Goal: Transaction & Acquisition: Download file/media

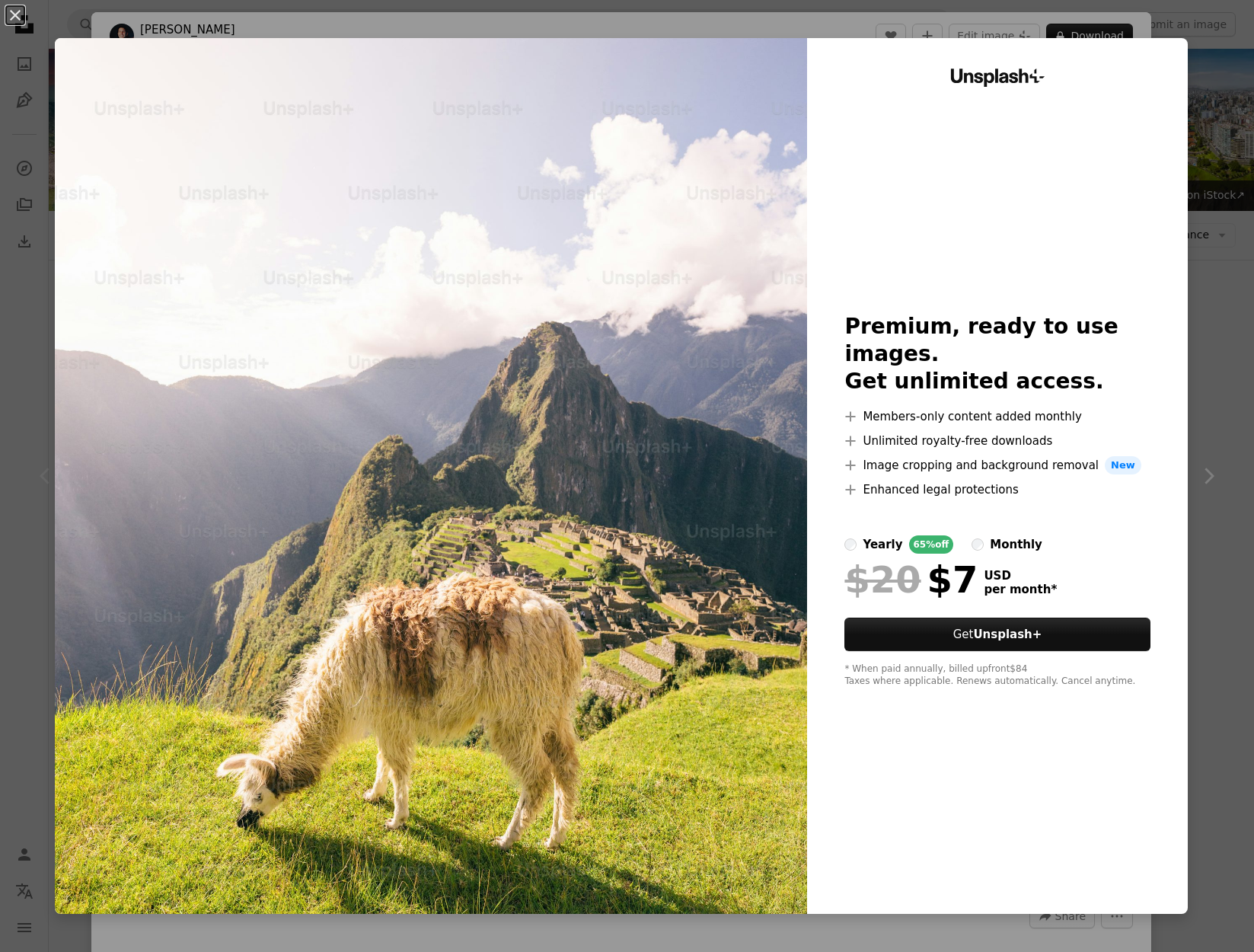
click at [1189, 283] on div "An X shape Unsplash+ Premium, ready to use images. Get unlimited access. A plus…" at bounding box center [627, 476] width 1254 height 952
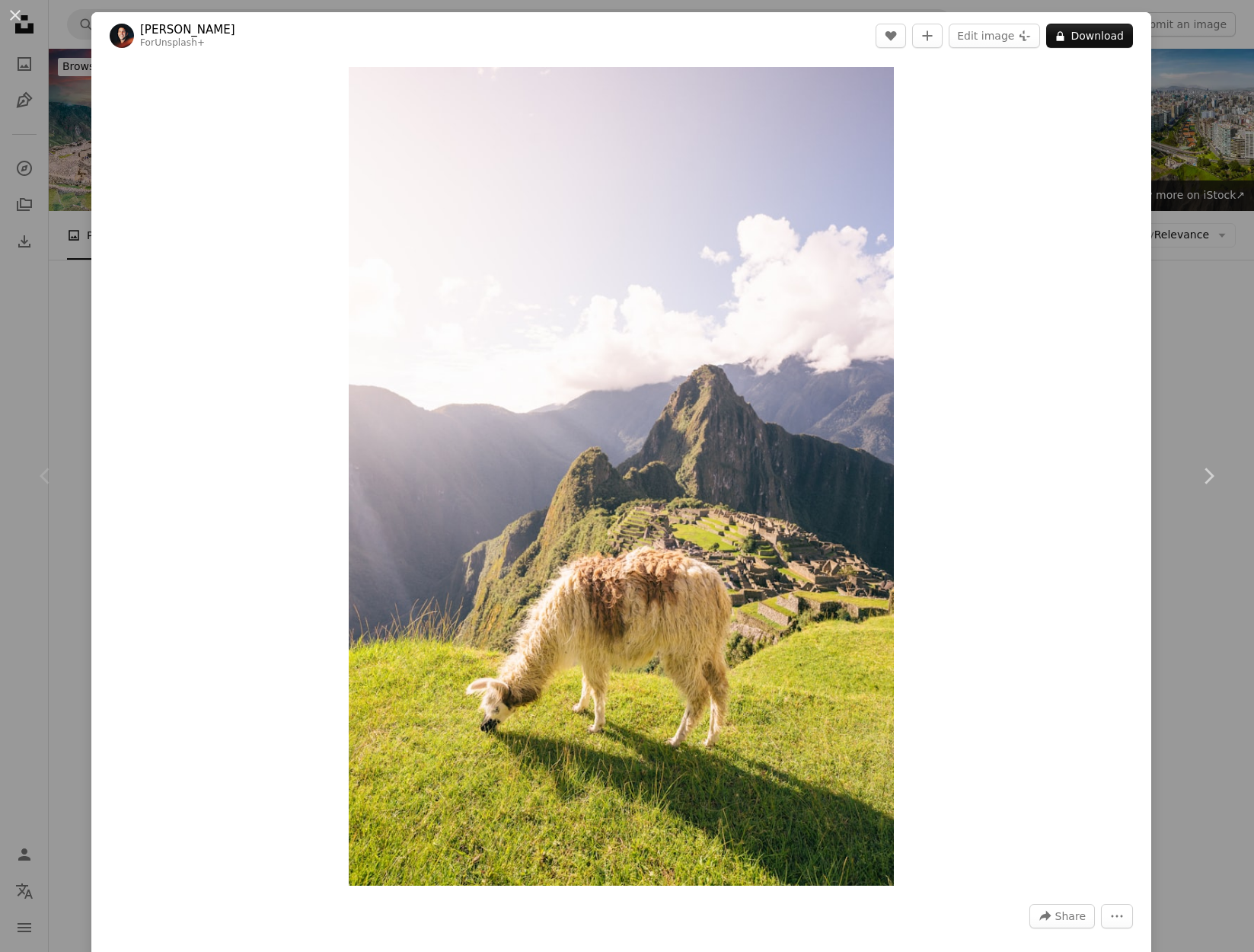
click at [30, 310] on div "An X shape Chevron left Chevron right [PERSON_NAME] For Unsplash+ A heart A plu…" at bounding box center [627, 476] width 1254 height 952
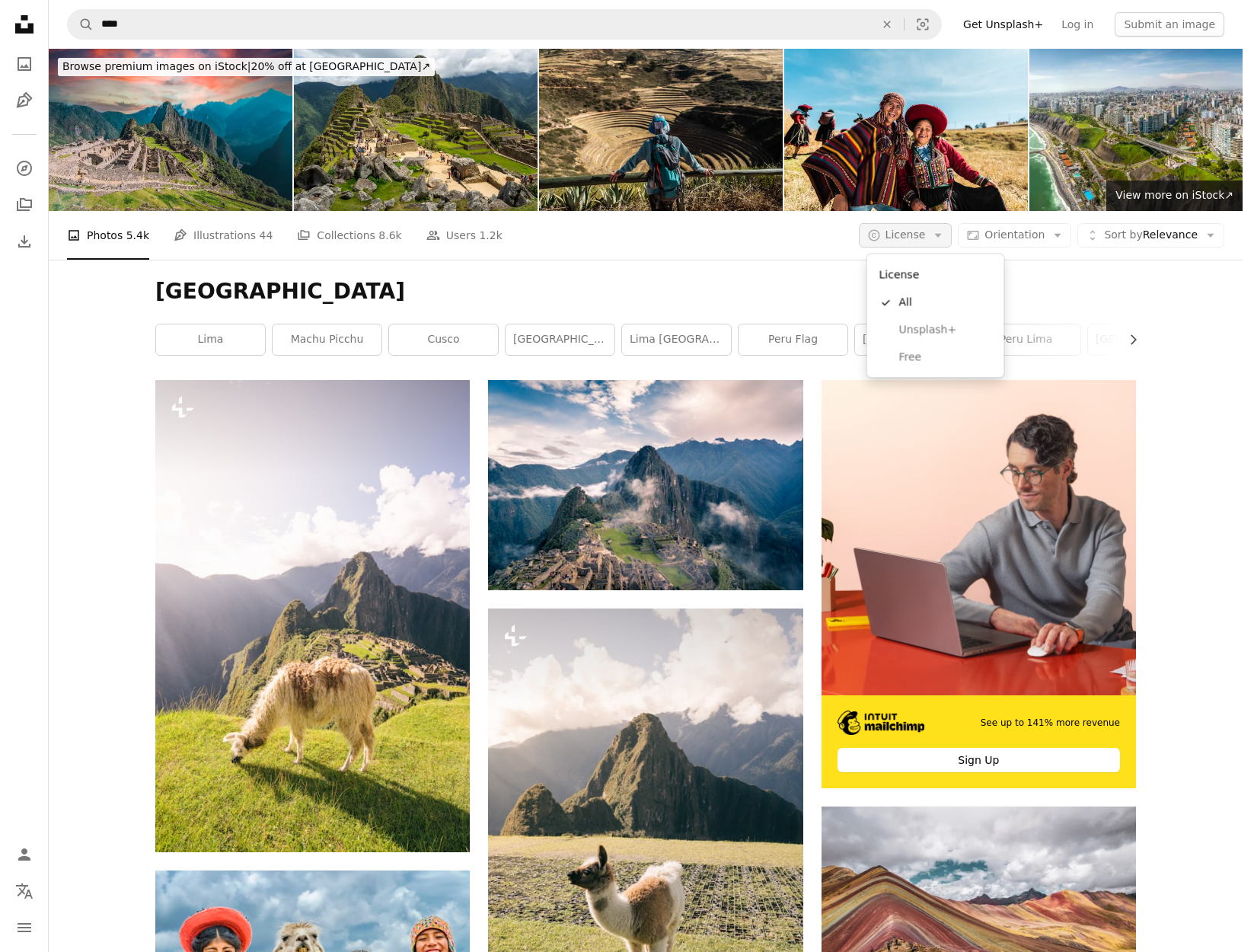
click at [937, 241] on button "A copyright icon © License Arrow down" at bounding box center [905, 235] width 94 height 25
click at [916, 355] on span "Free" at bounding box center [946, 357] width 93 height 16
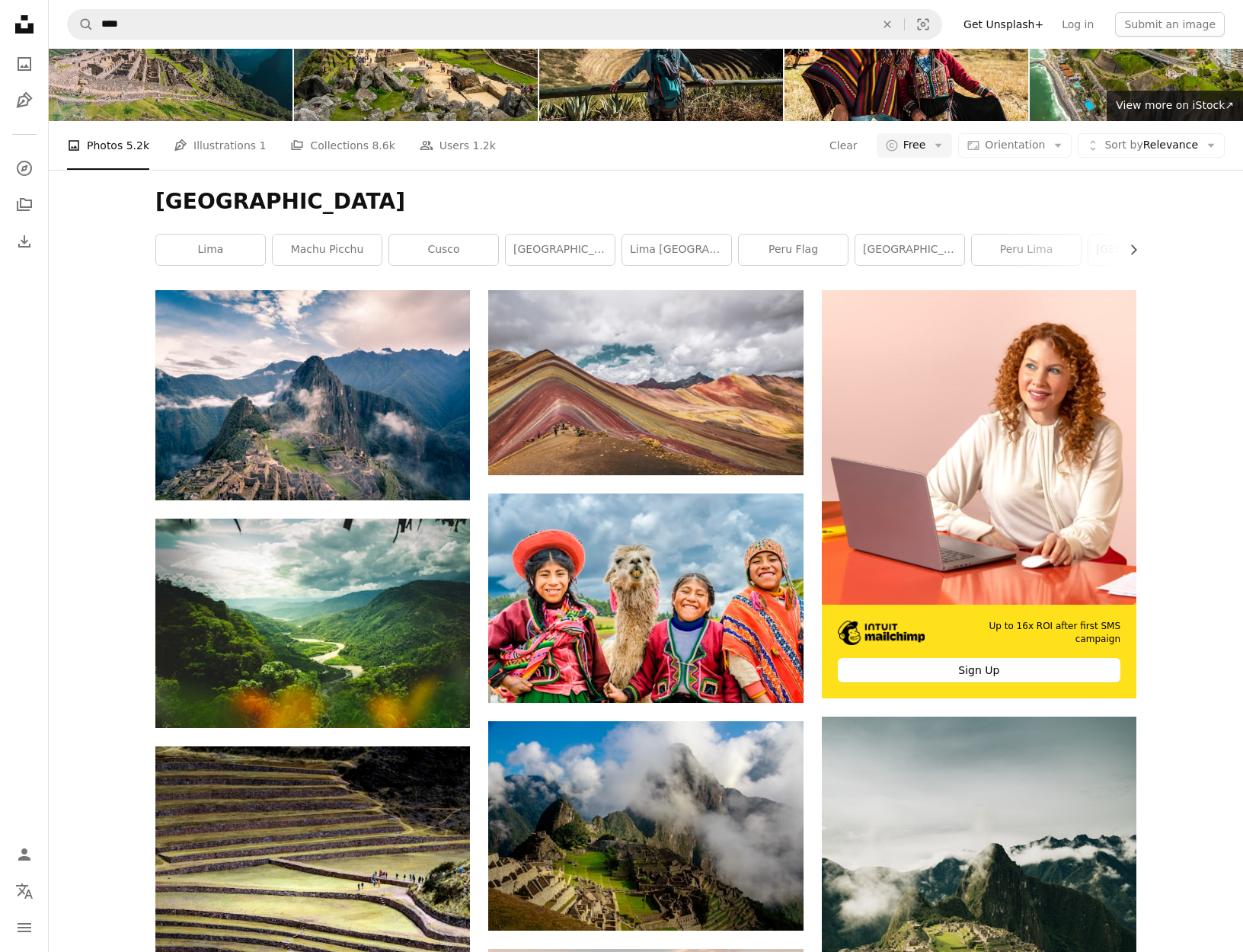
scroll to position [91, 0]
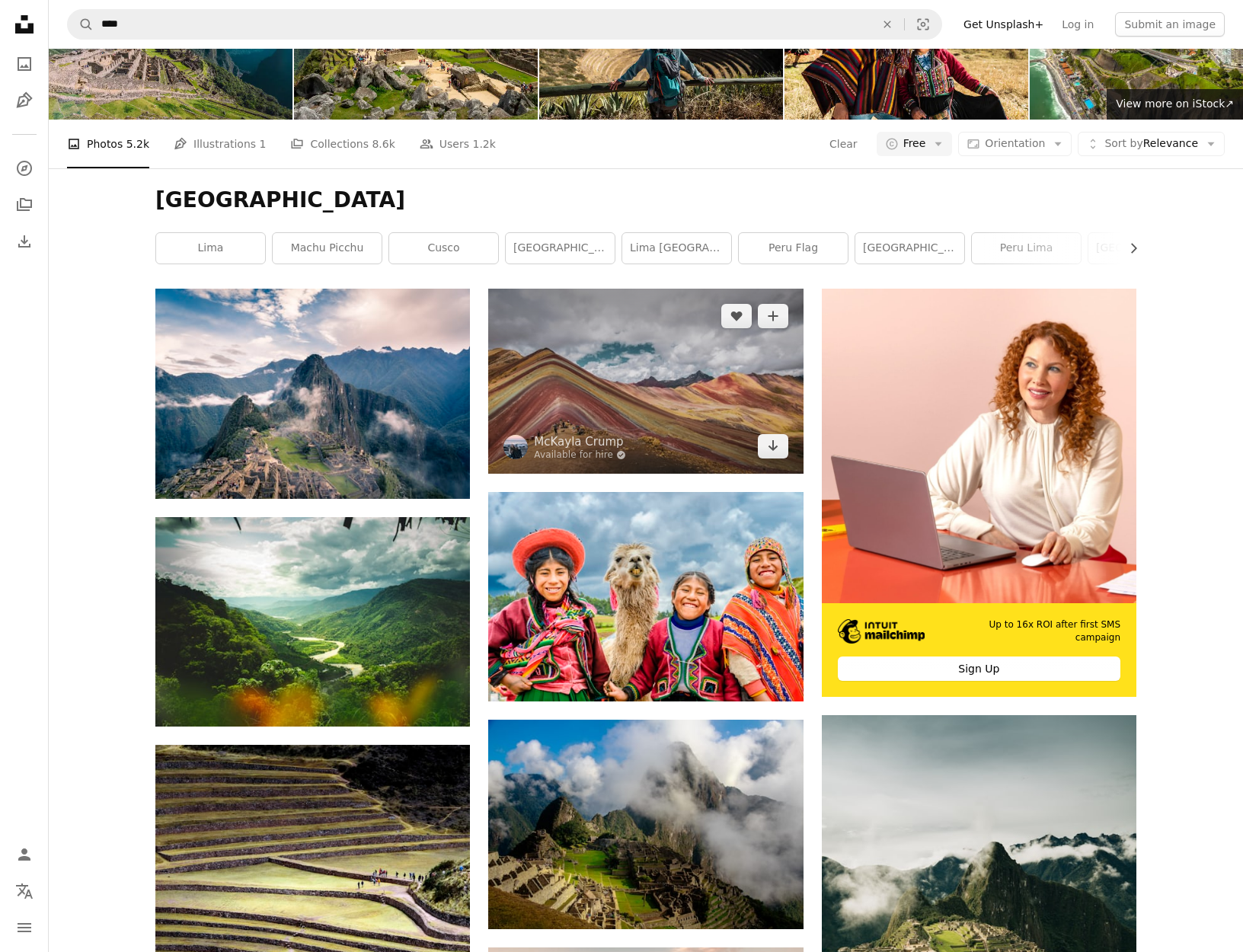
click at [661, 349] on img at bounding box center [645, 381] width 315 height 184
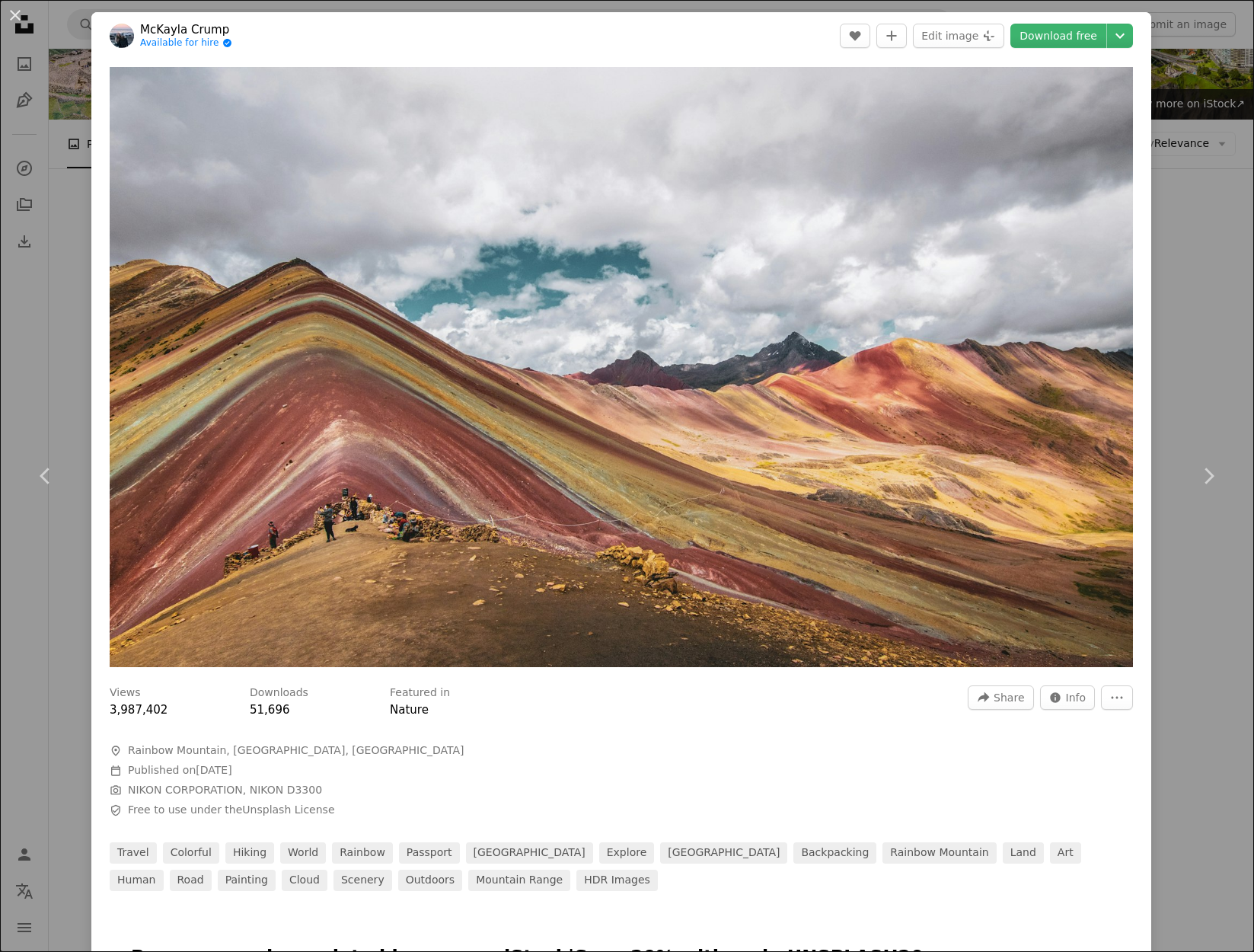
click at [22, 325] on div "An X shape Chevron left Chevron right [PERSON_NAME] Available for hire A checkm…" at bounding box center [627, 476] width 1254 height 952
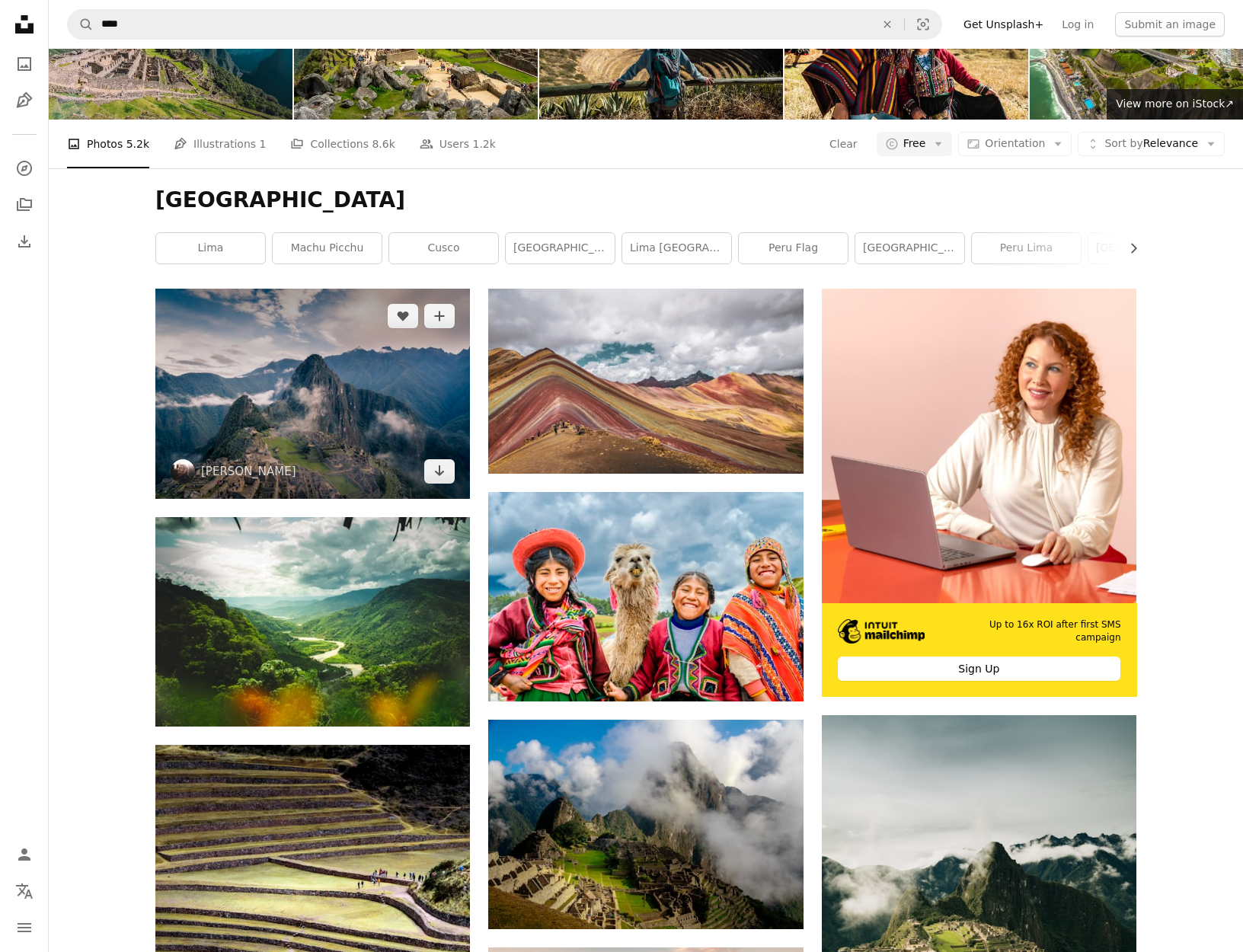
click at [333, 392] on img at bounding box center [312, 392] width 315 height 209
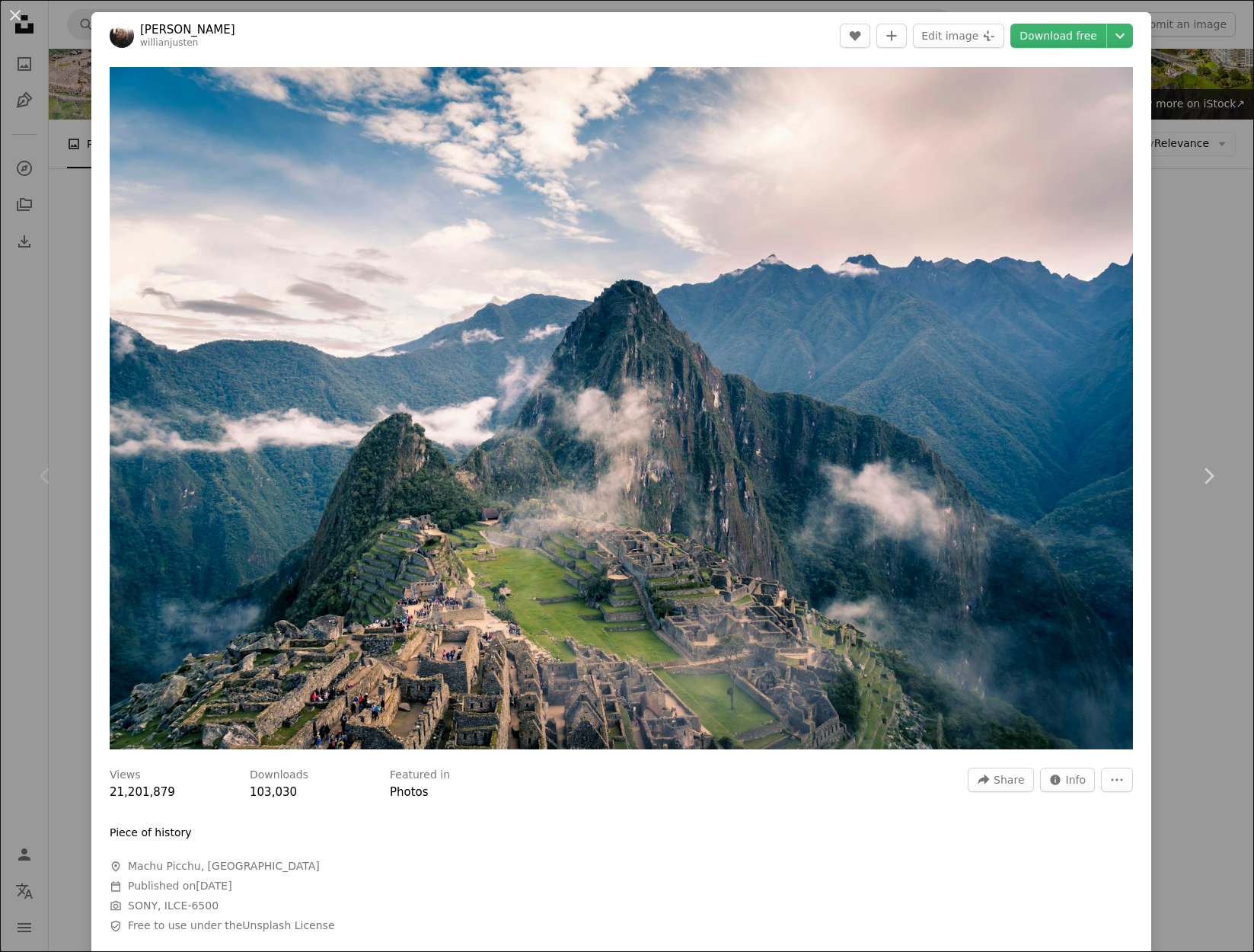
click at [44, 343] on div "An X shape Chevron left Chevron right [PERSON_NAME] willianjusten A heart A plu…" at bounding box center [627, 476] width 1254 height 952
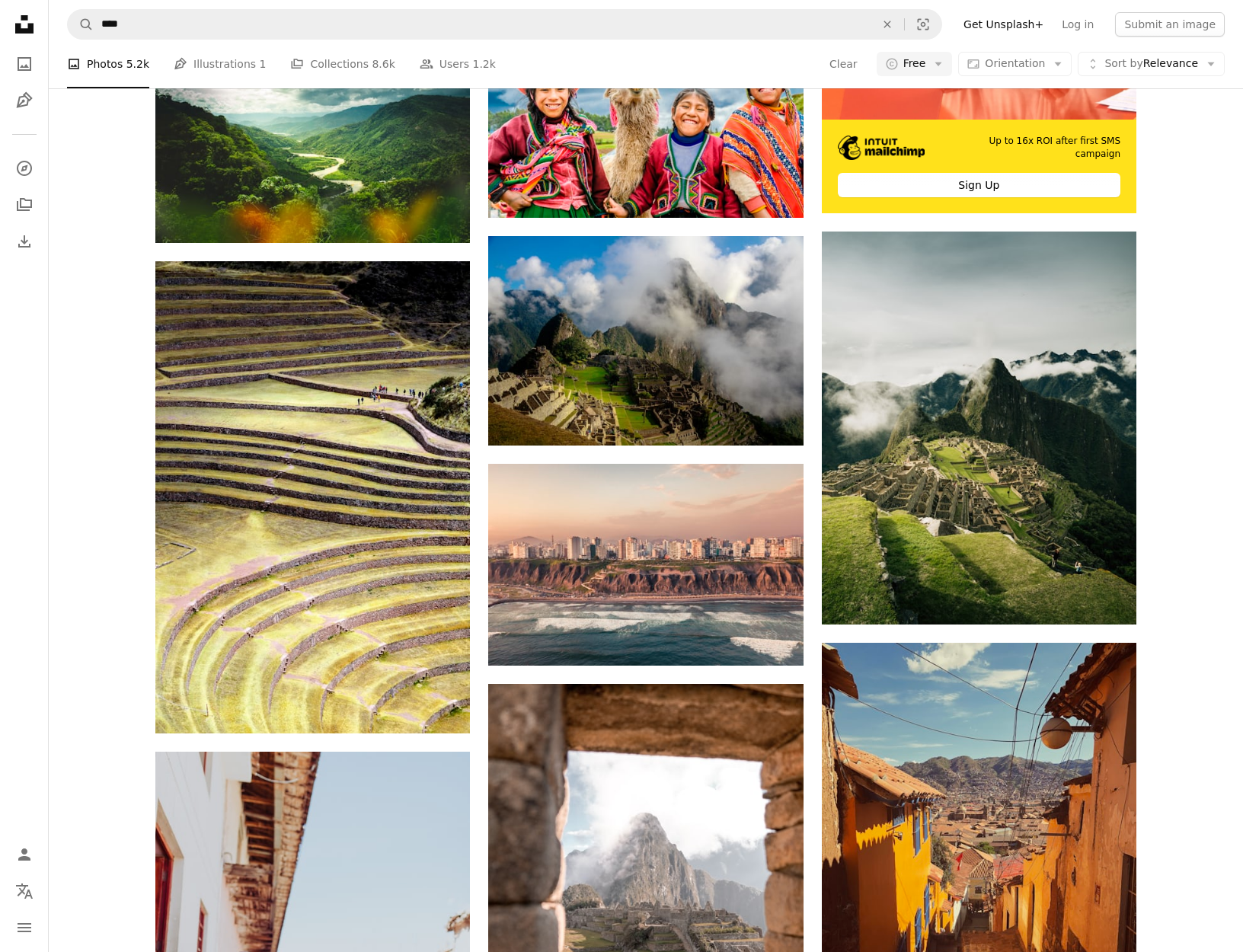
scroll to position [579, 0]
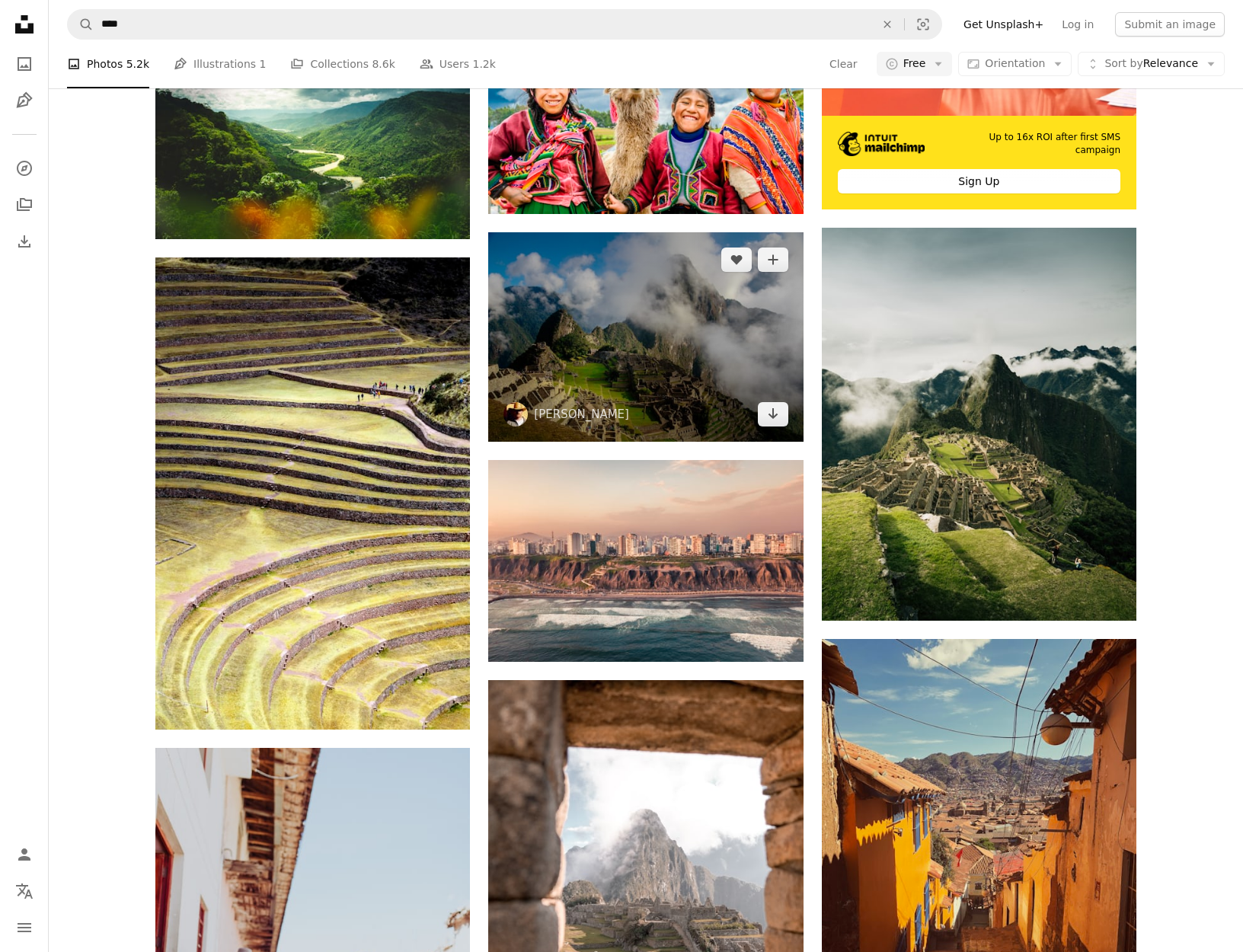
click at [649, 350] on img at bounding box center [645, 337] width 315 height 209
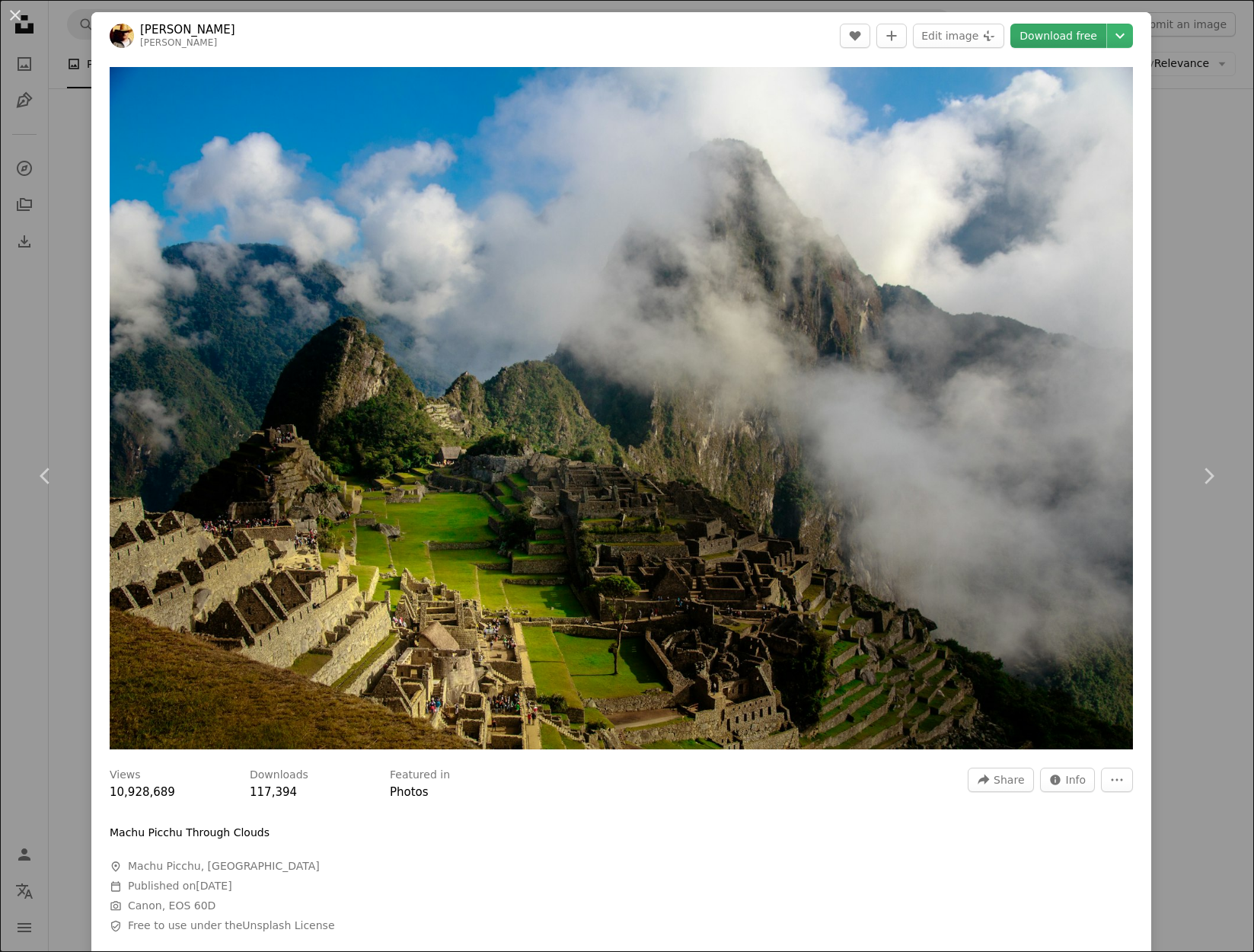
click at [1050, 34] on link "Download free" at bounding box center [1058, 36] width 96 height 25
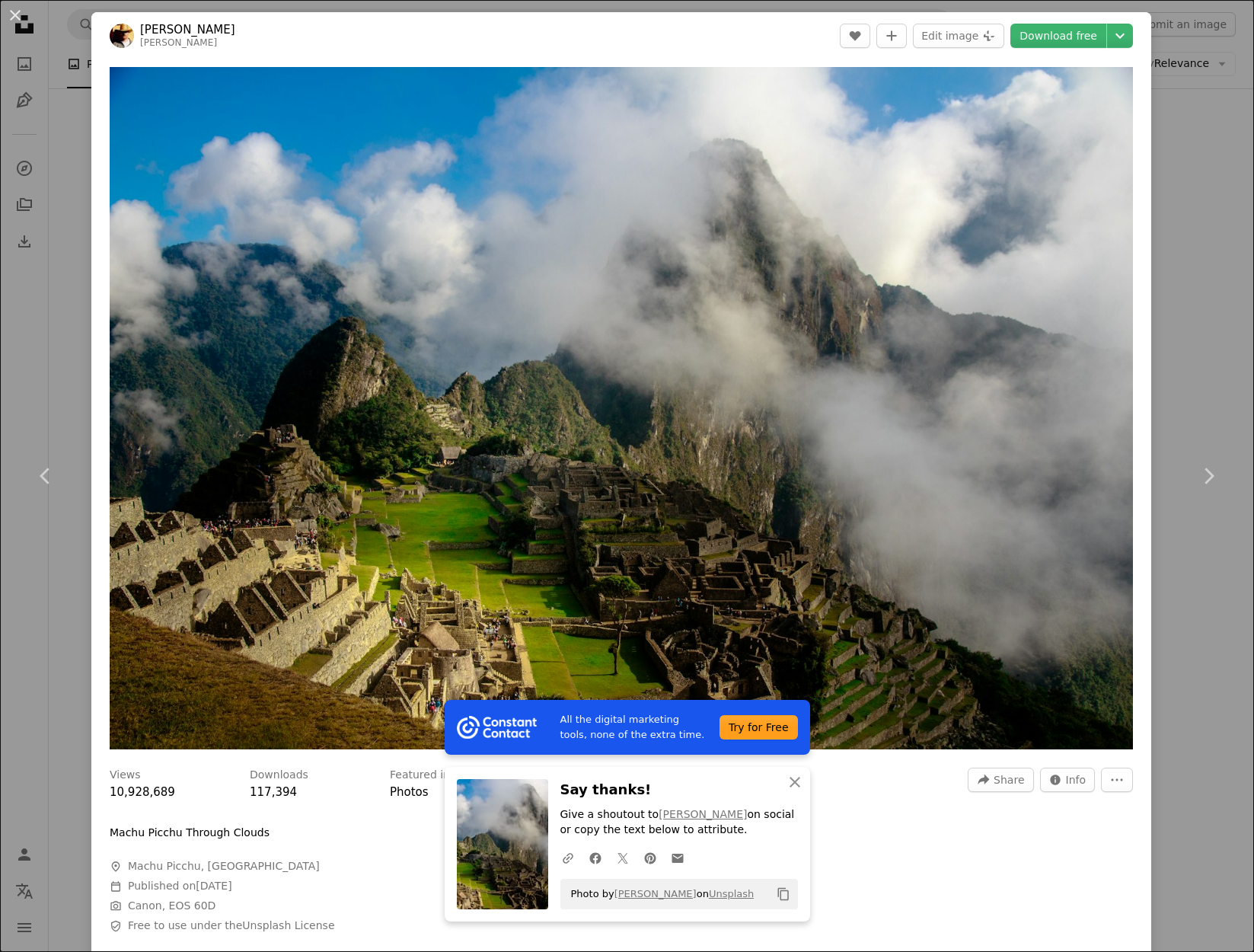
click at [39, 325] on div "An X shape Chevron left Chevron right All the digital marketing tools, none of …" at bounding box center [627, 476] width 1254 height 952
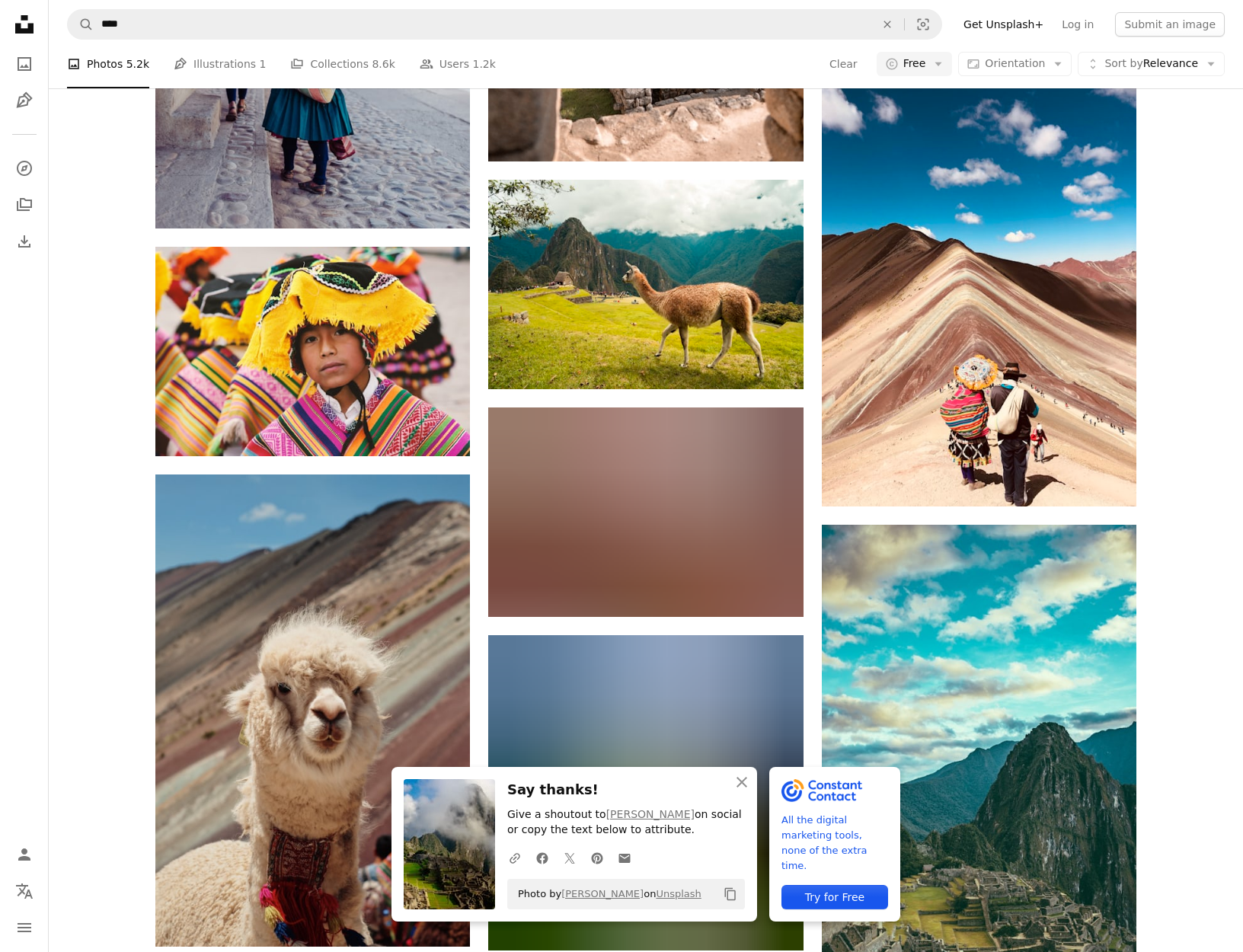
scroll to position [1572, 0]
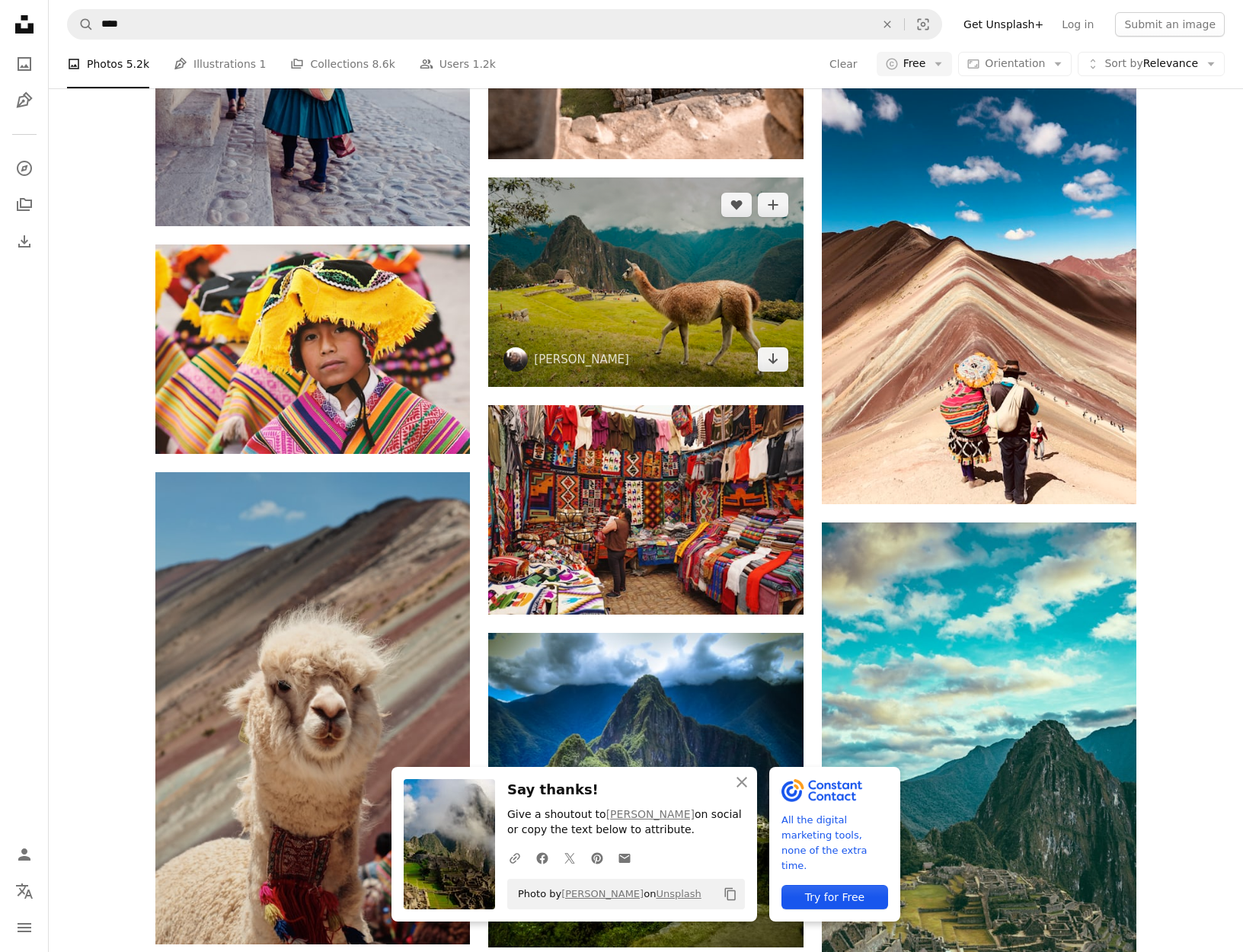
click at [616, 291] on img at bounding box center [645, 281] width 315 height 209
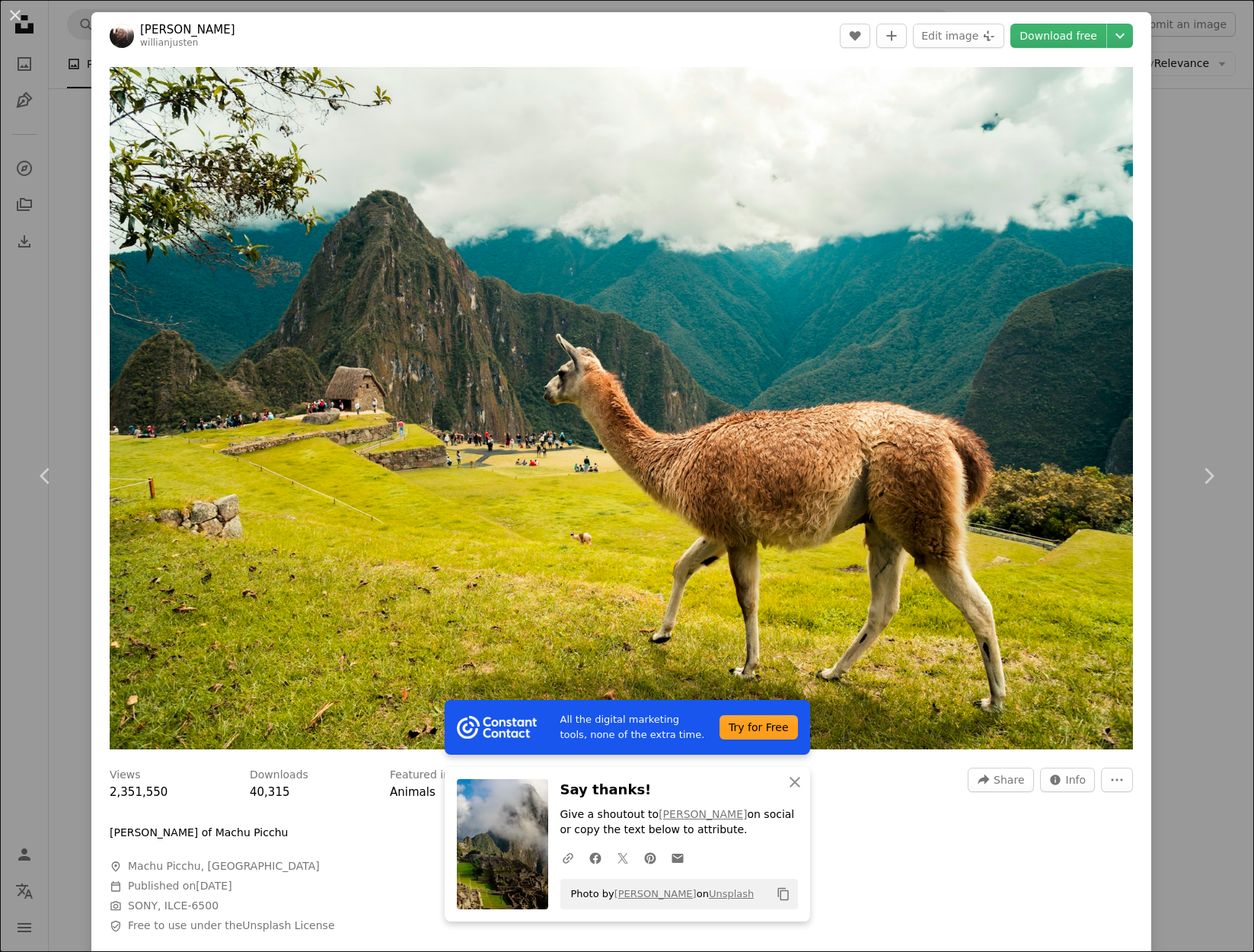
click at [37, 330] on div "An X shape Chevron left Chevron right All the digital marketing tools, none of …" at bounding box center [627, 476] width 1254 height 952
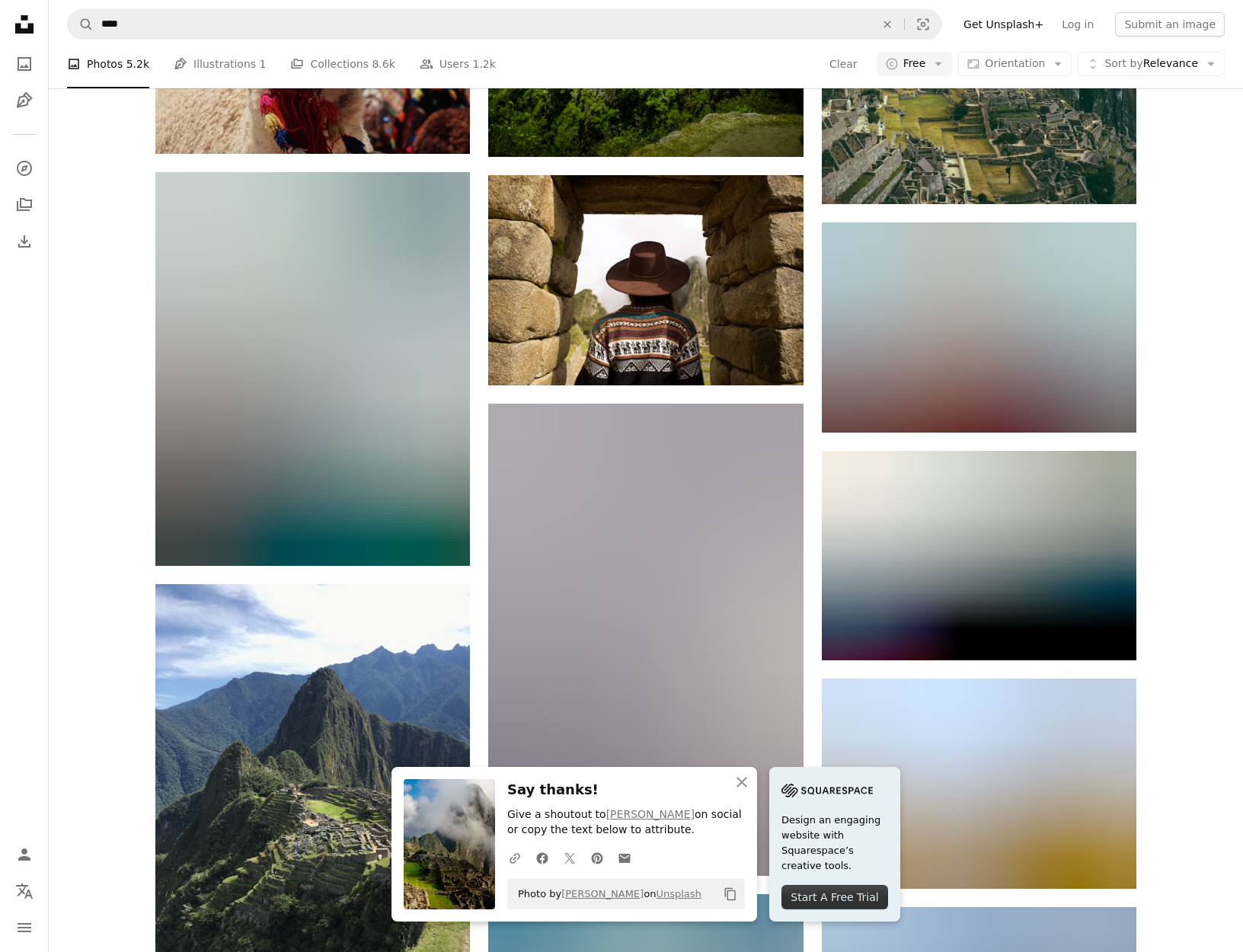
scroll to position [2369, 0]
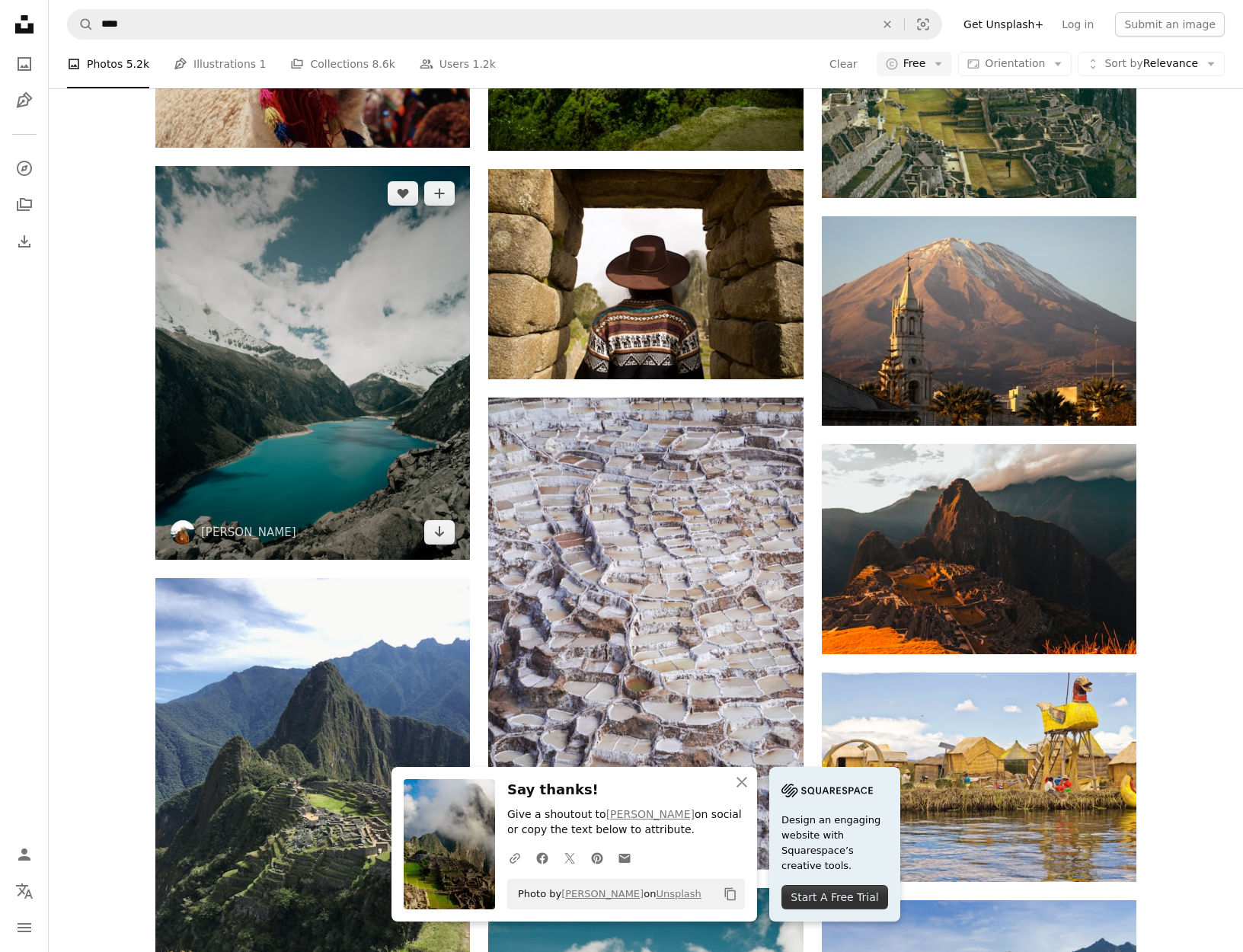
click at [339, 291] on img at bounding box center [312, 362] width 315 height 393
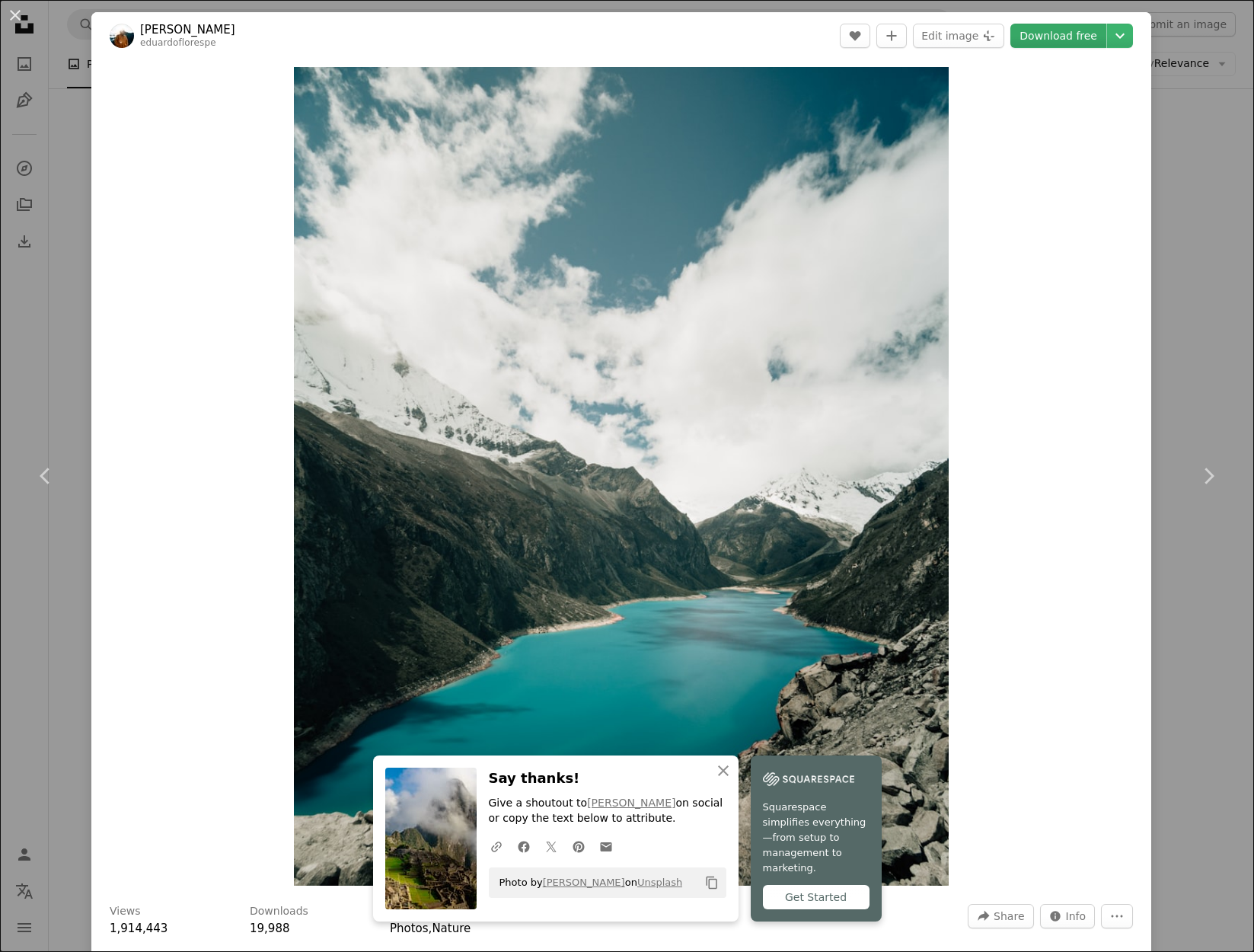
click at [1042, 37] on link "Download free" at bounding box center [1058, 36] width 96 height 25
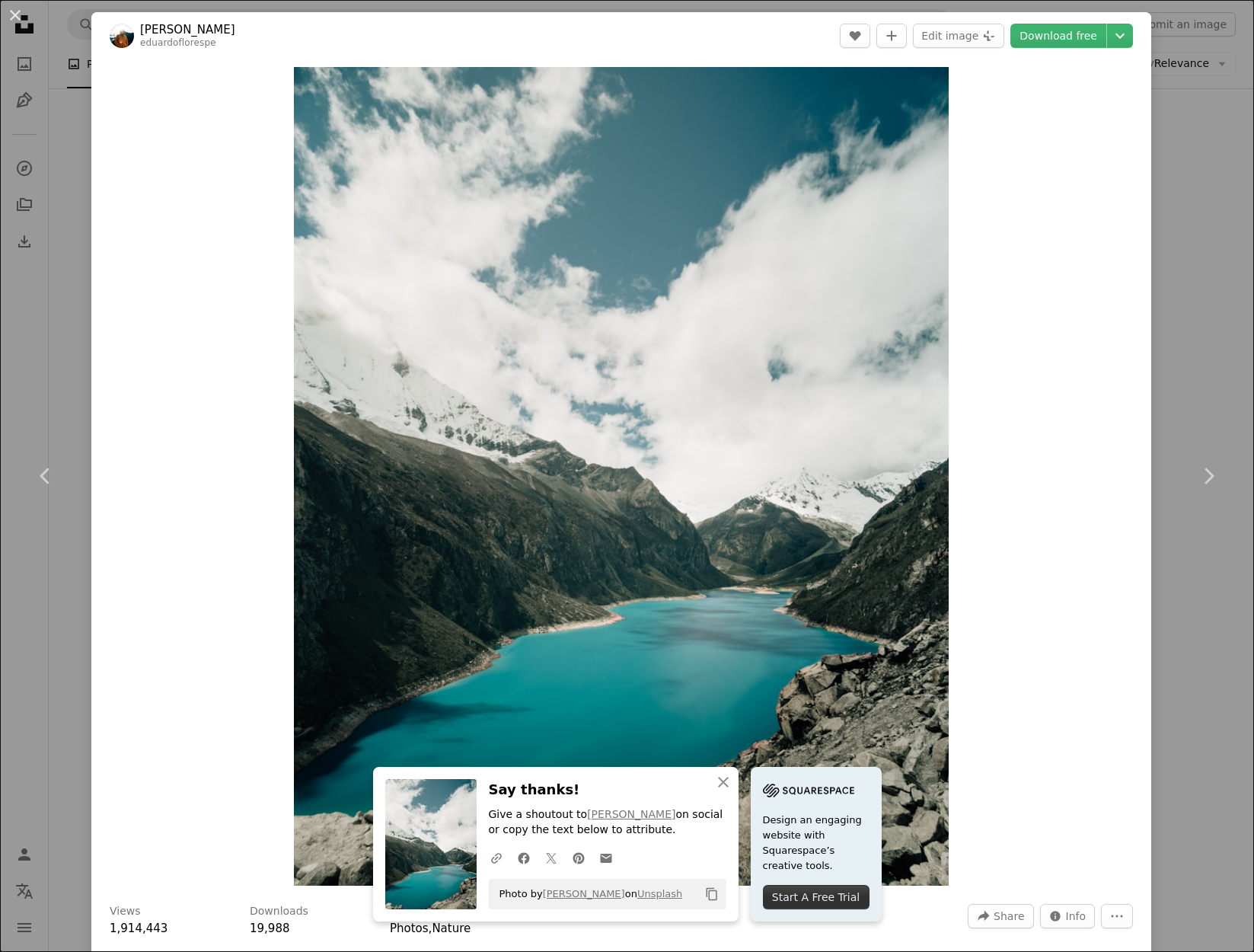
click at [52, 332] on div "An X shape Chevron left Chevron right An X shape Close Say thanks! Give a shout…" at bounding box center [627, 476] width 1254 height 952
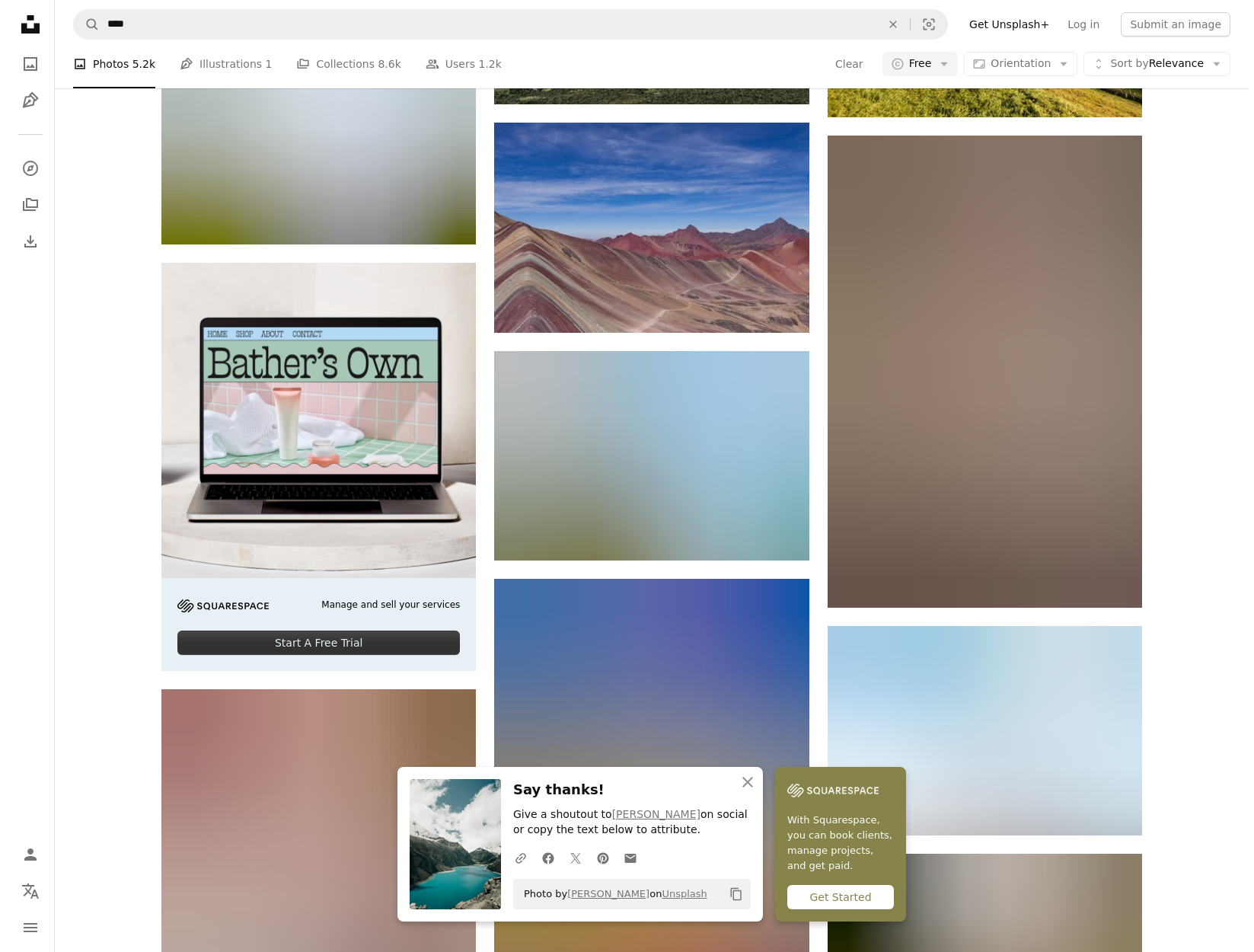
scroll to position [3548, 0]
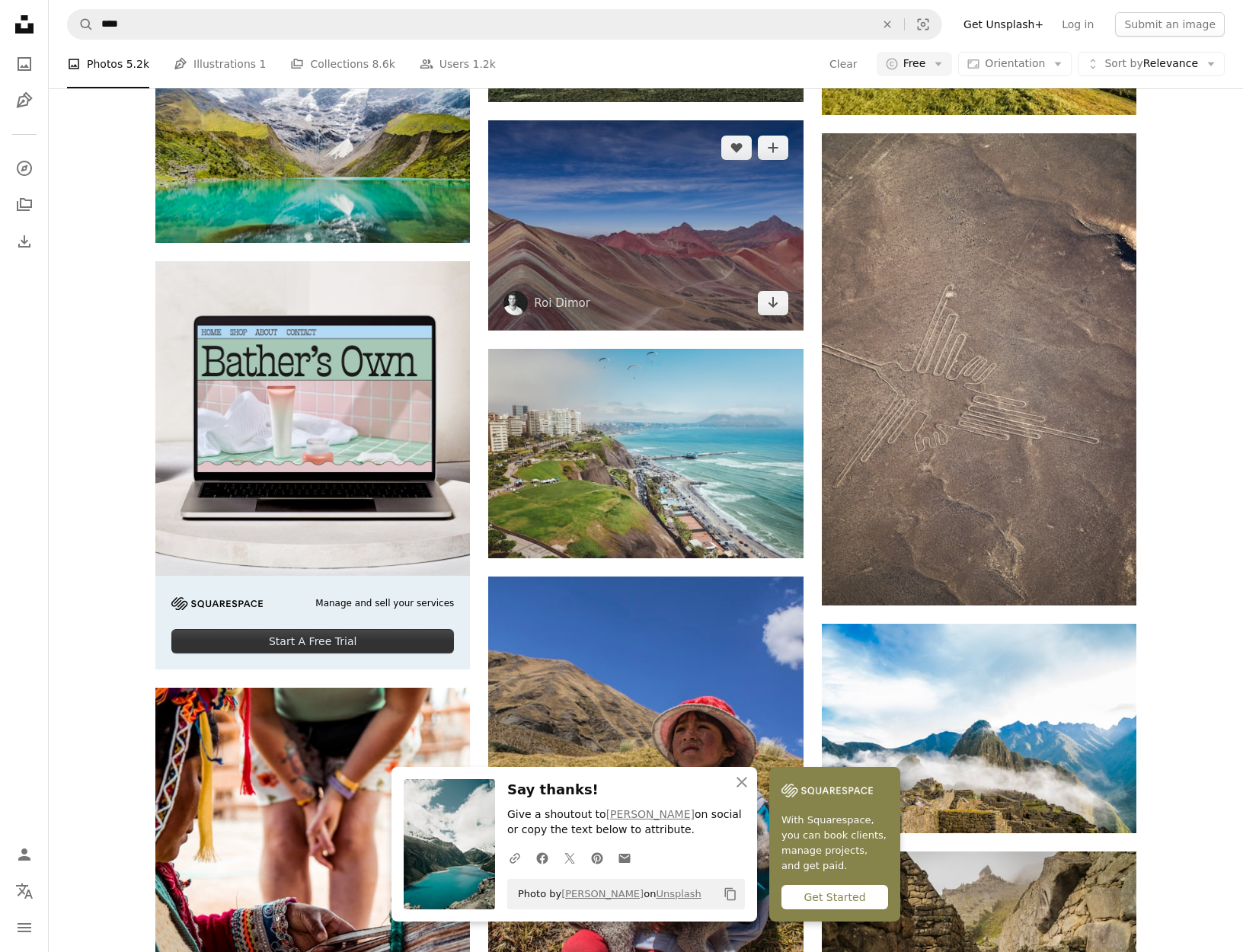
click at [642, 232] on img at bounding box center [645, 225] width 315 height 209
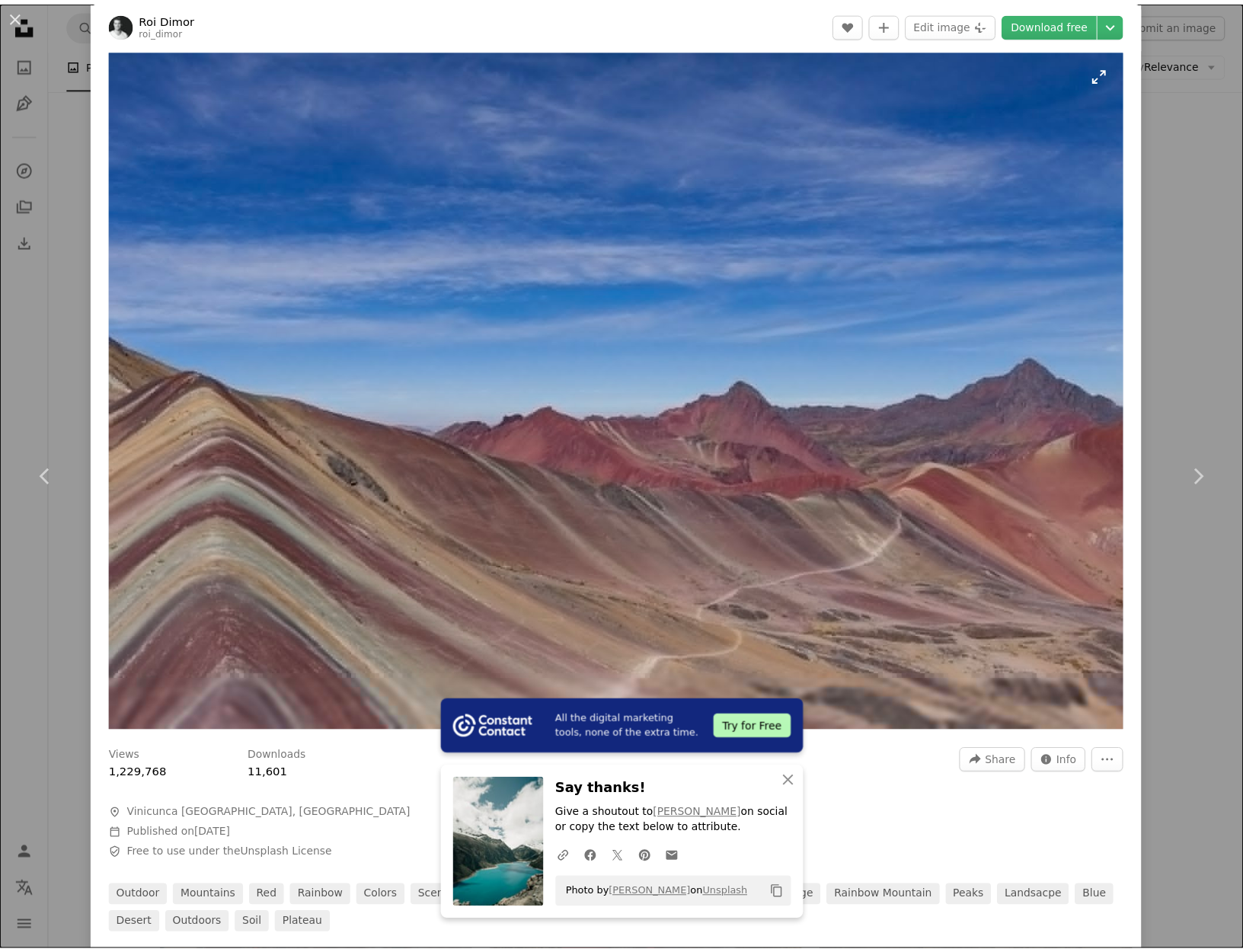
scroll to position [16, 0]
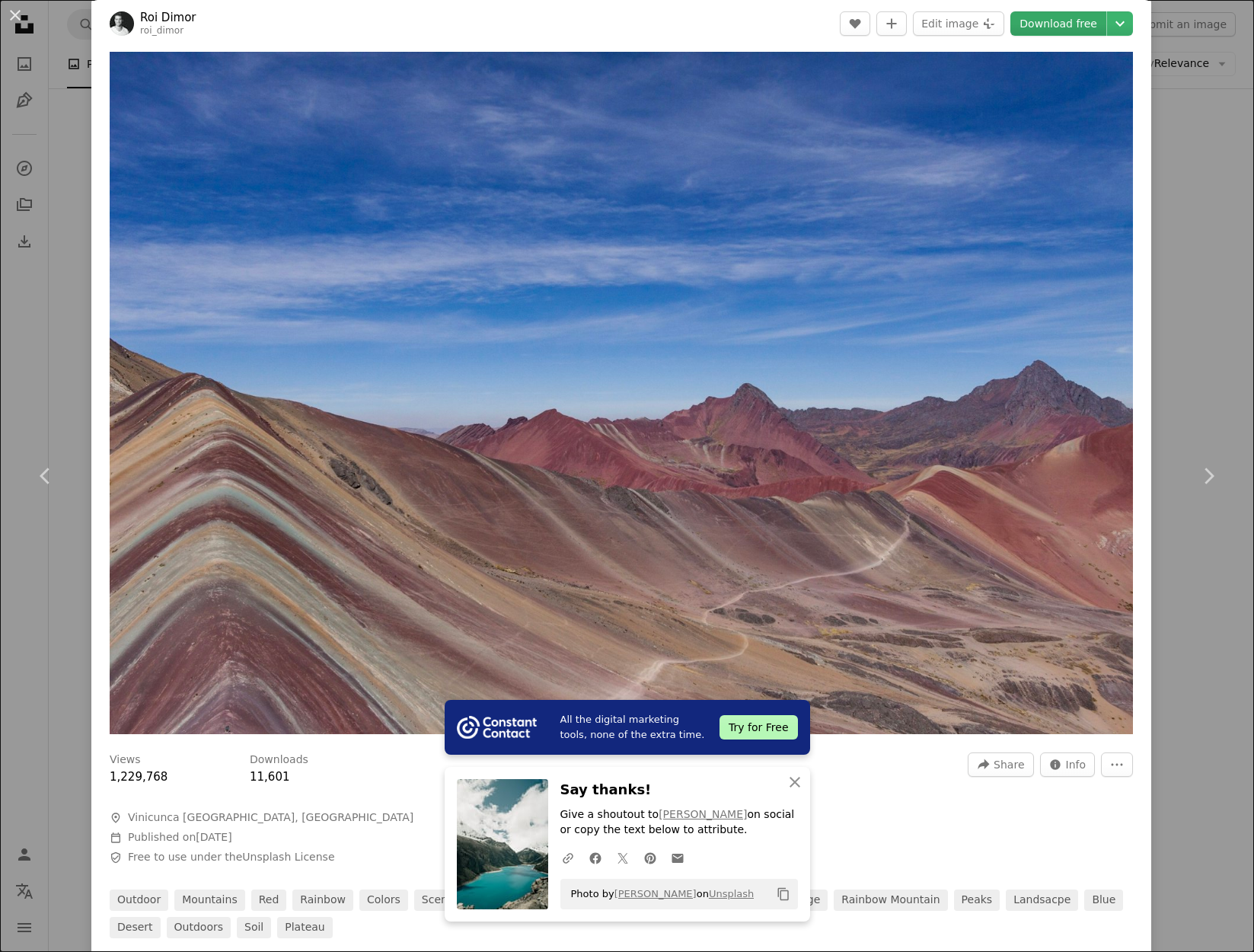
click at [1043, 17] on link "Download free" at bounding box center [1058, 24] width 96 height 25
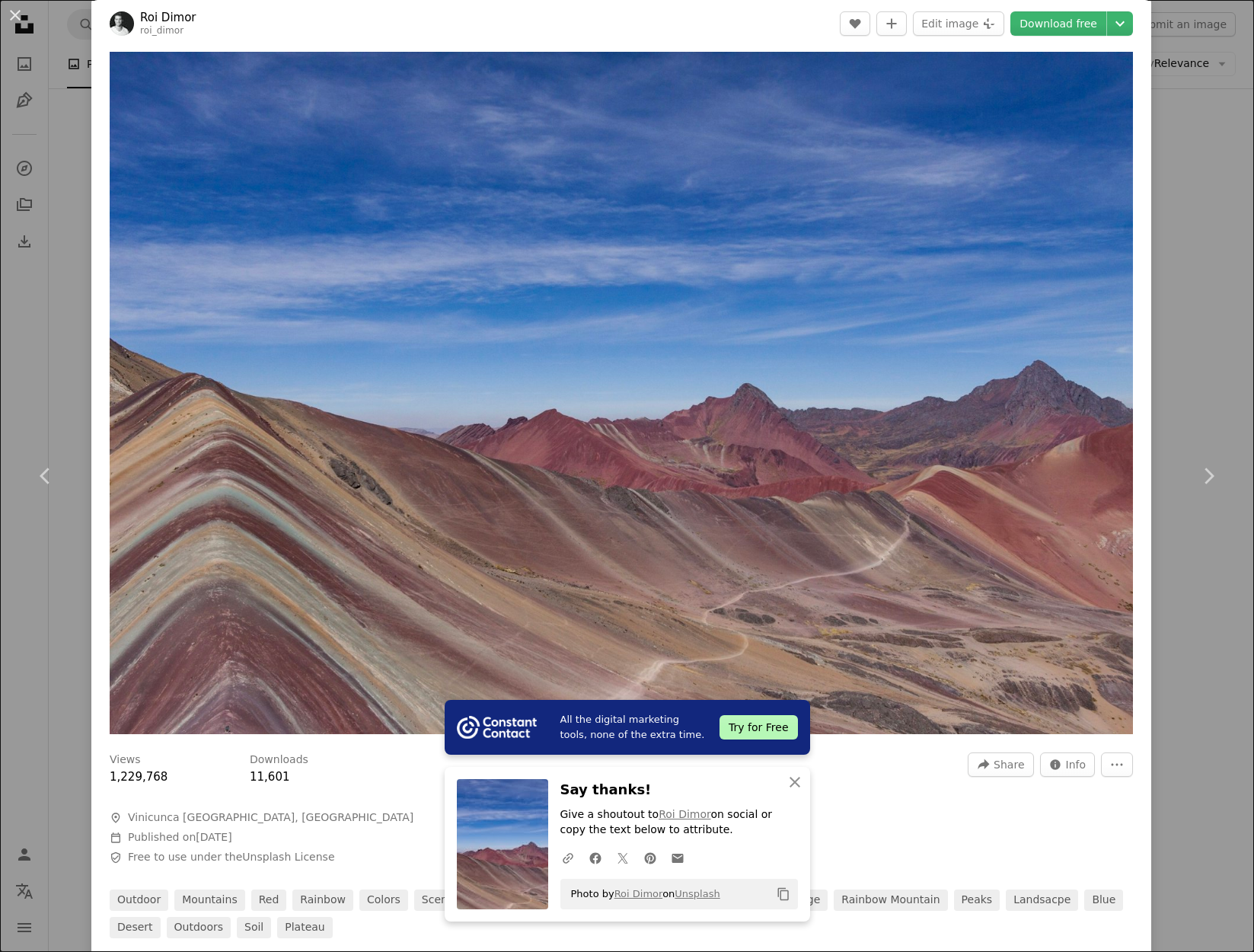
click at [35, 350] on div "An X shape Chevron left Chevron right All the digital marketing tools, none of …" at bounding box center [627, 476] width 1254 height 952
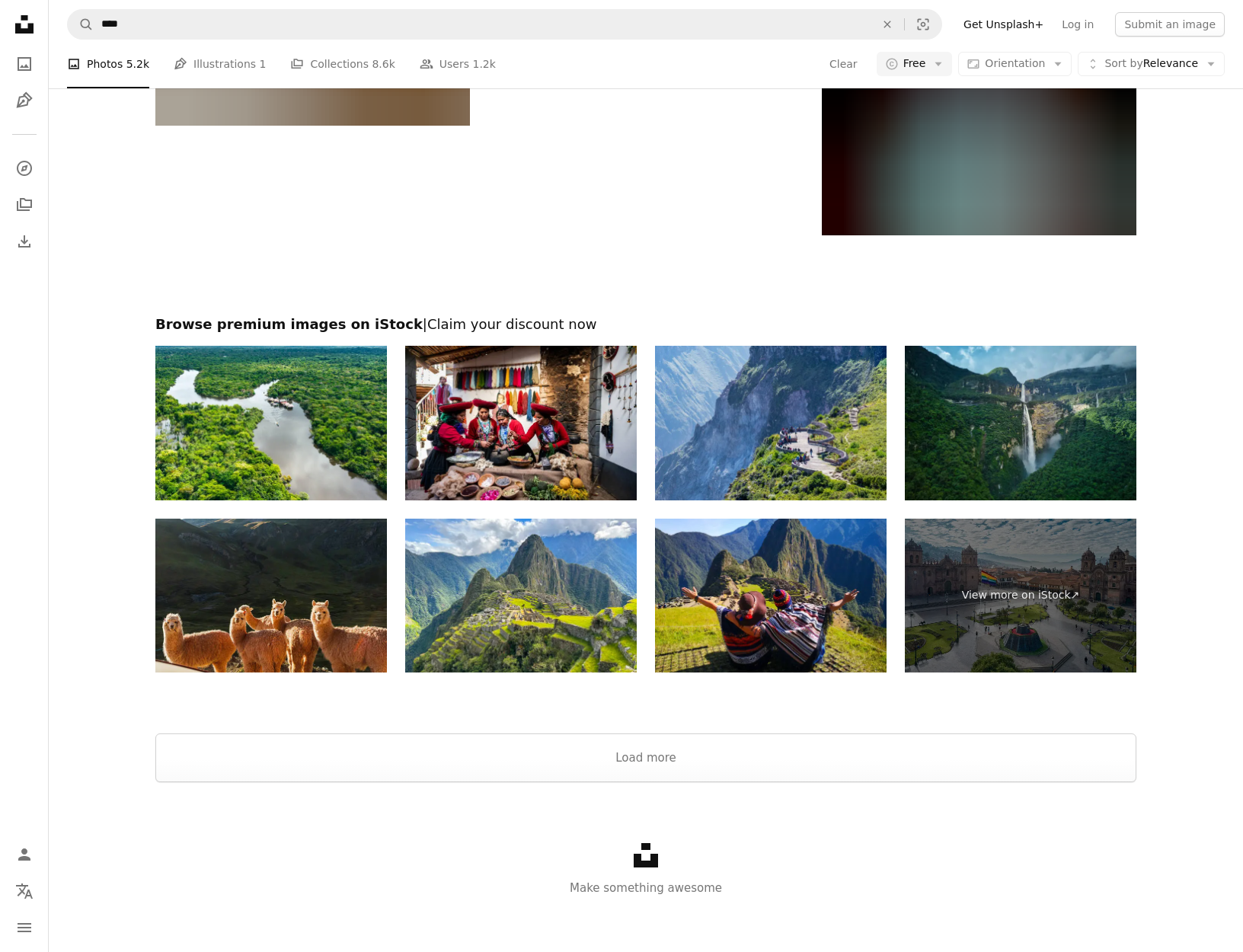
scroll to position [5079, 0]
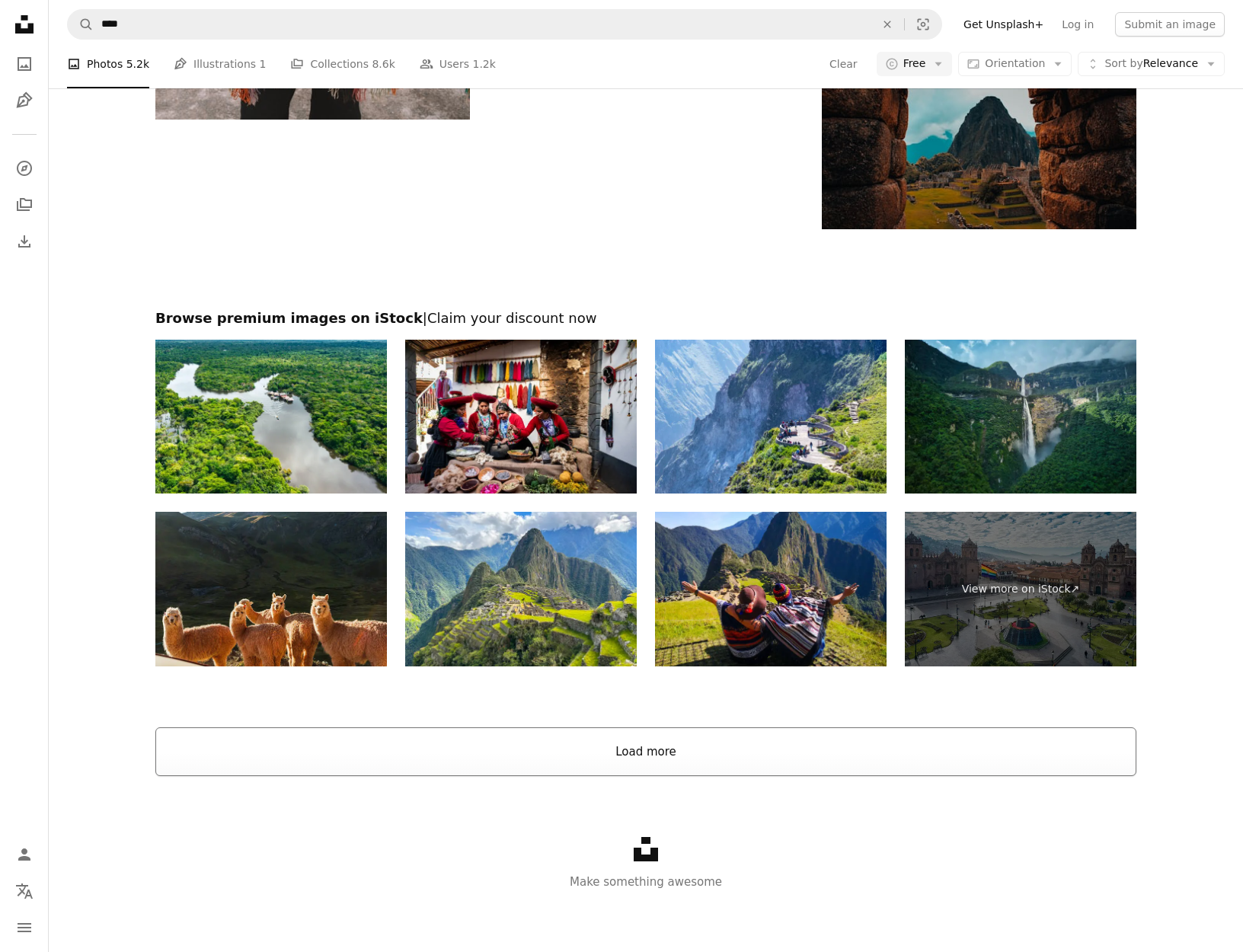
click at [708, 767] on button "Load more" at bounding box center [645, 751] width 981 height 48
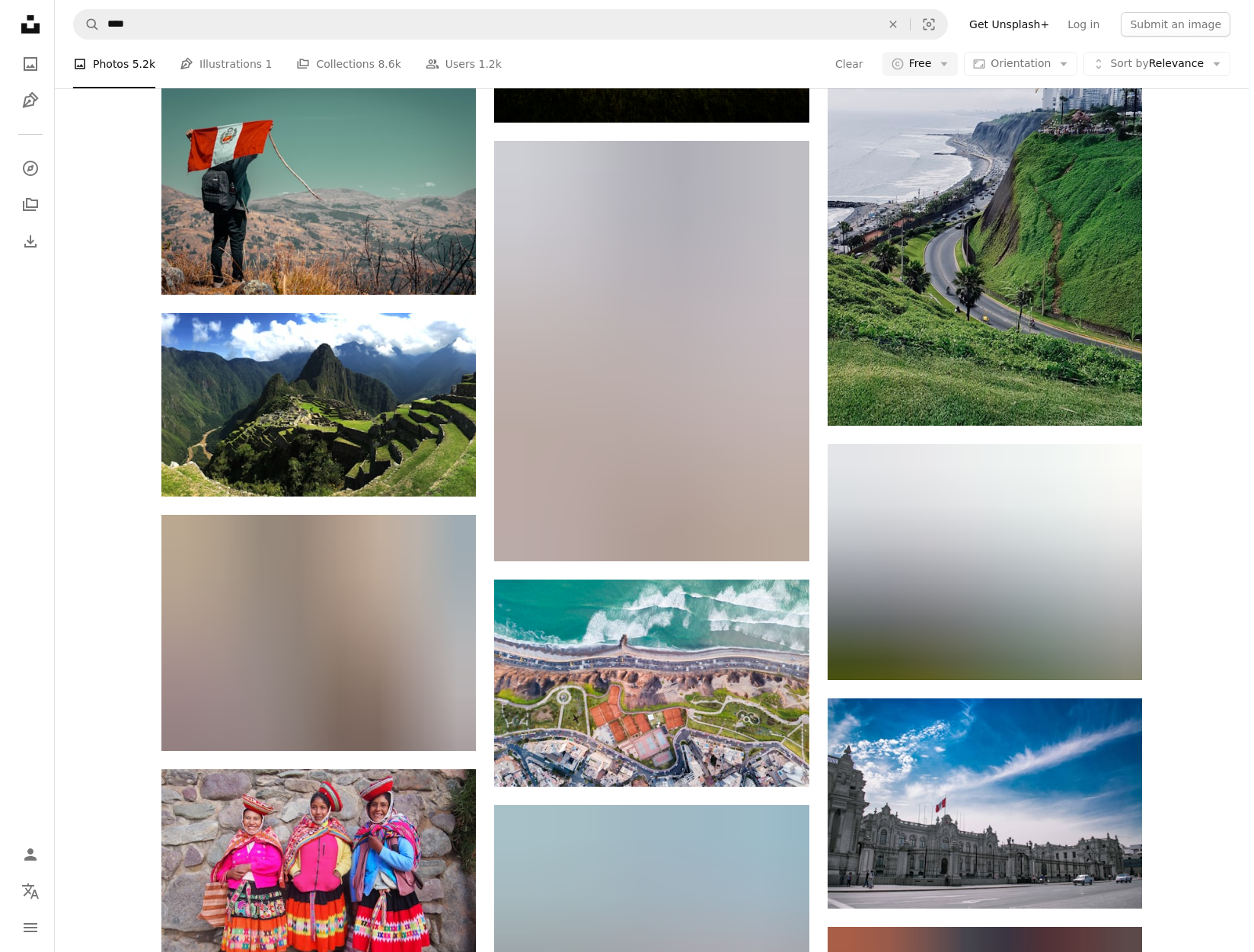
scroll to position [5367, 0]
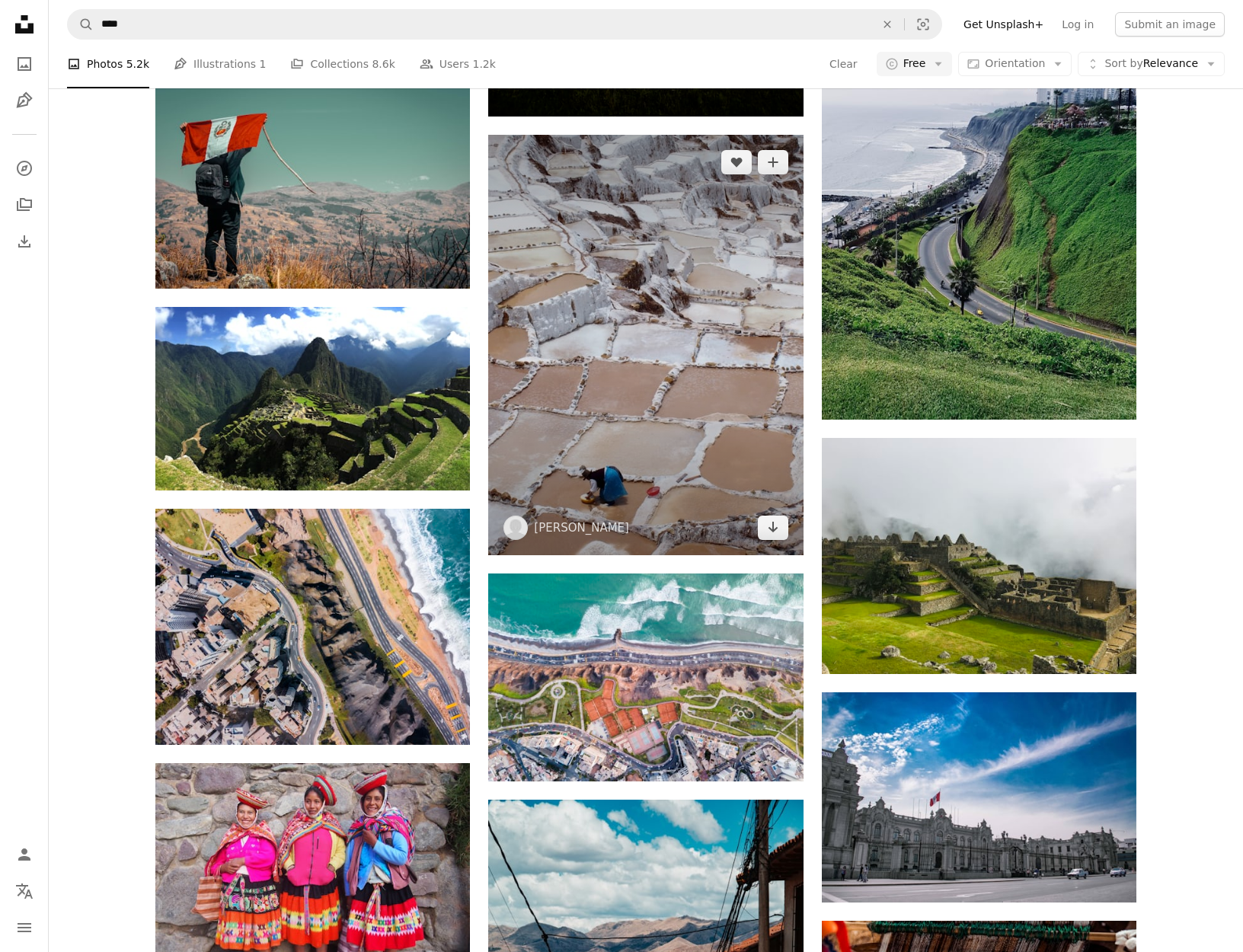
click at [644, 341] on img at bounding box center [645, 345] width 315 height 420
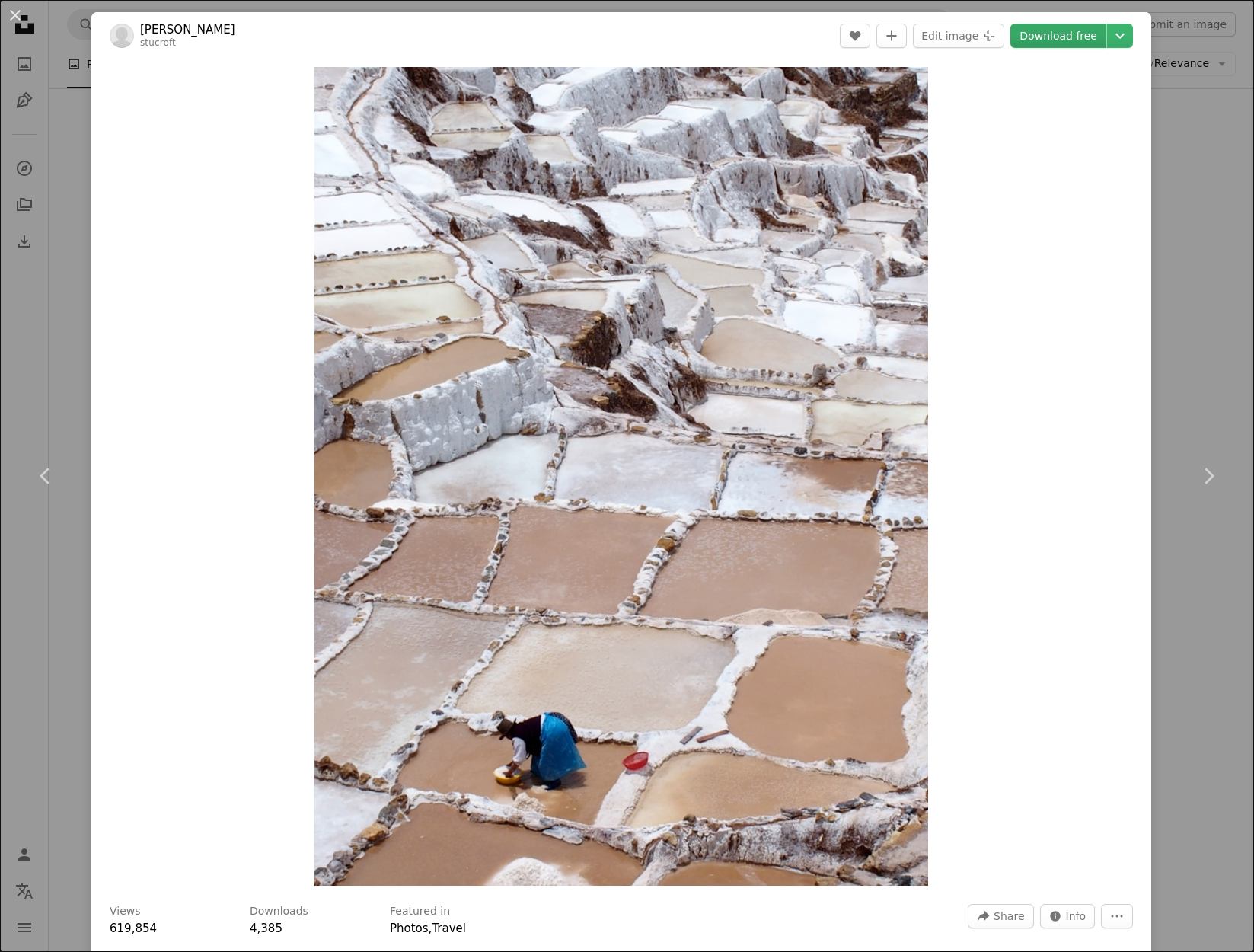
click at [1056, 37] on link "Download free" at bounding box center [1058, 36] width 96 height 25
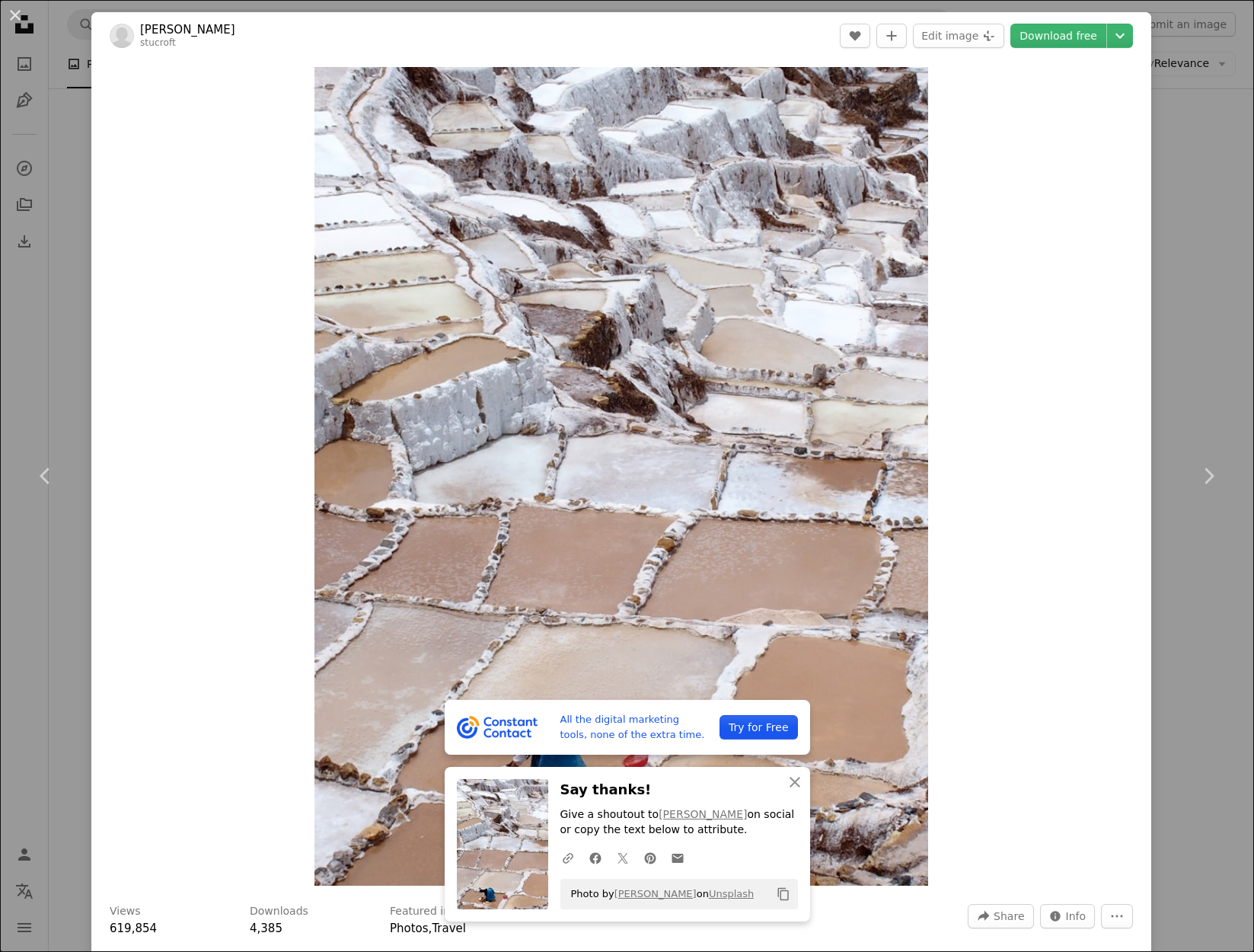
click at [36, 348] on div "An X shape Chevron left Chevron right All the digital marketing tools, none of …" at bounding box center [627, 476] width 1254 height 952
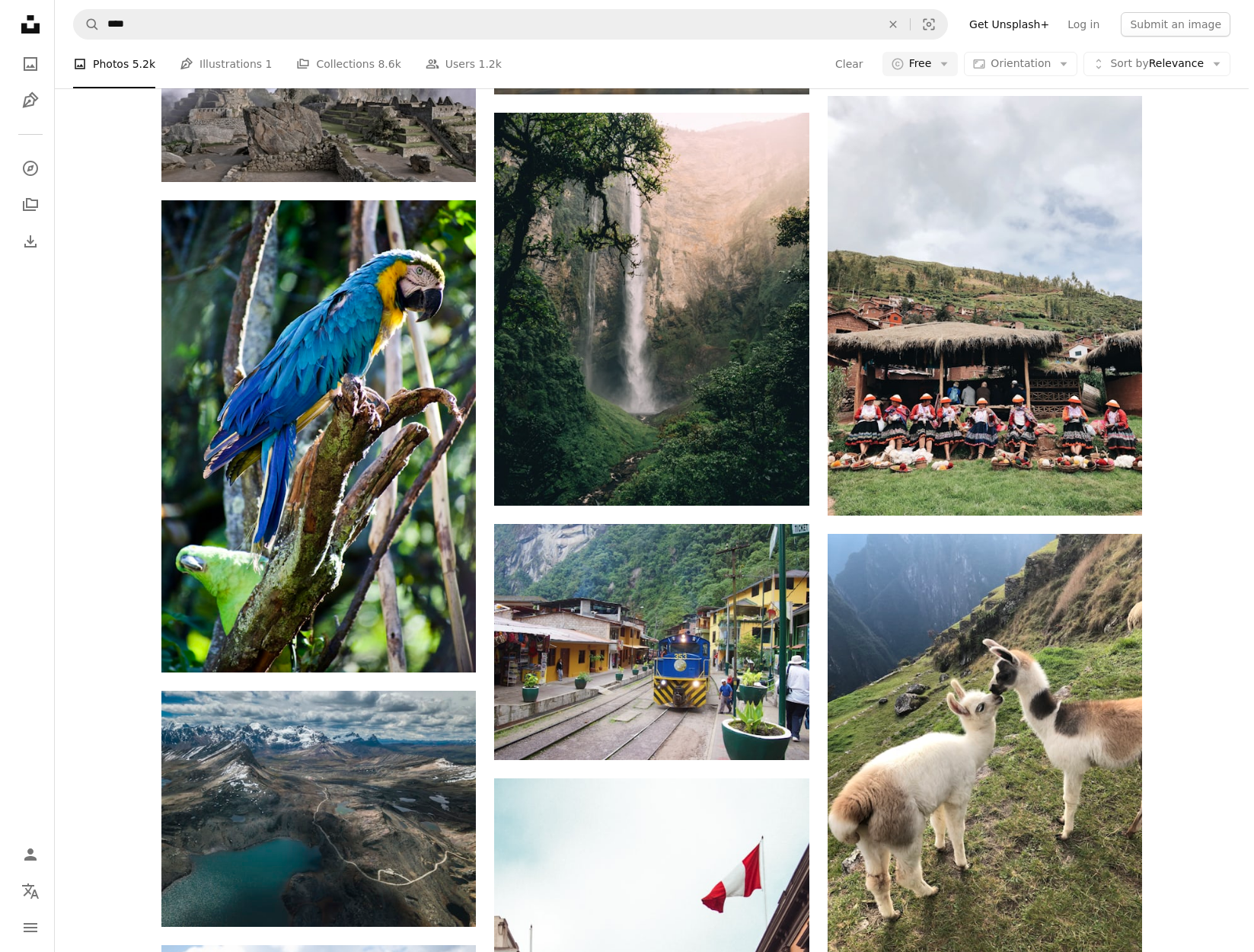
scroll to position [9379, 0]
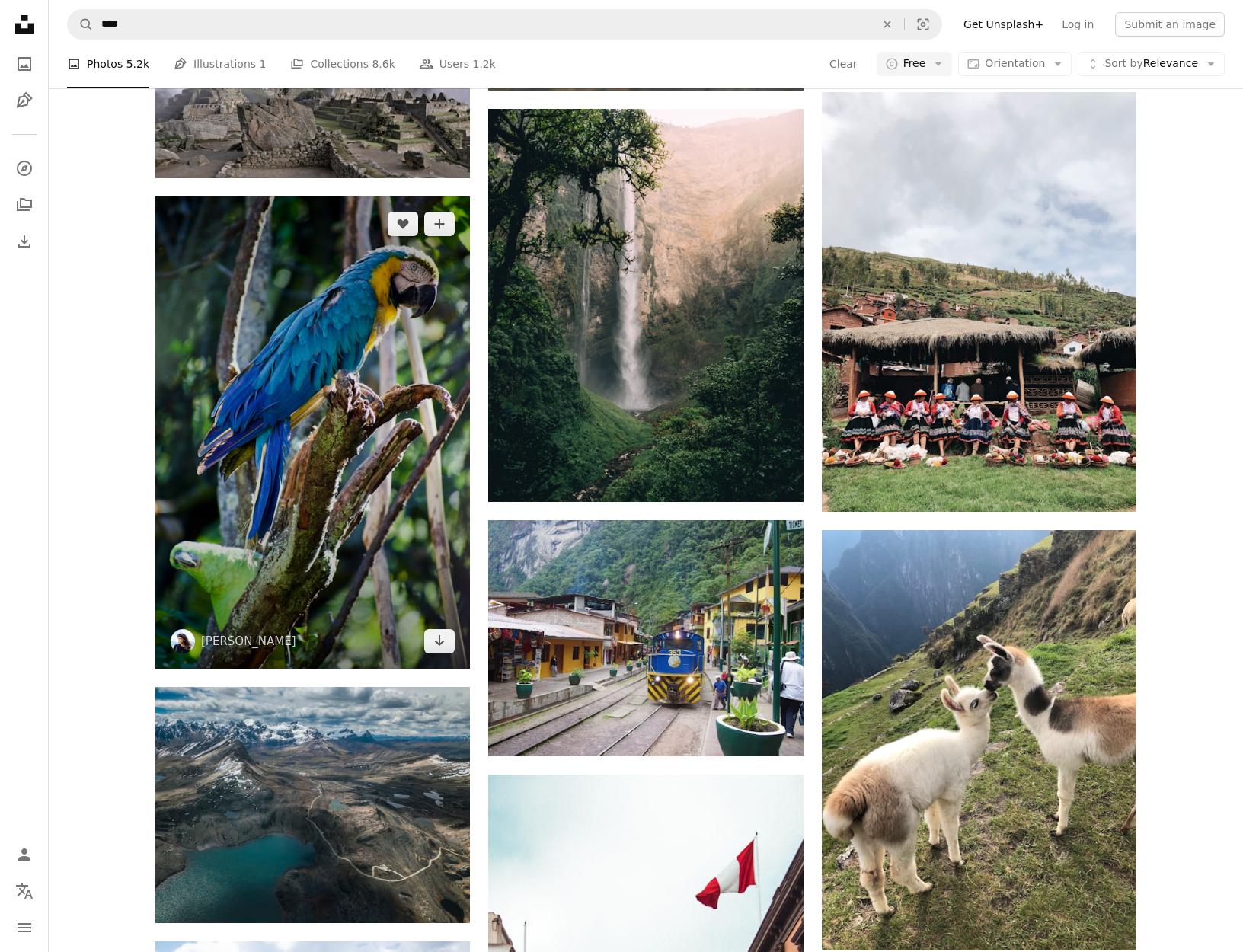
click at [380, 387] on img at bounding box center [312, 432] width 315 height 472
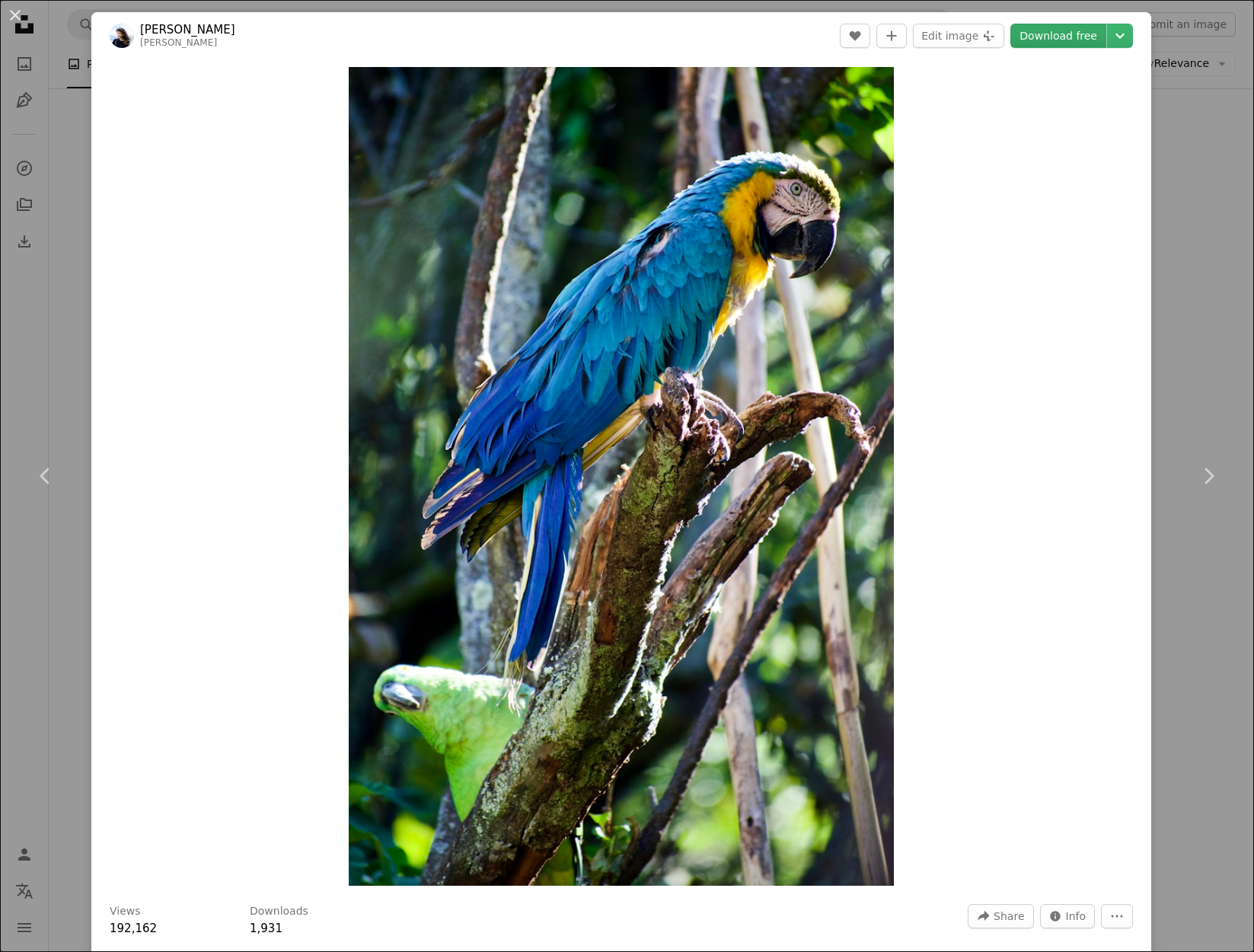
click at [1051, 33] on link "Download free" at bounding box center [1058, 36] width 96 height 25
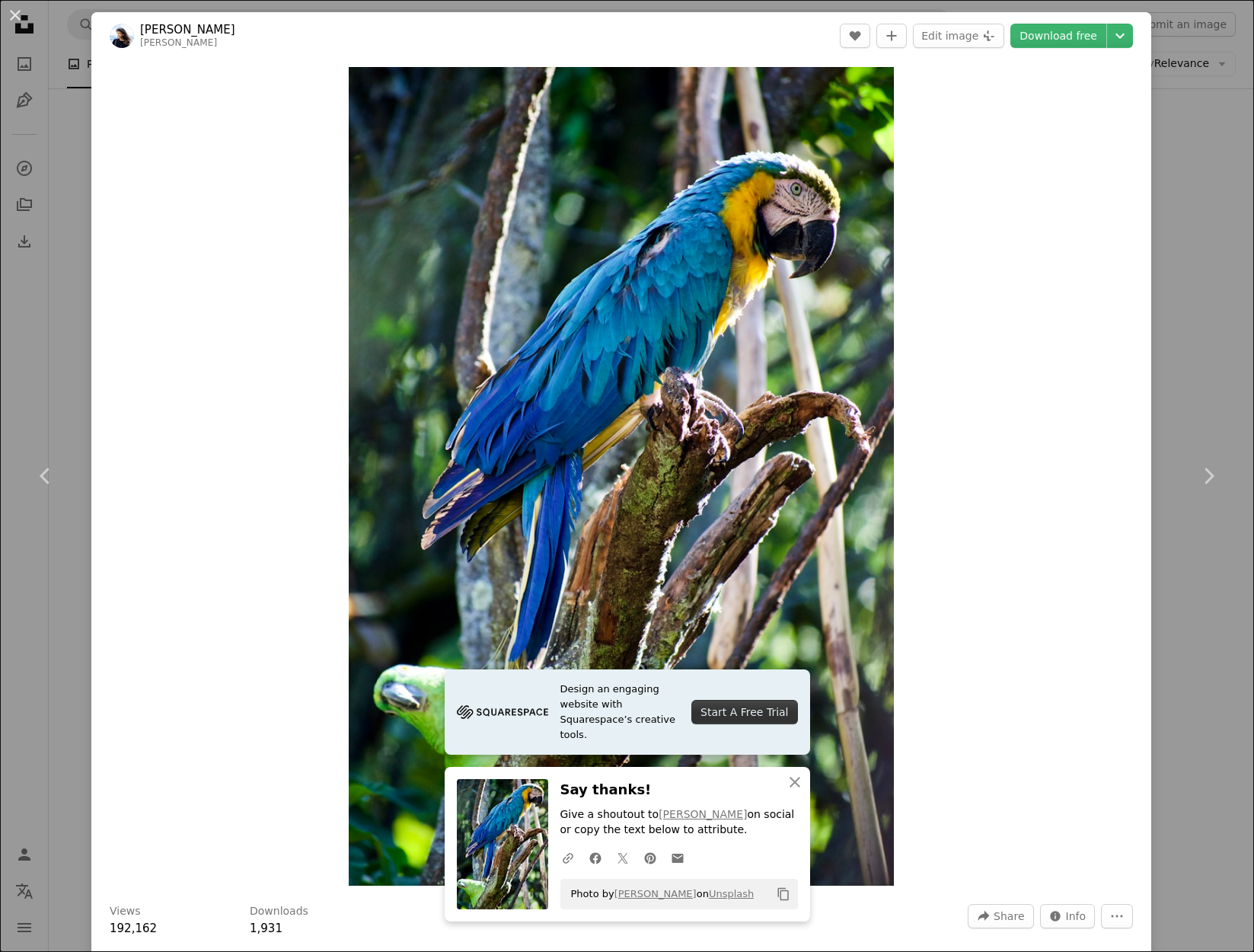
click at [139, 421] on div "Zoom in" at bounding box center [622, 476] width 1061 height 834
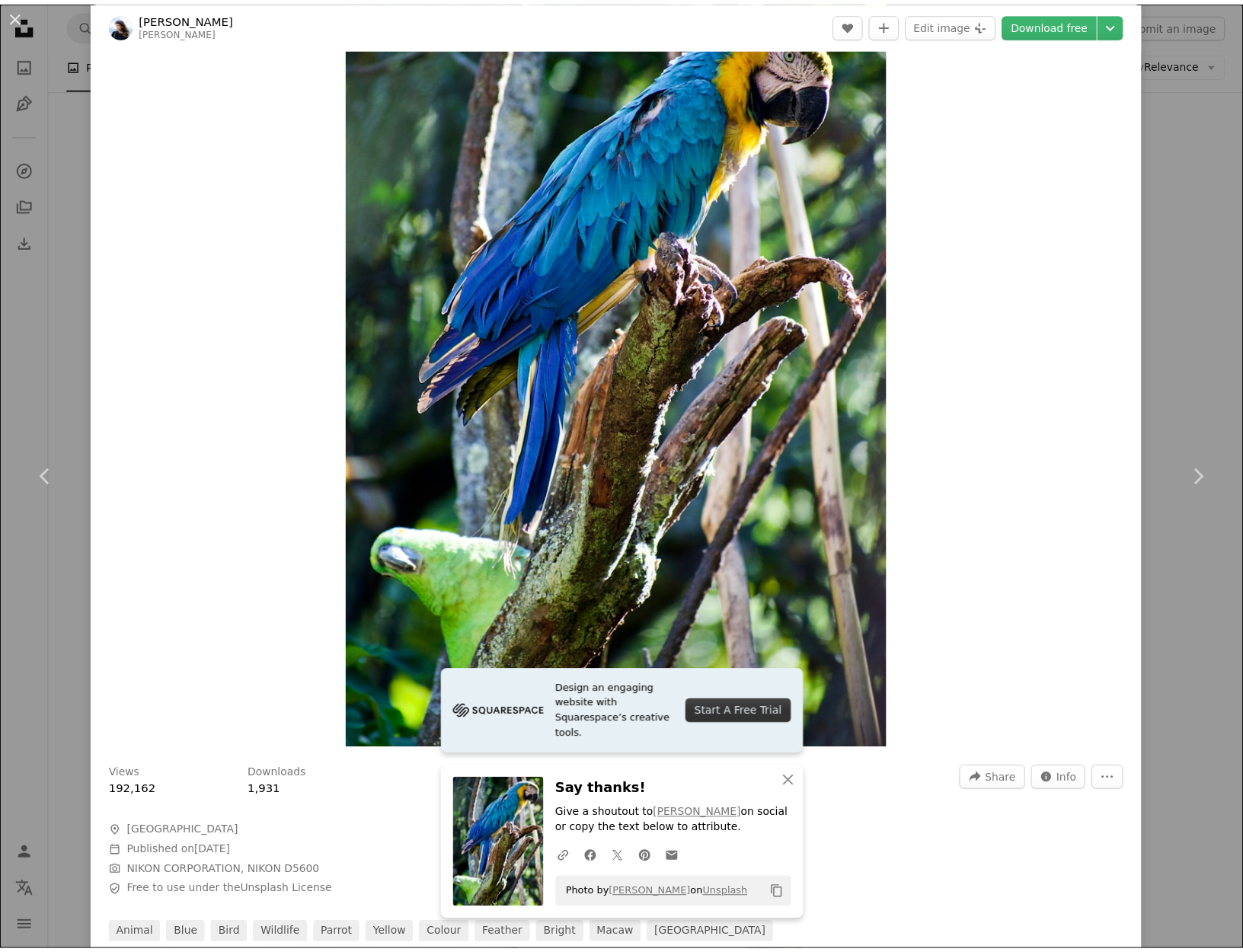
scroll to position [140, 0]
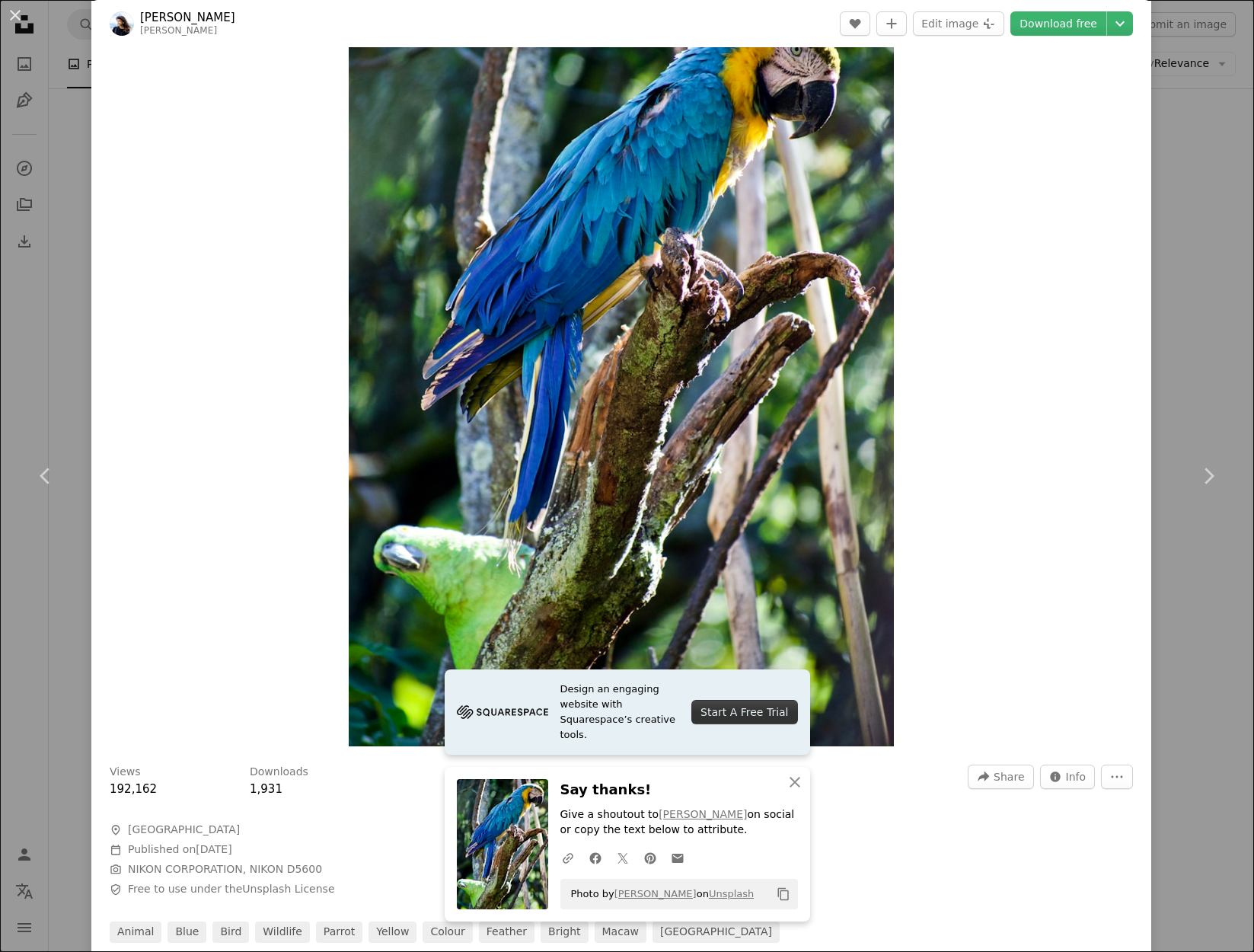
click at [41, 351] on div "An X shape Chevron left Chevron right Design an engaging website with Squarespa…" at bounding box center [627, 476] width 1254 height 952
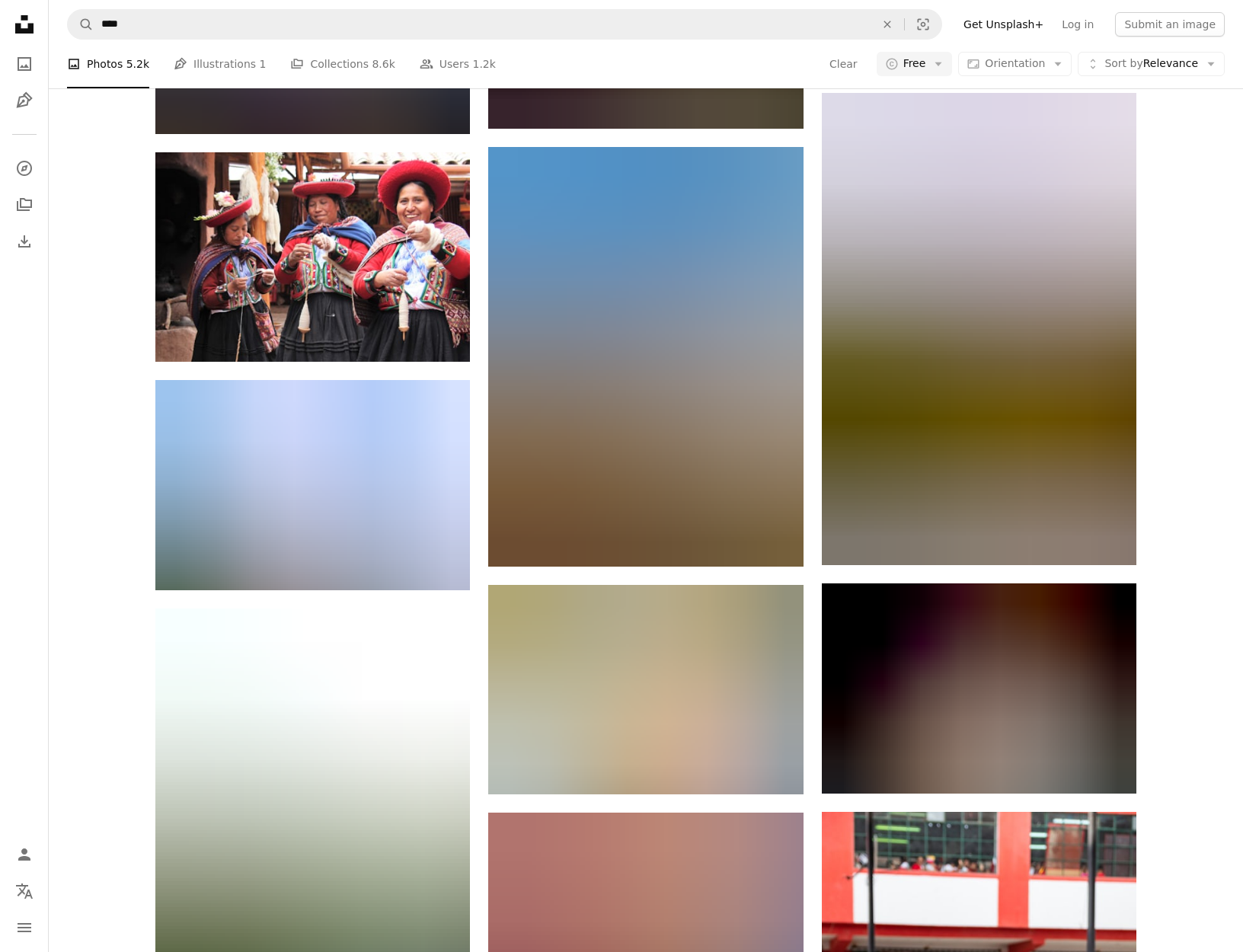
scroll to position [16311, 0]
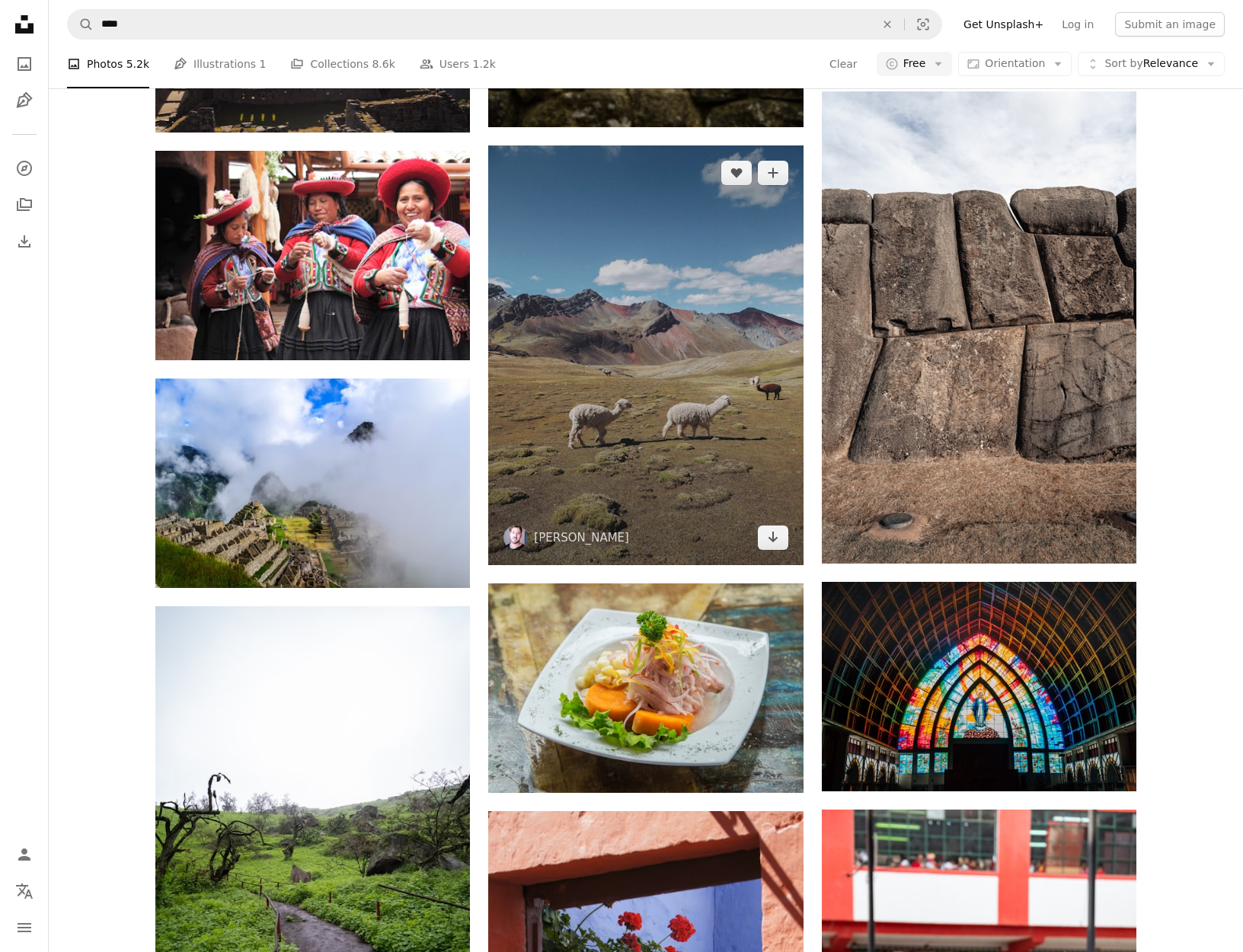
click at [692, 304] on img at bounding box center [645, 355] width 315 height 420
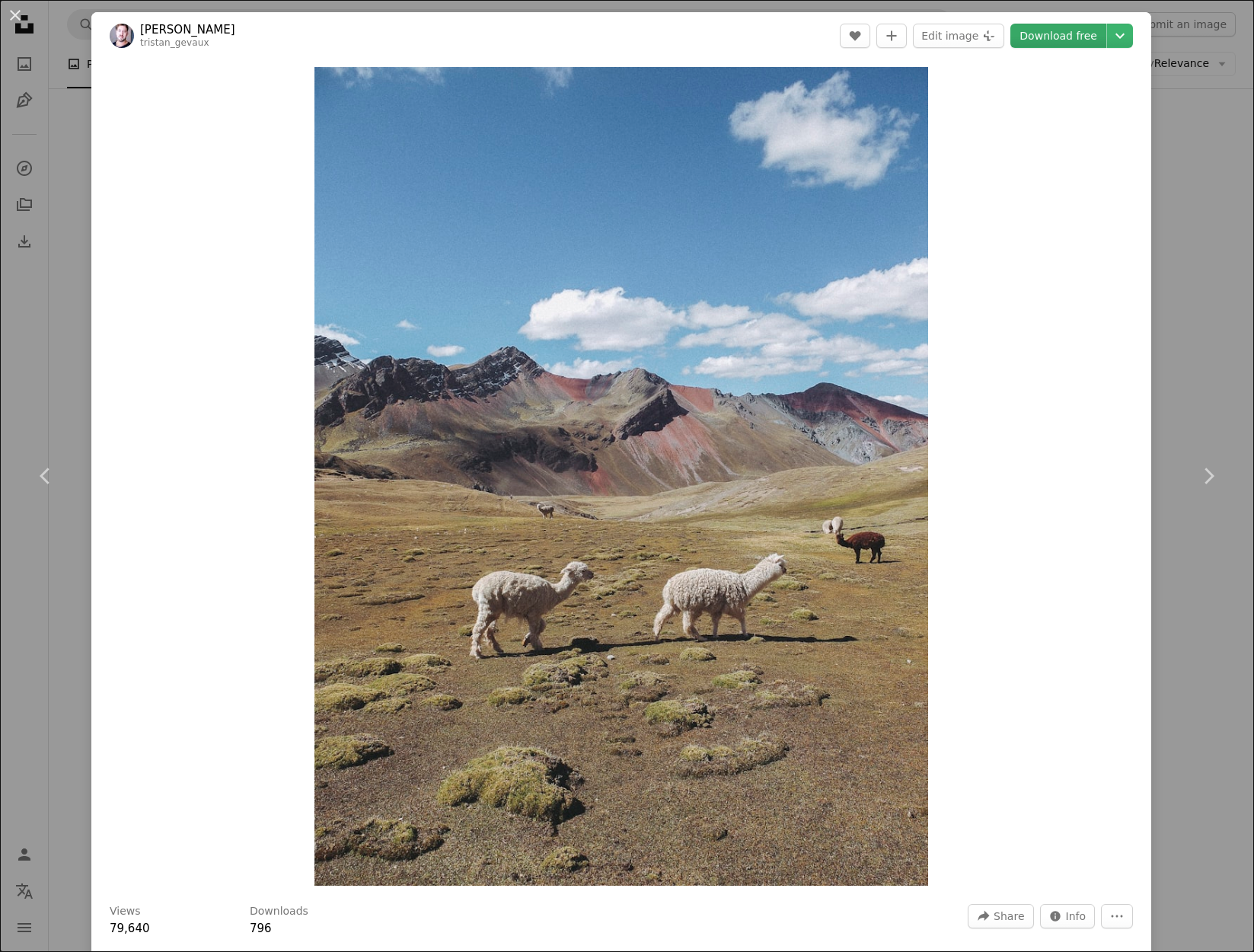
click at [1038, 35] on link "Download free" at bounding box center [1058, 36] width 96 height 25
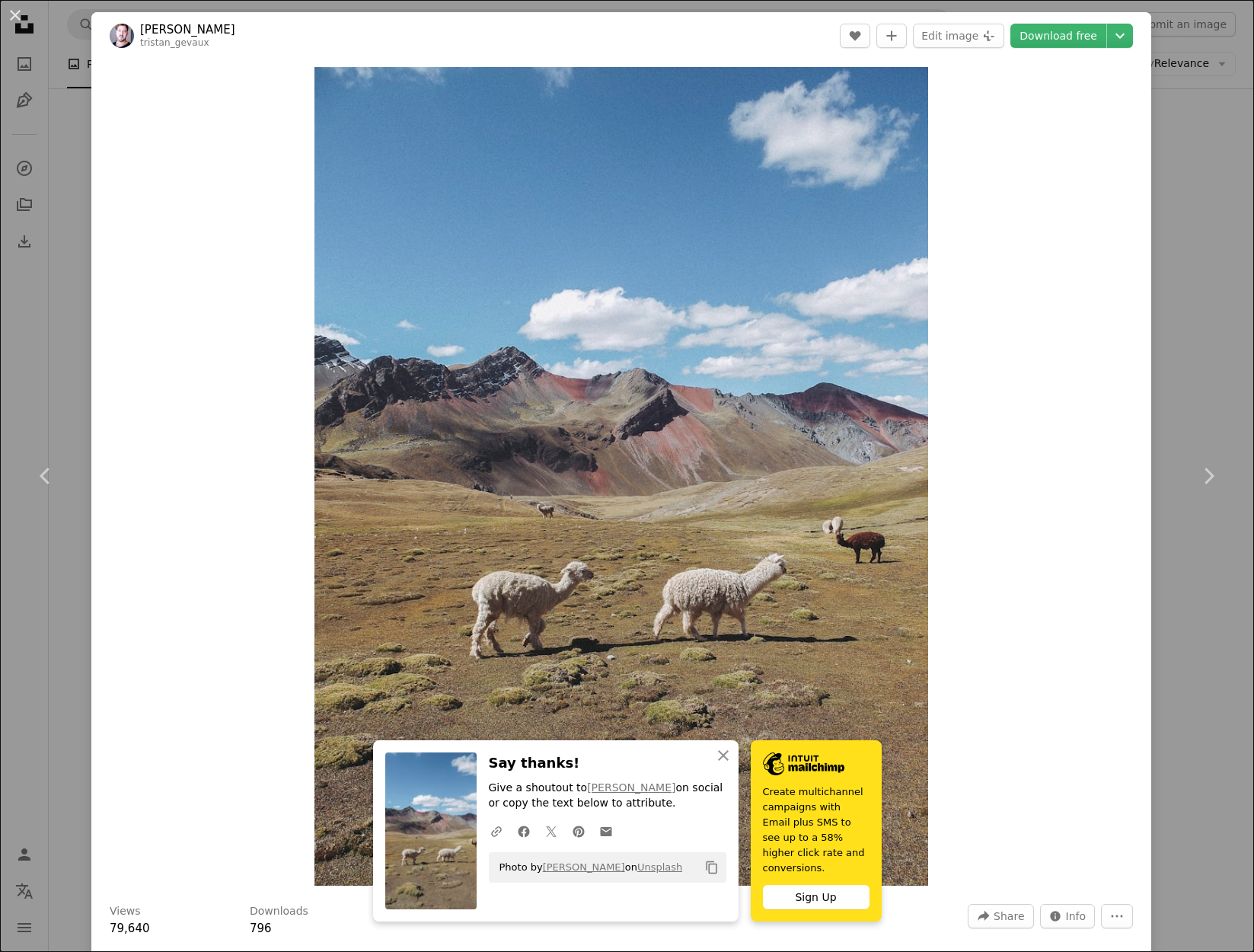
click at [60, 340] on div "An X shape Chevron left Chevron right An X shape Close Say thanks! Give a shout…" at bounding box center [627, 476] width 1254 height 952
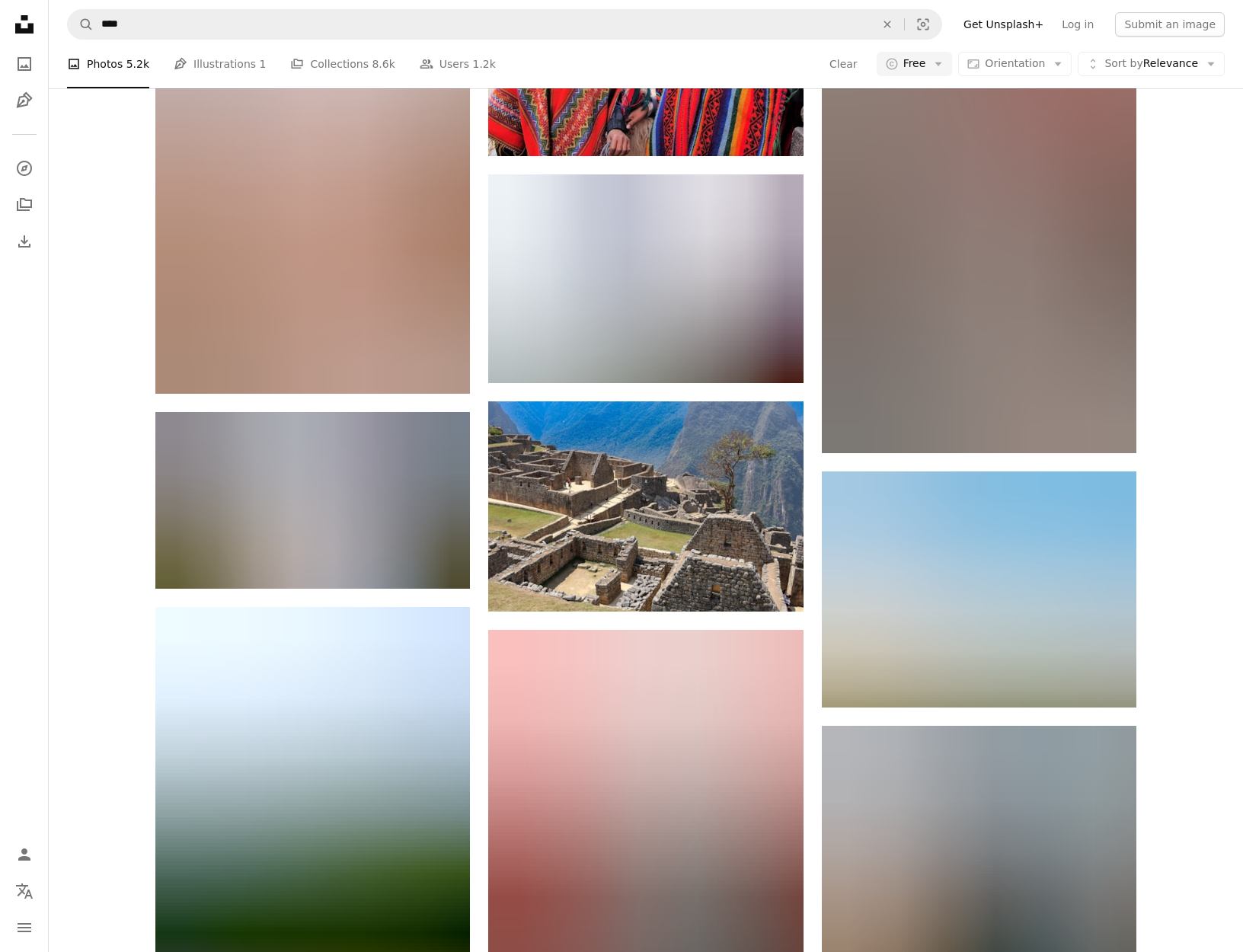
scroll to position [20142, 0]
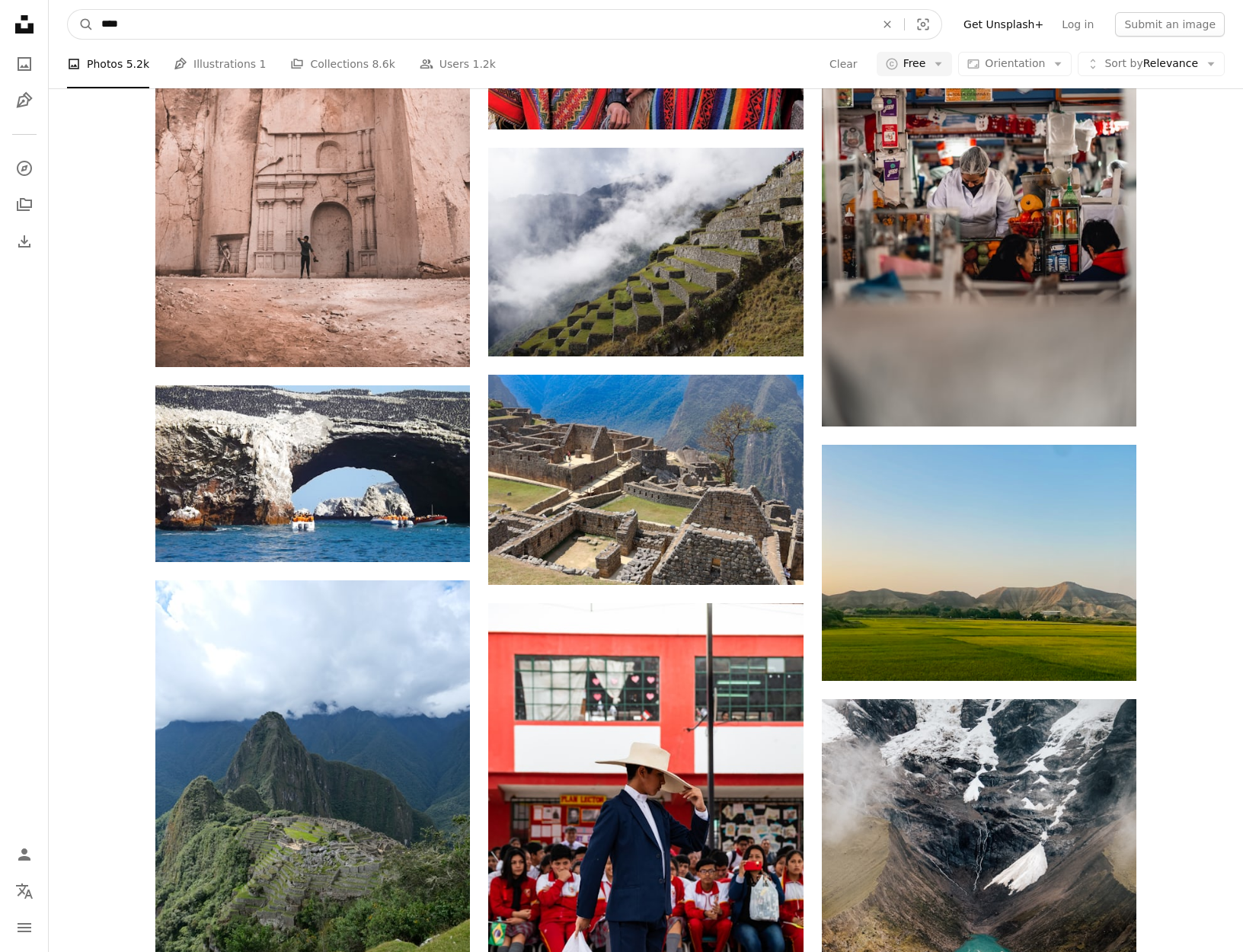
click at [413, 22] on input "****" at bounding box center [482, 25] width 777 height 29
type input "**********"
click button "A magnifying glass" at bounding box center [80, 25] width 26 height 29
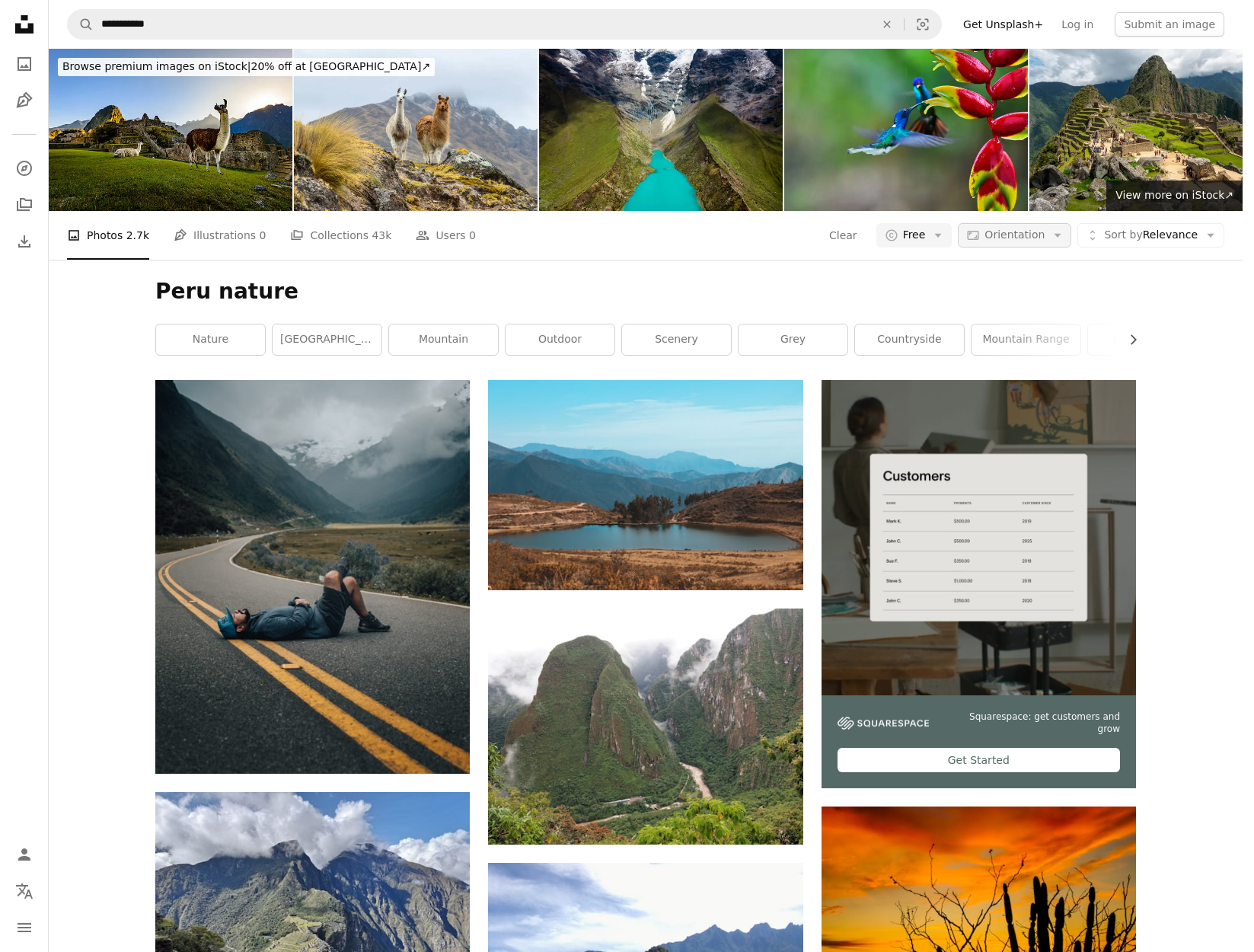
click at [1027, 234] on span "Orientation" at bounding box center [1015, 234] width 60 height 12
click at [1025, 333] on span "Landscape" at bounding box center [1043, 330] width 93 height 16
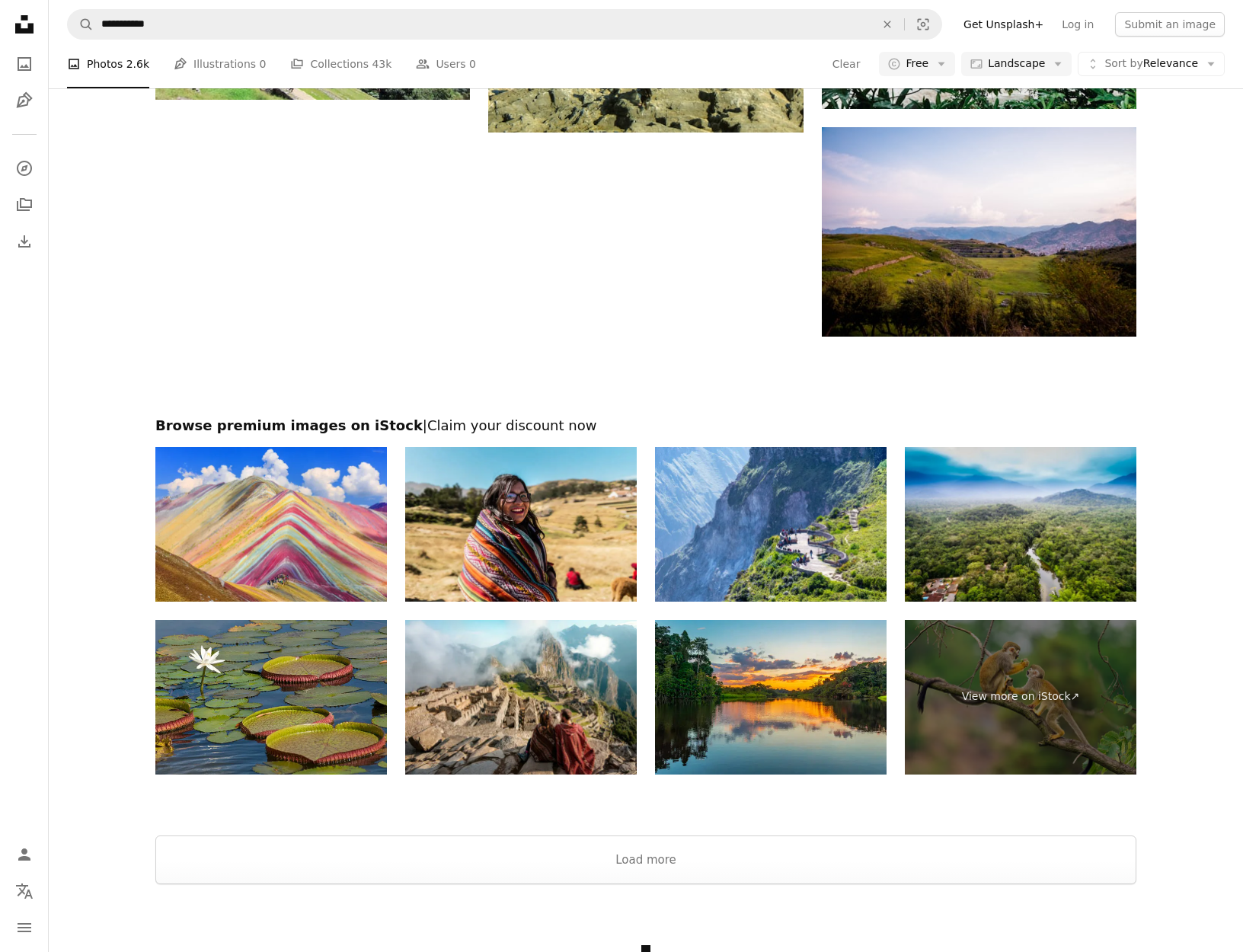
scroll to position [1954, 0]
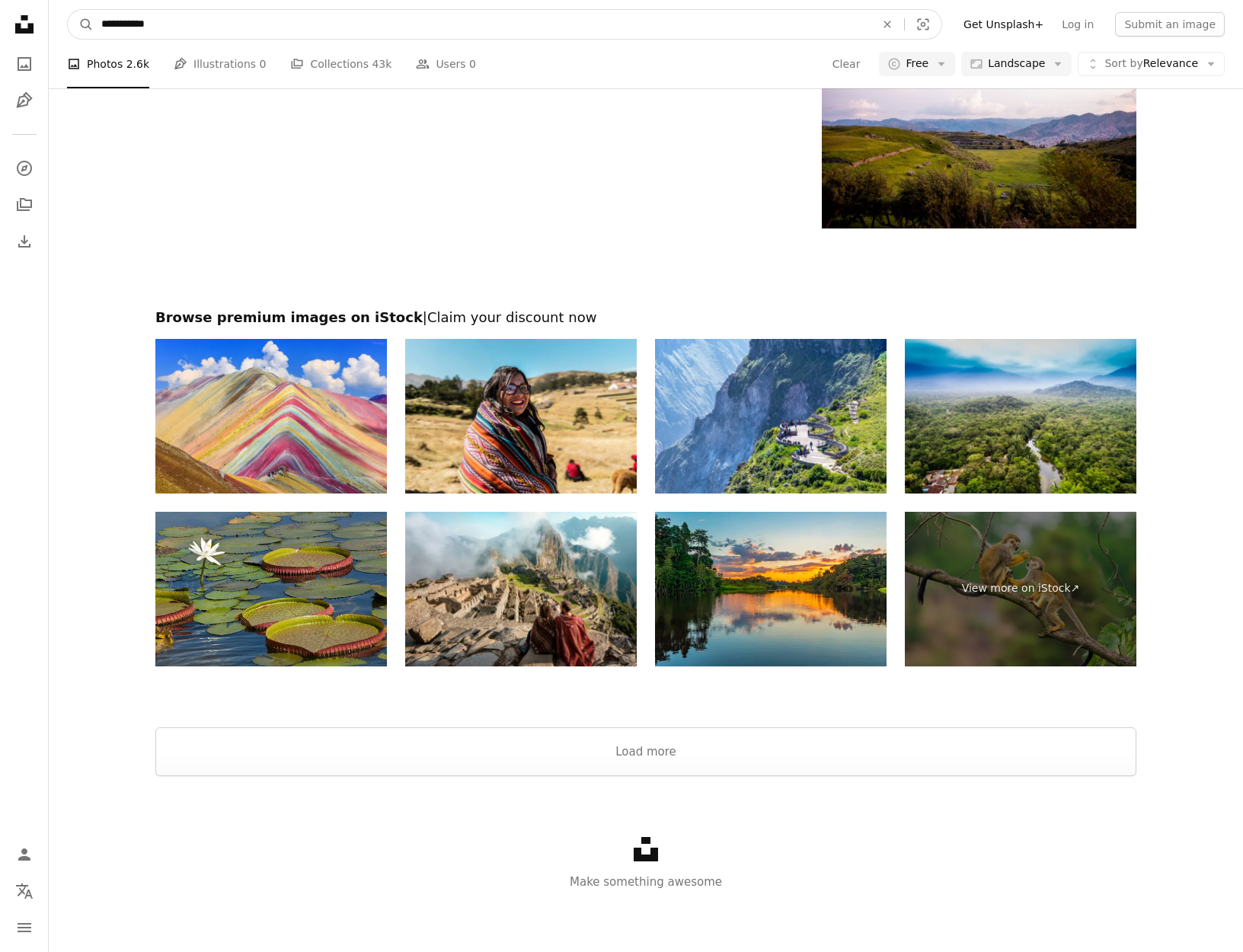
click at [142, 16] on input "**********" at bounding box center [482, 25] width 777 height 29
click at [141, 26] on input "**********" at bounding box center [482, 25] width 777 height 29
type input "**********"
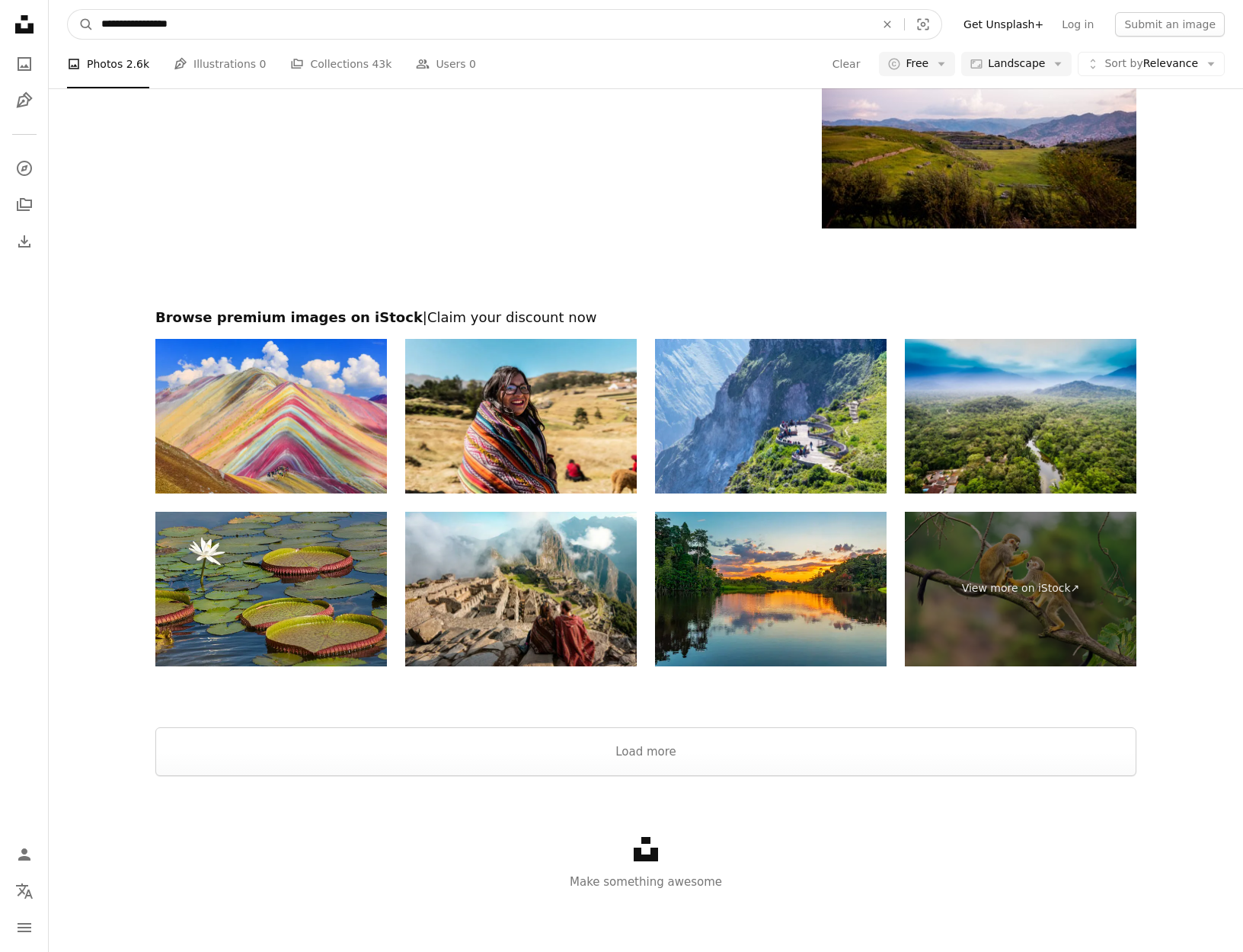
click button "A magnifying glass" at bounding box center [80, 25] width 26 height 29
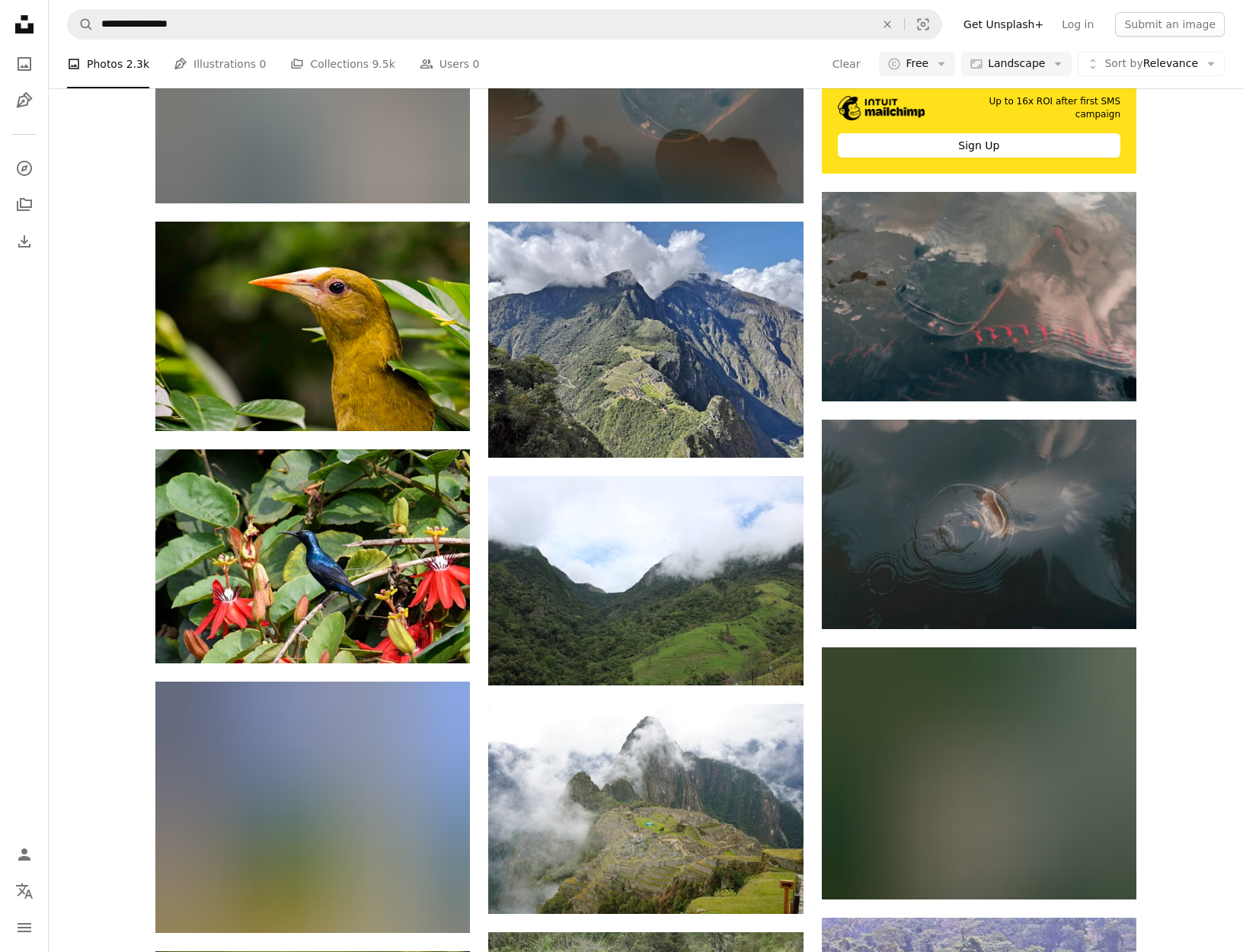
scroll to position [617, 0]
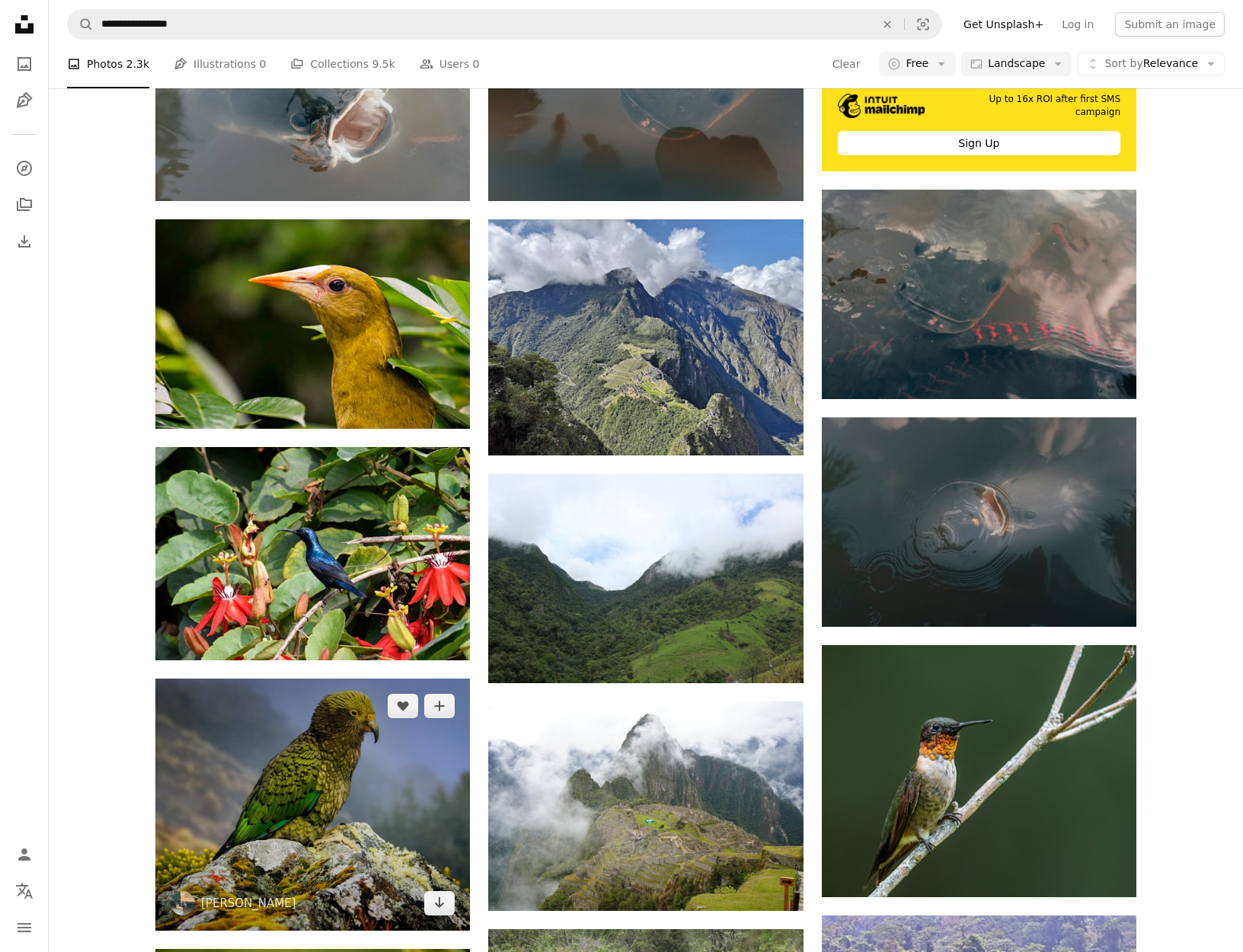
click at [323, 805] on img at bounding box center [312, 805] width 315 height 252
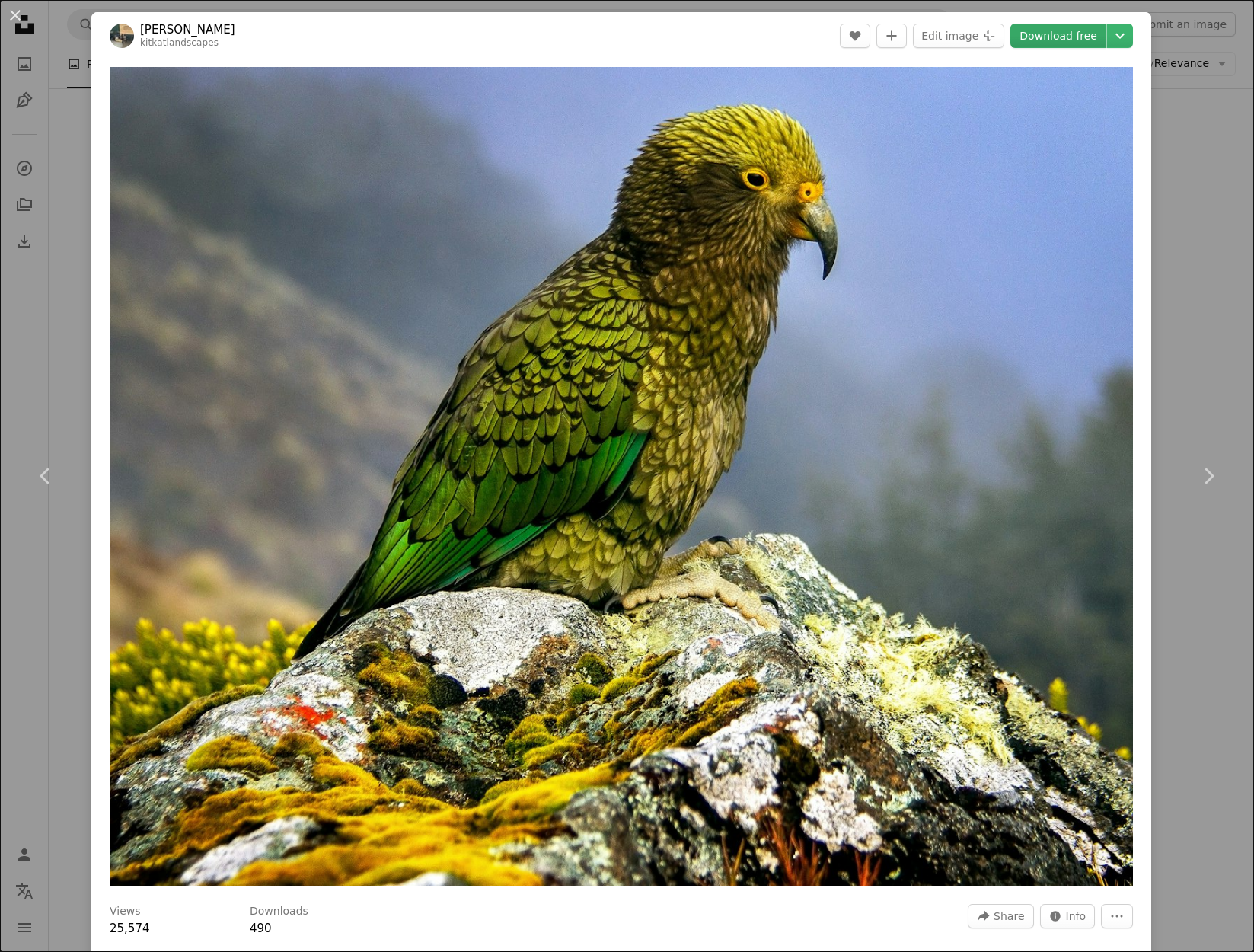
click at [1038, 35] on link "Download free" at bounding box center [1058, 36] width 96 height 25
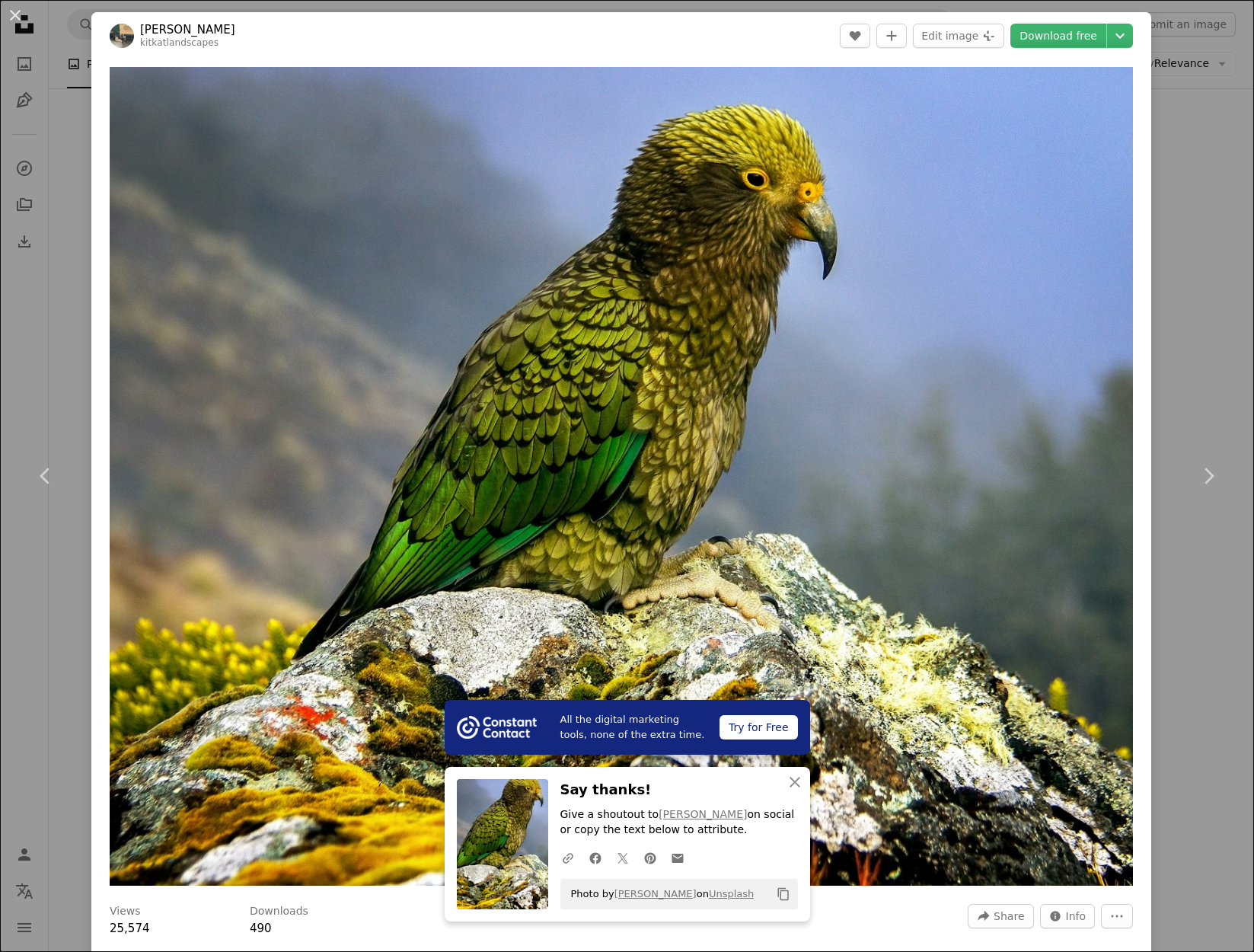
click at [47, 319] on div "An X shape Chevron left Chevron right All the digital marketing tools, none of …" at bounding box center [627, 476] width 1254 height 952
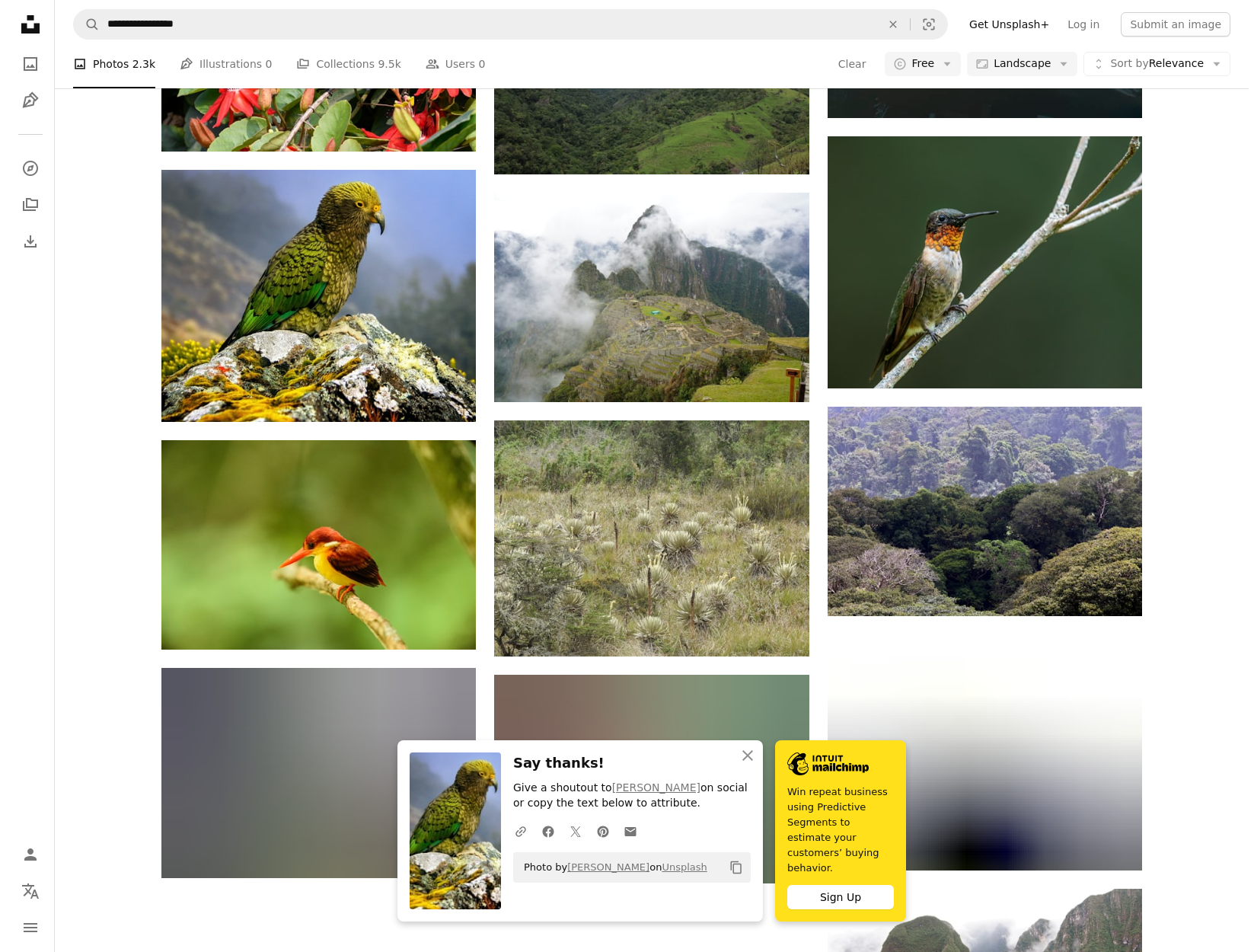
scroll to position [1127, 0]
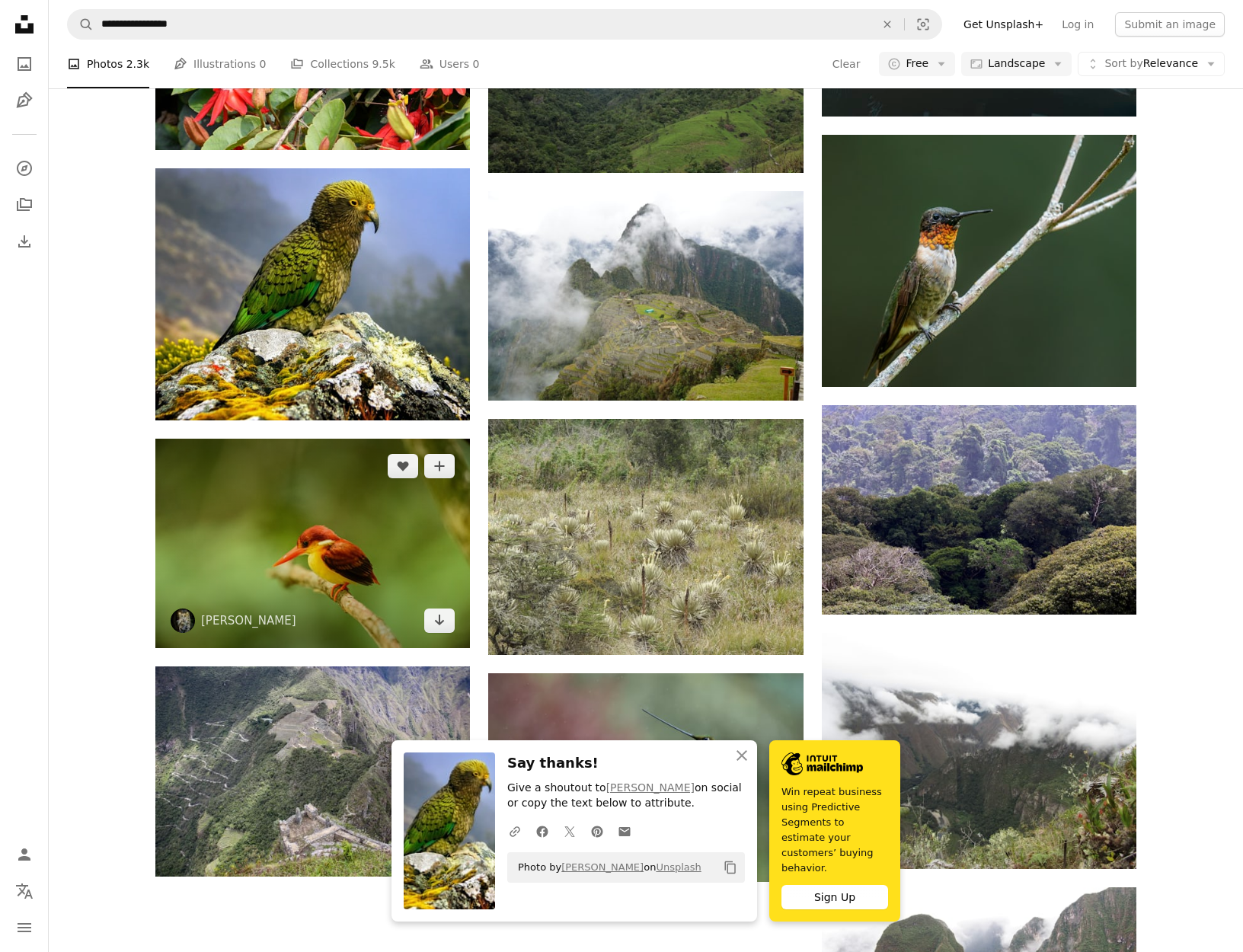
click at [256, 529] on img at bounding box center [312, 543] width 315 height 209
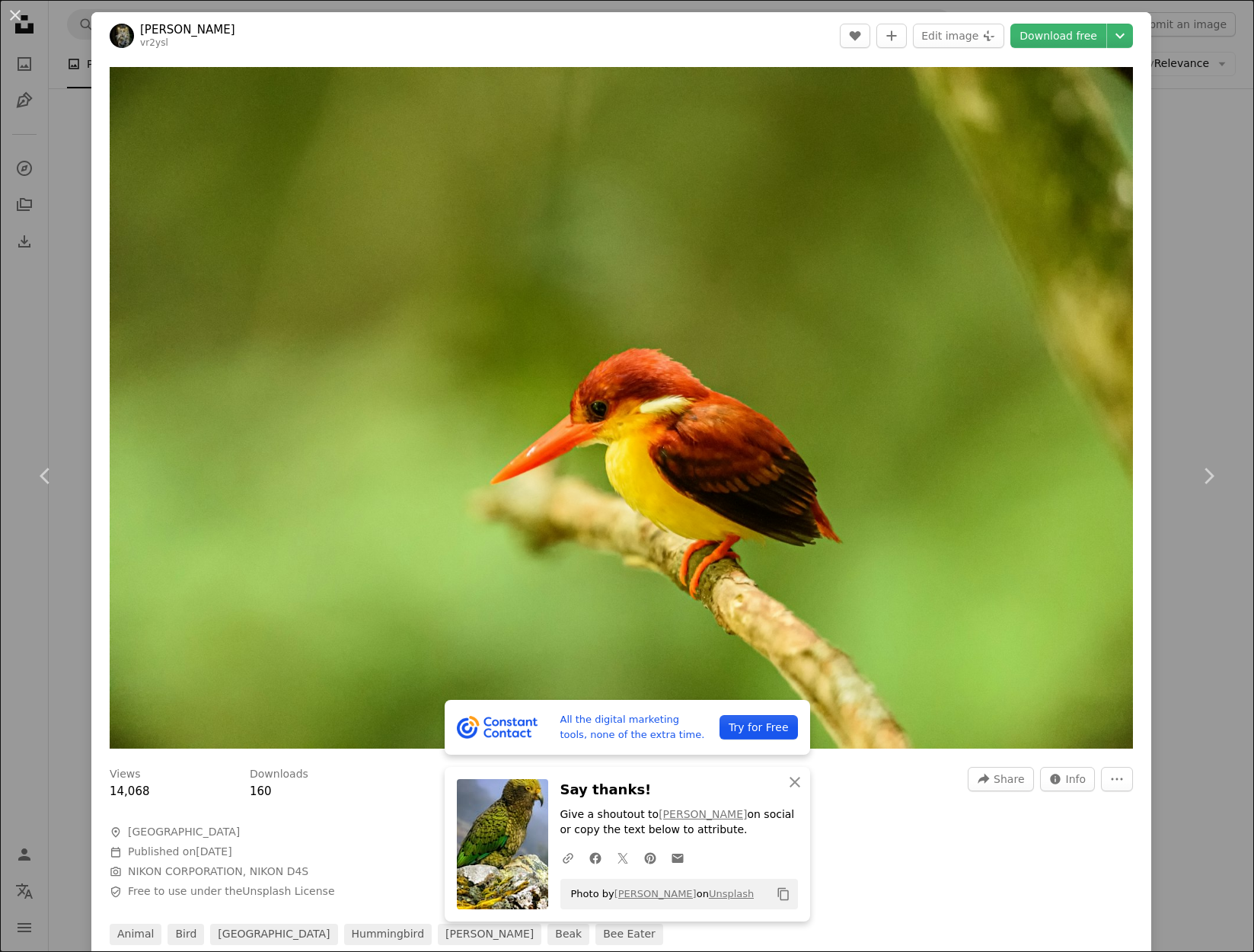
click at [37, 292] on div "An X shape Chevron left Chevron right All the digital marketing tools, none of …" at bounding box center [627, 476] width 1254 height 952
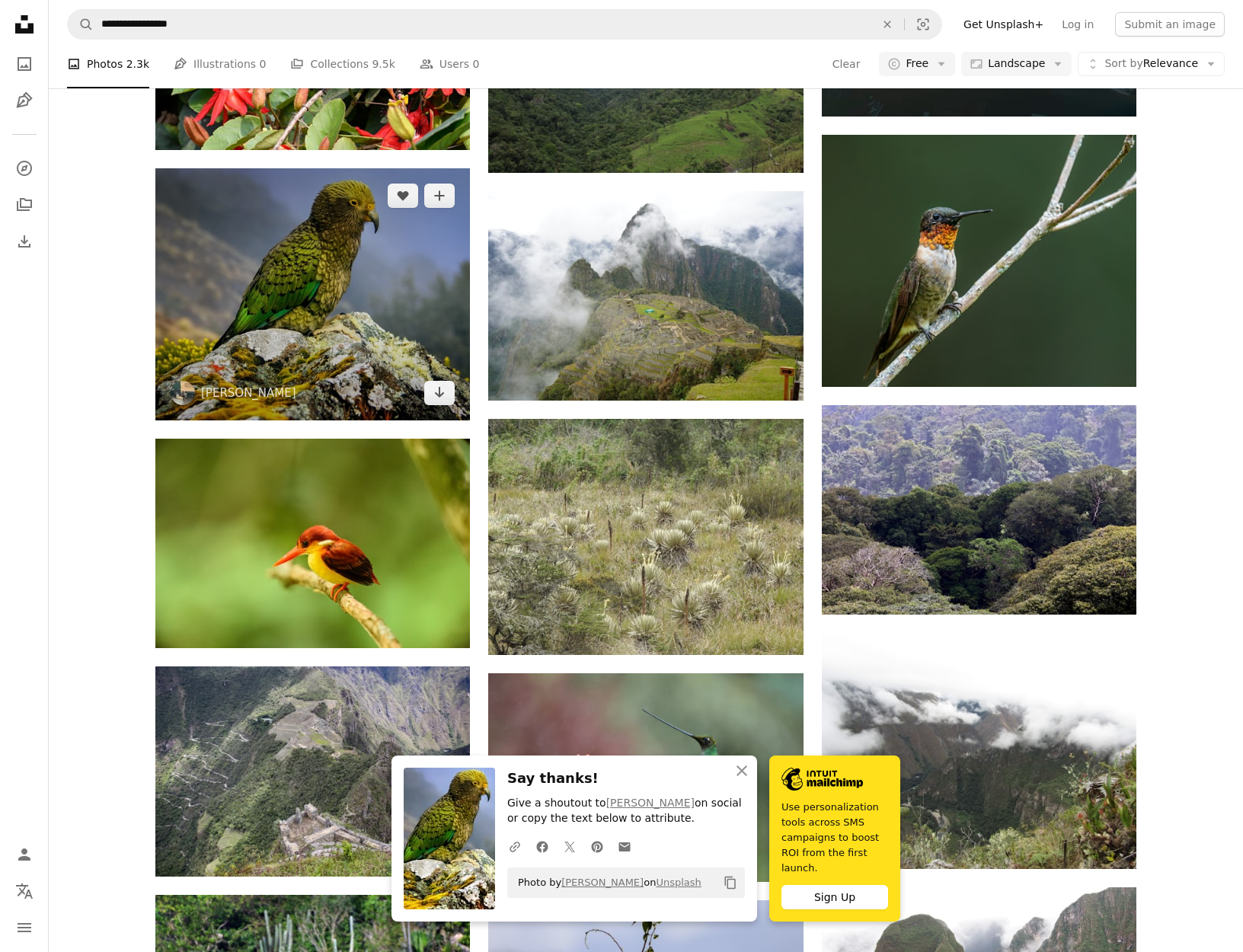
click at [272, 252] on img at bounding box center [312, 294] width 315 height 252
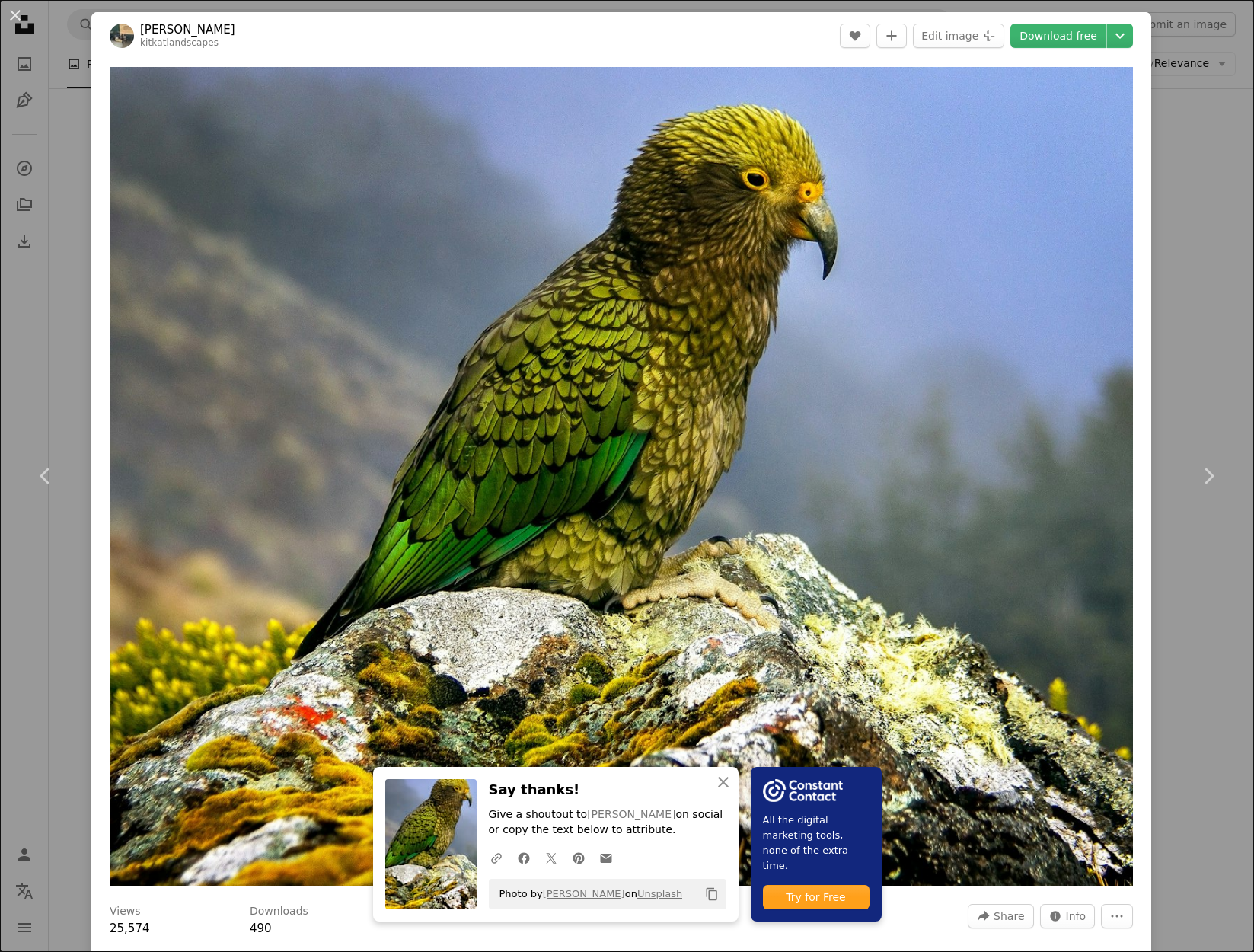
click at [42, 319] on div "An X shape Chevron left Chevron right An X shape Close Say thanks! Give a shout…" at bounding box center [627, 476] width 1254 height 952
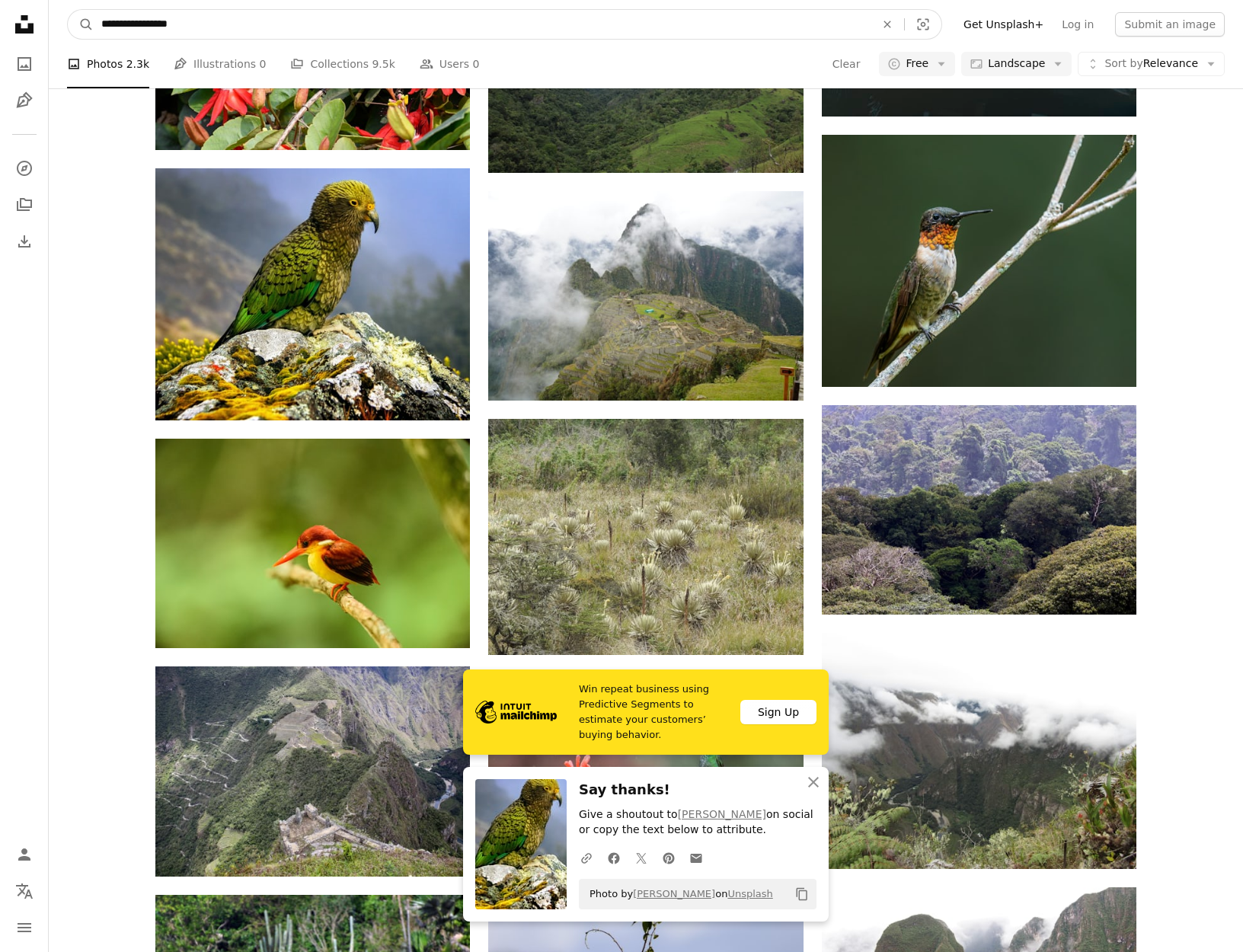
click at [129, 27] on input "**********" at bounding box center [482, 25] width 777 height 29
type input "**********"
click button "A magnifying glass" at bounding box center [80, 25] width 26 height 29
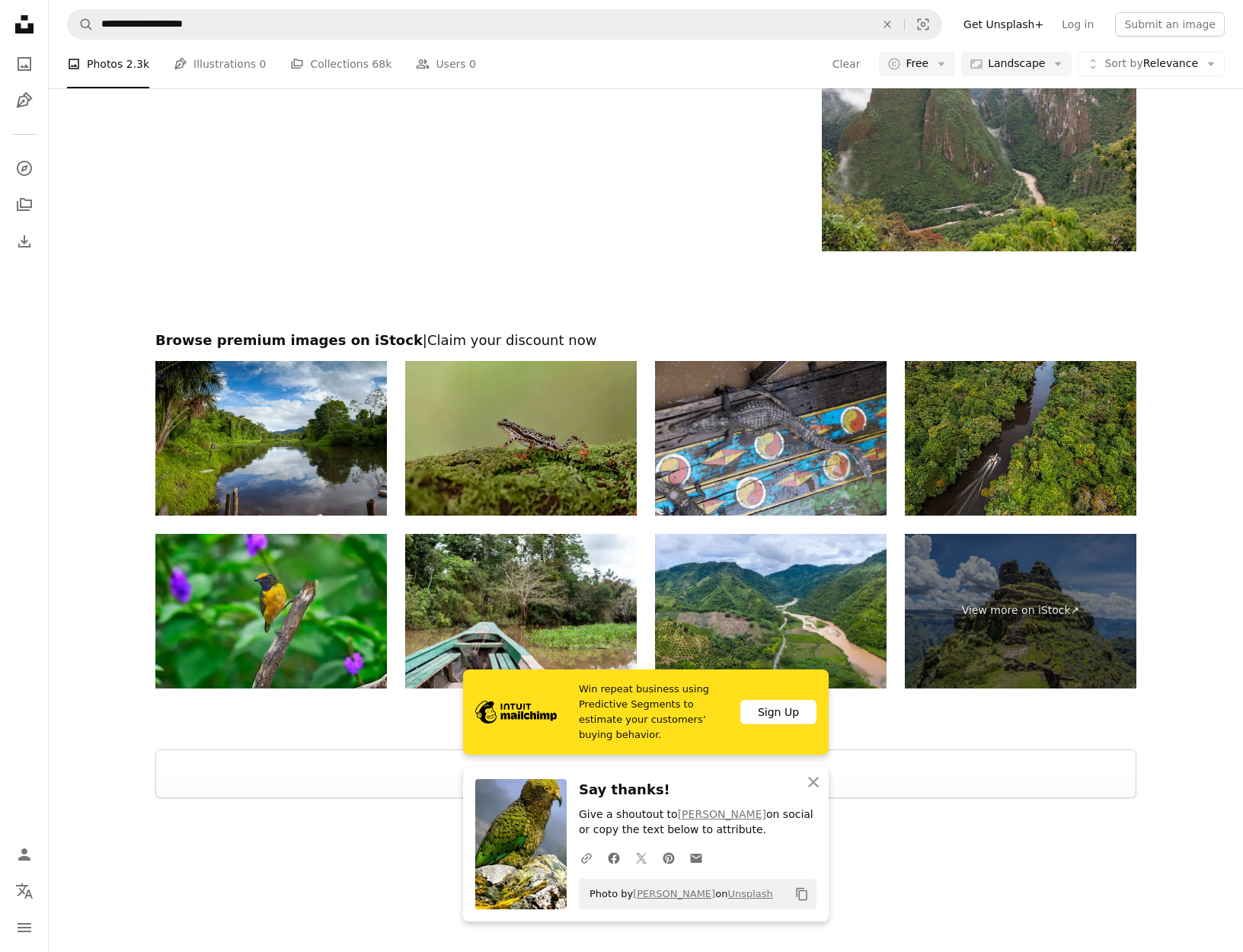
scroll to position [2175, 0]
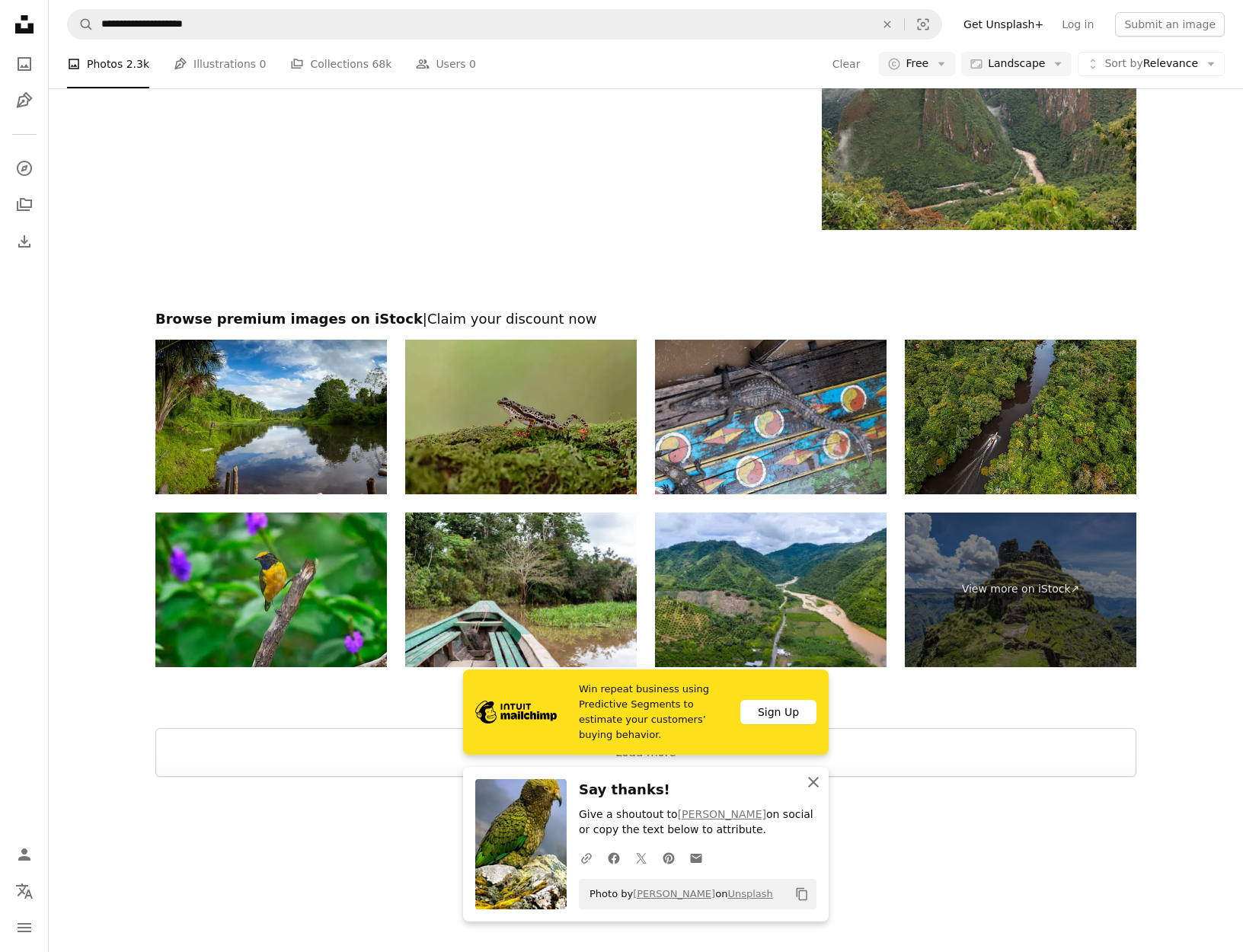
click at [815, 780] on icon "button" at bounding box center [813, 782] width 11 height 11
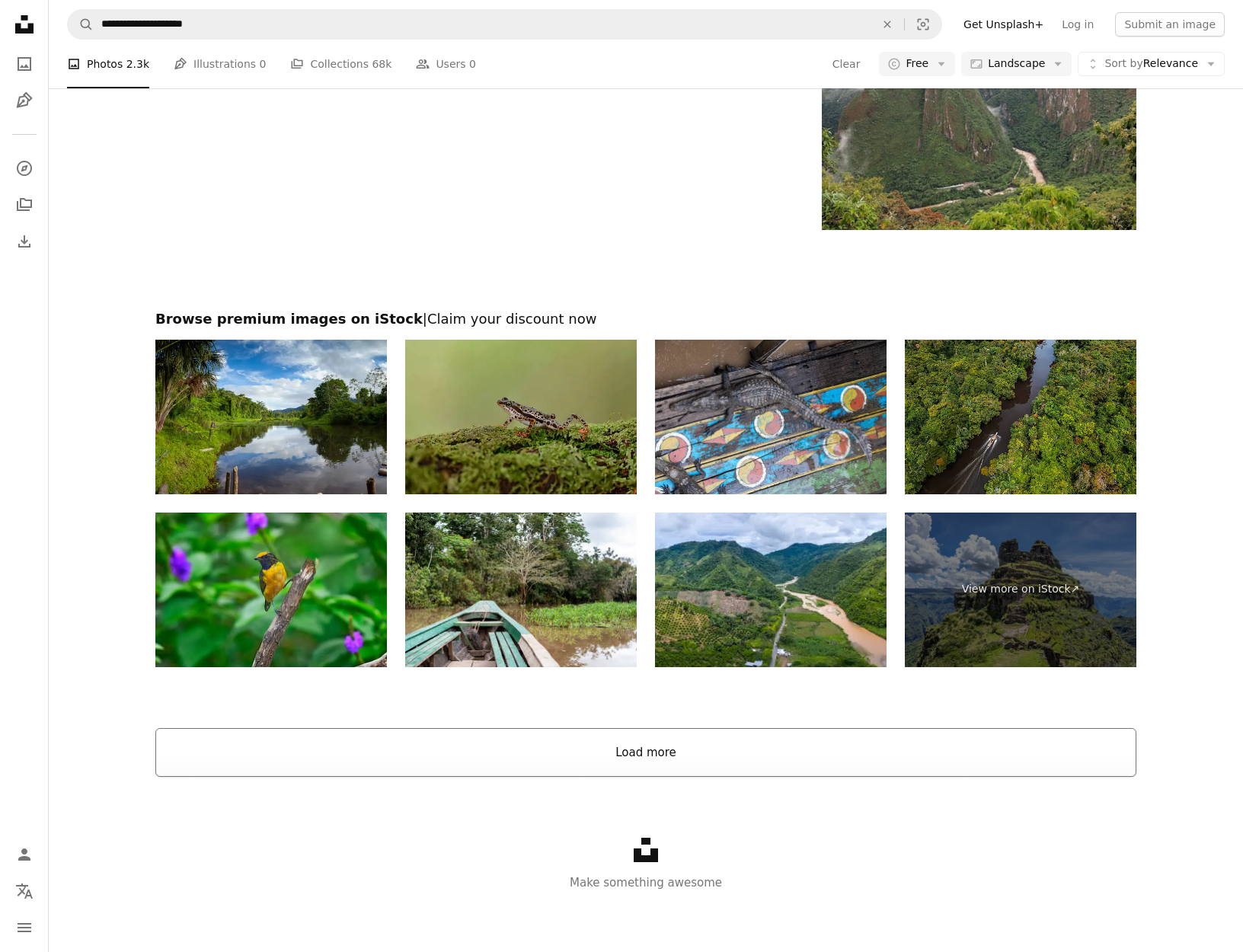
click at [858, 758] on button "Load more" at bounding box center [645, 752] width 981 height 48
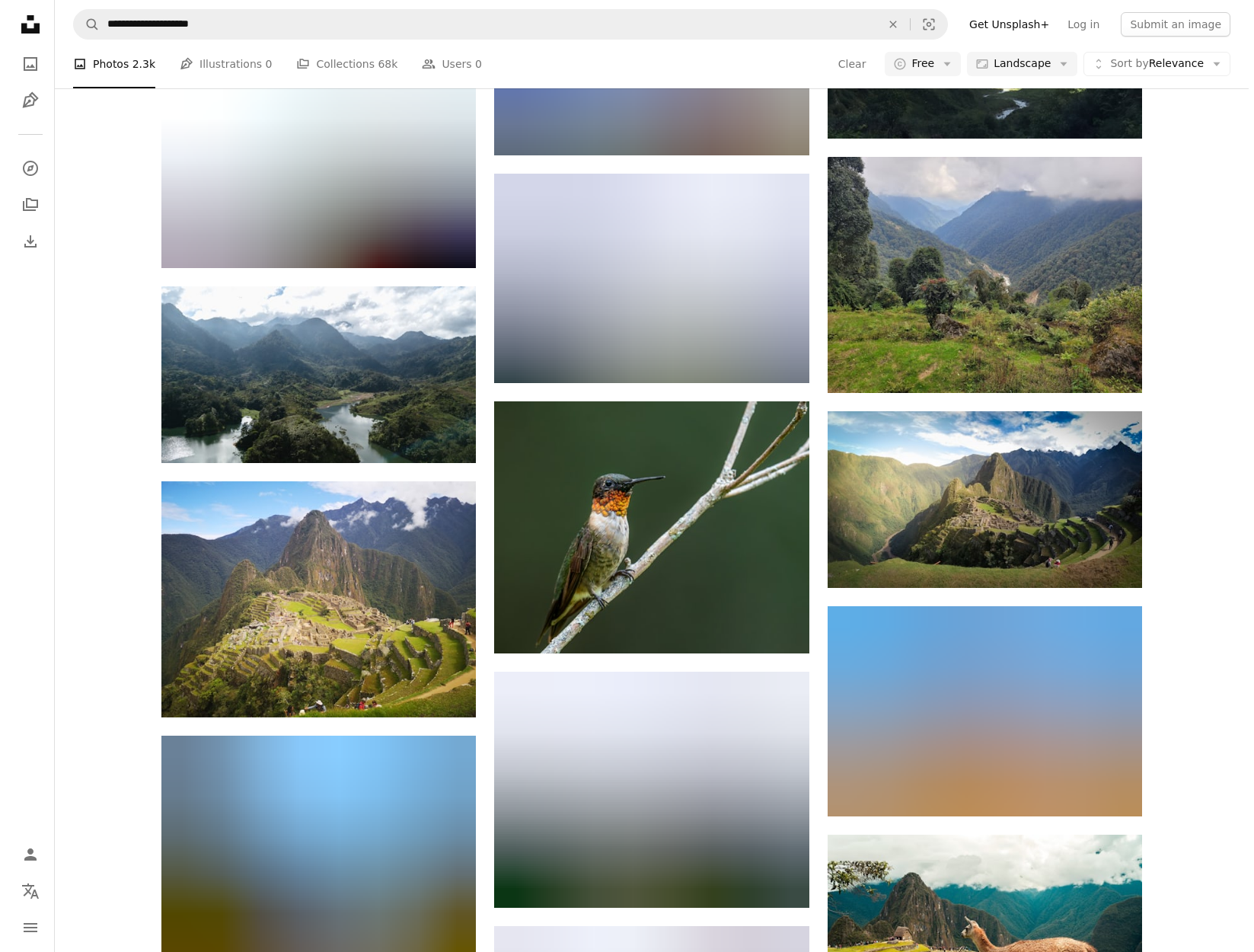
scroll to position [3679, 0]
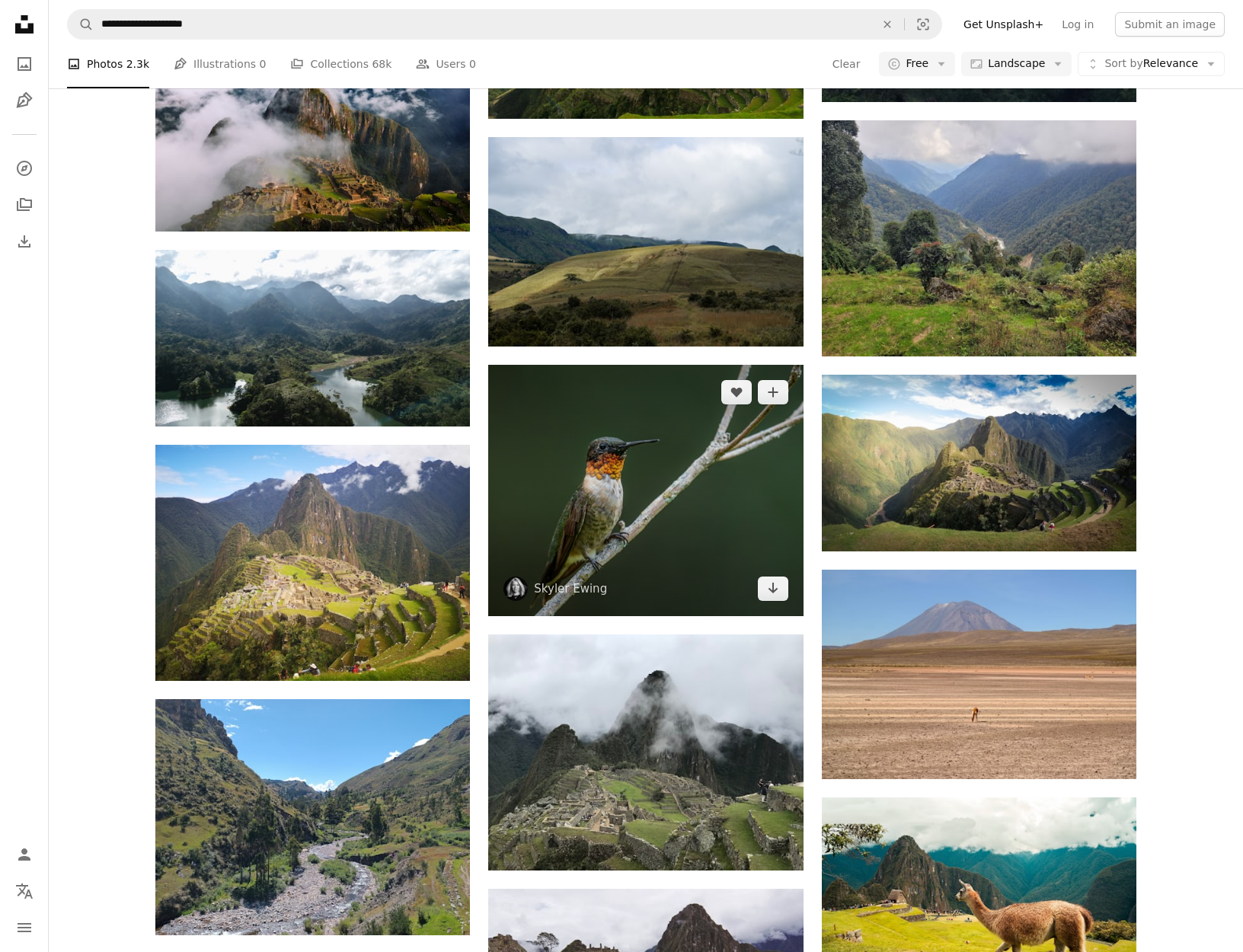
click at [670, 508] on img at bounding box center [645, 491] width 315 height 252
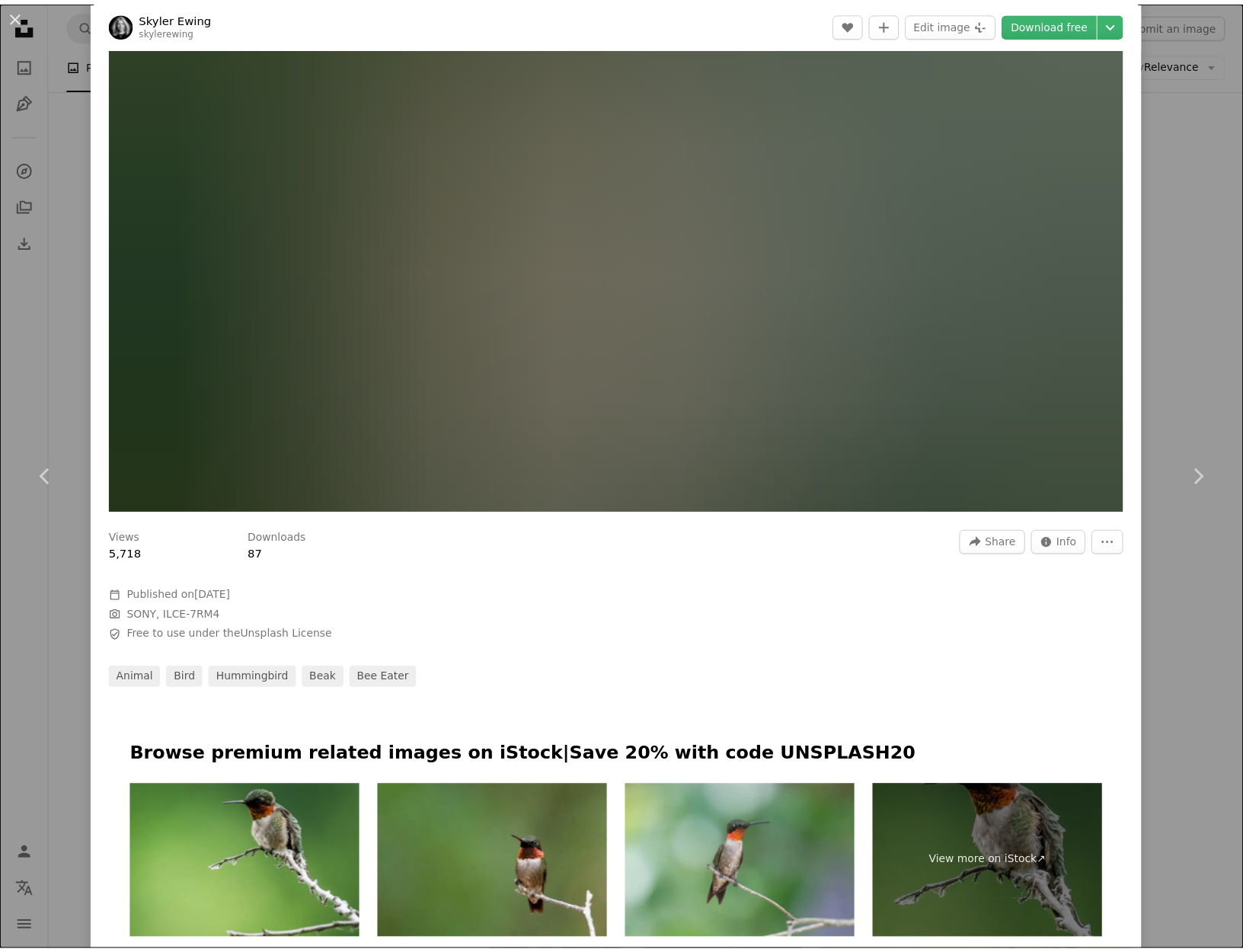
scroll to position [347, 0]
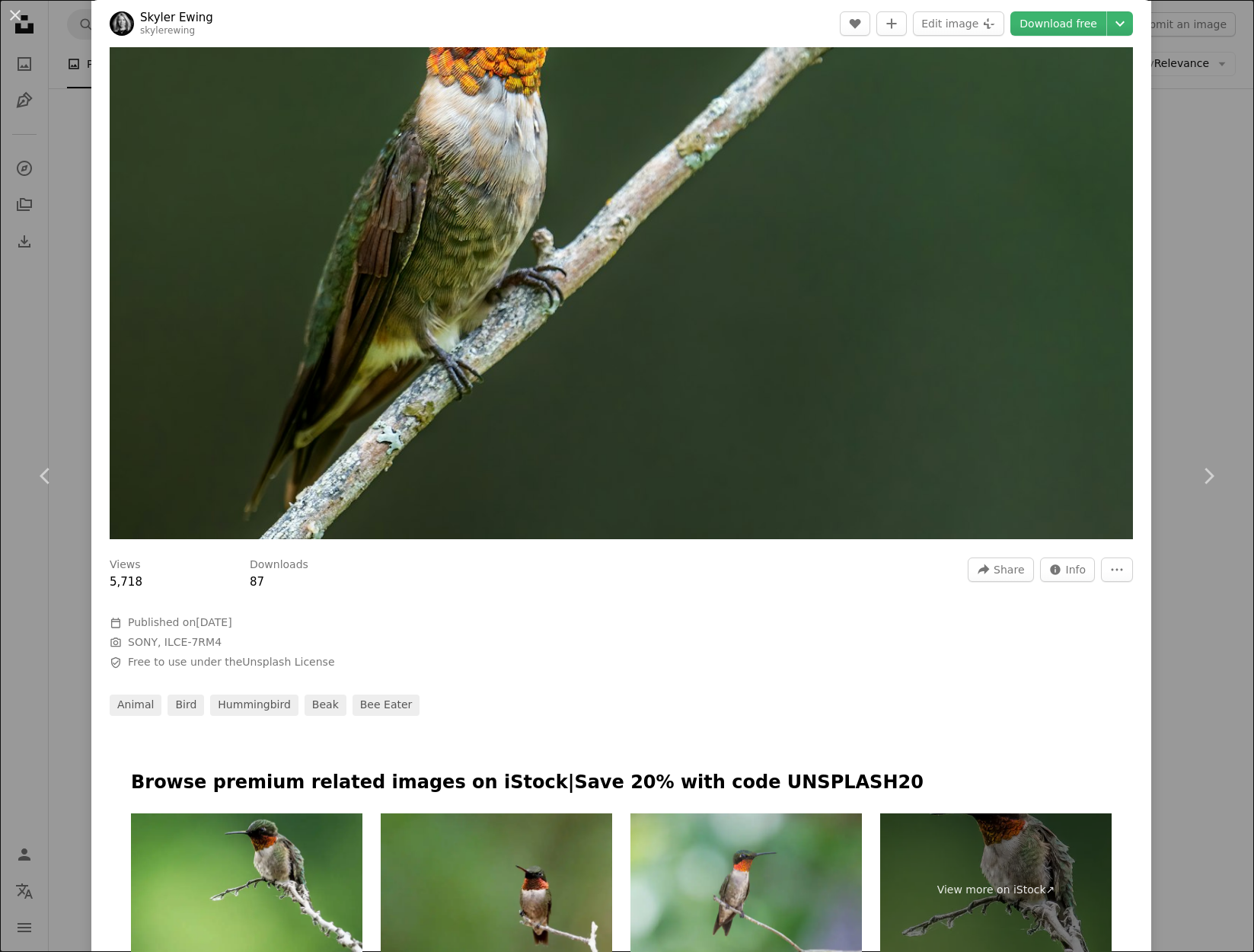
click at [33, 638] on div "An X shape Chevron left Chevron right [PERSON_NAME] skylerewing A heart A plus …" at bounding box center [627, 476] width 1254 height 952
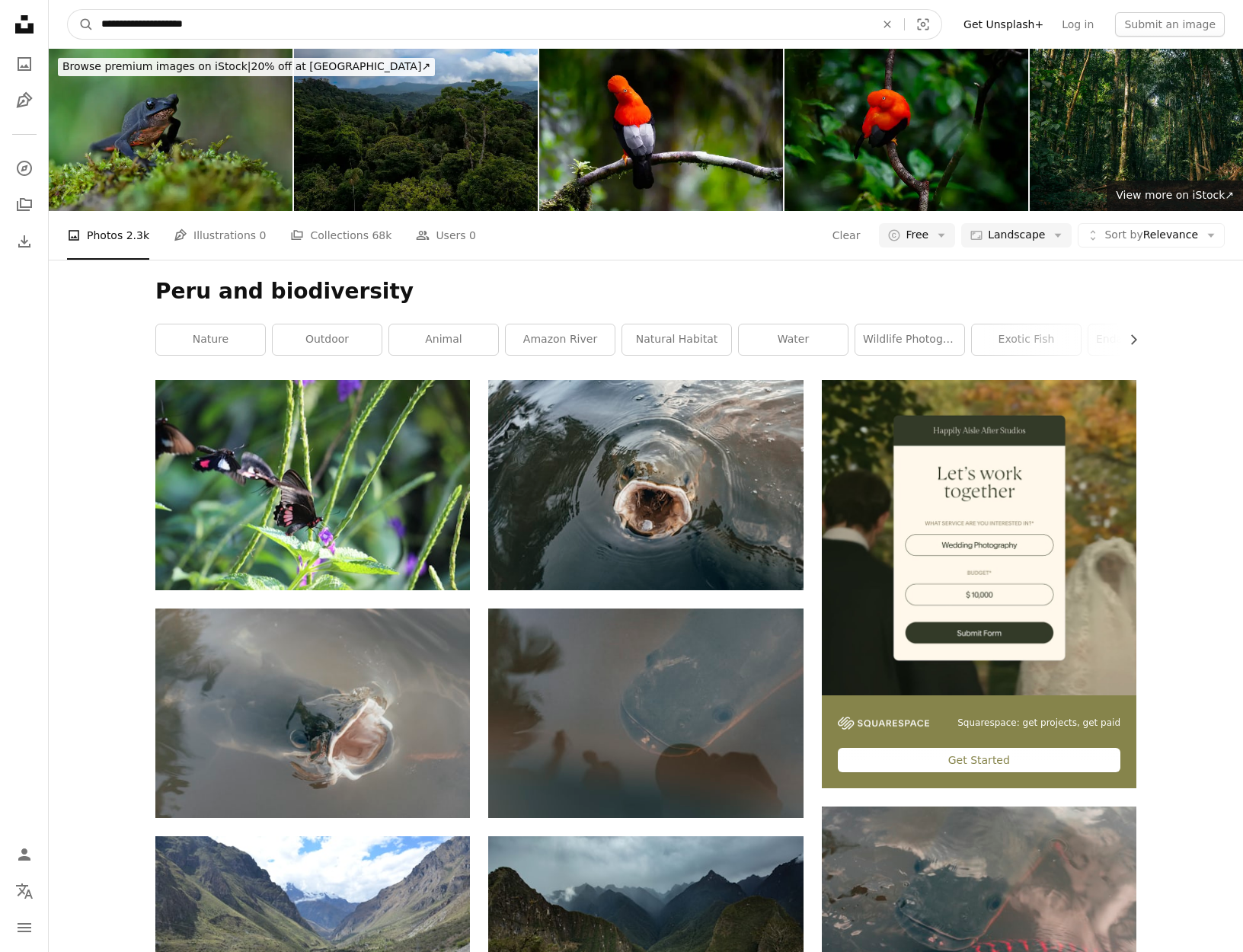
click at [139, 19] on input "**********" at bounding box center [482, 25] width 777 height 29
drag, startPoint x: 139, startPoint y: 19, endPoint x: 203, endPoint y: 19, distance: 64.0
click at [204, 19] on input "**********" at bounding box center [482, 25] width 777 height 29
type input "****"
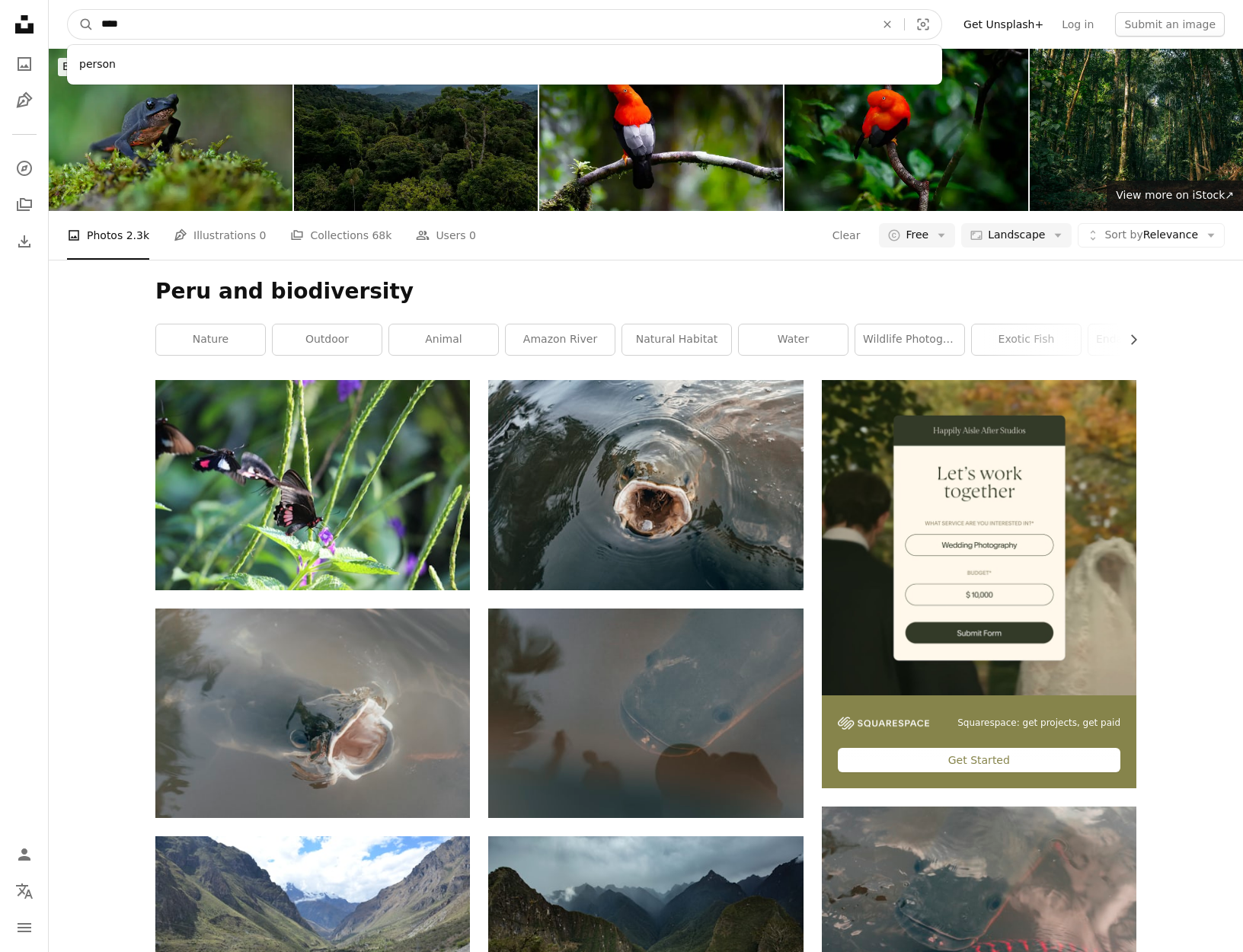
click button "A magnifying glass" at bounding box center [80, 25] width 26 height 29
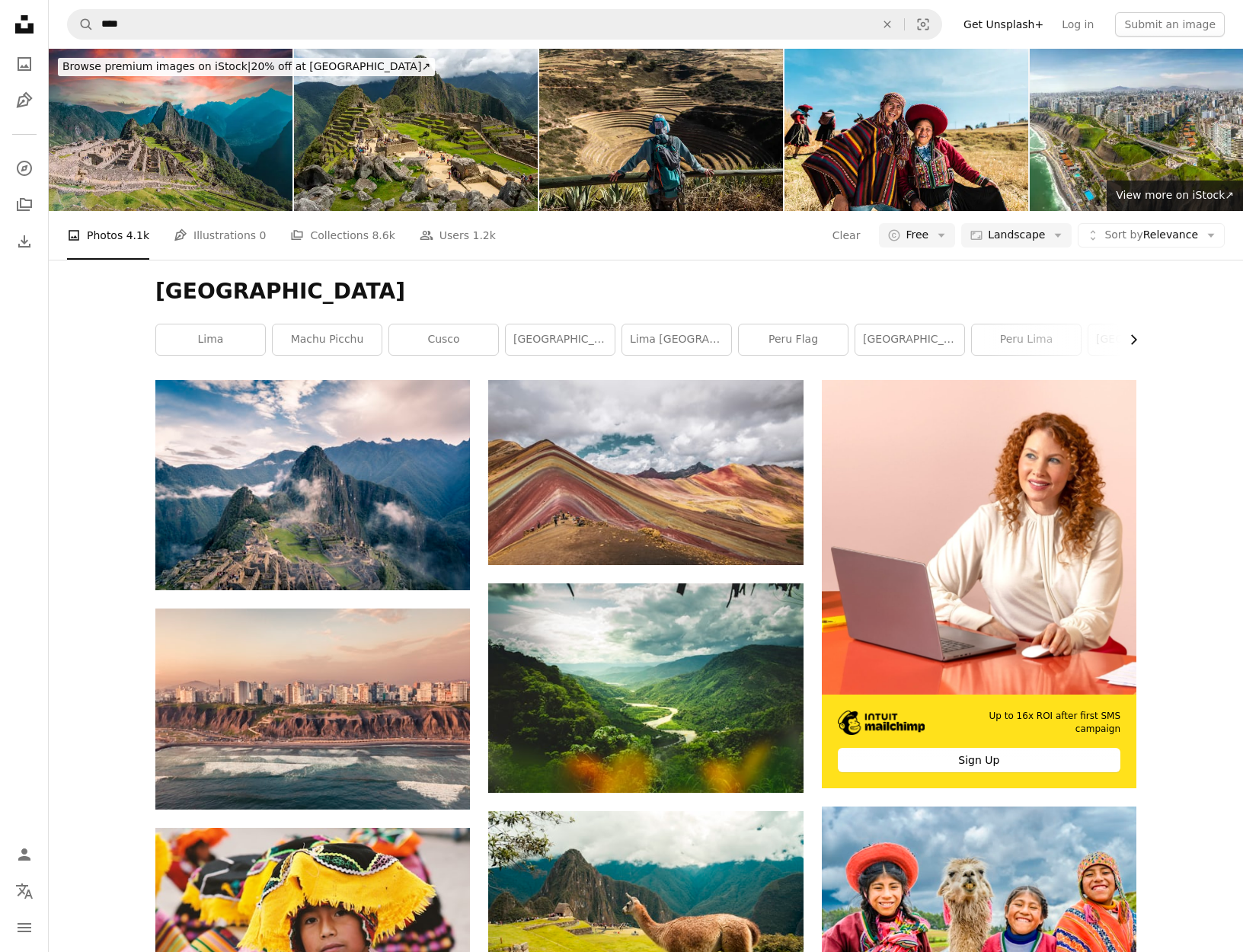
click at [1130, 341] on icon "Chevron right" at bounding box center [1133, 340] width 16 height 16
click at [1130, 341] on link "[GEOGRAPHIC_DATA]" at bounding box center [1081, 339] width 109 height 30
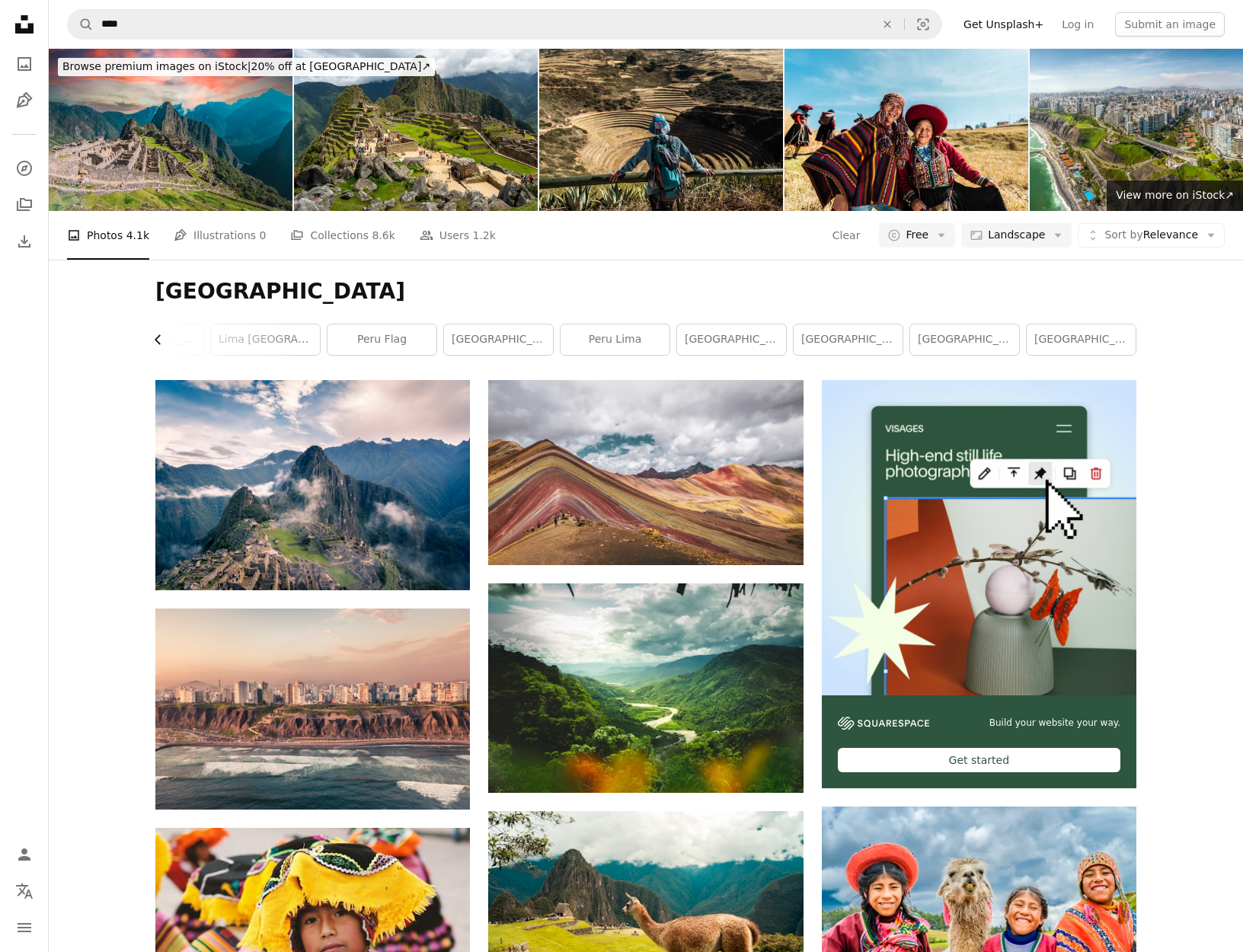
click at [161, 340] on icon "Chevron left" at bounding box center [158, 340] width 16 height 16
click at [161, 340] on link "lima" at bounding box center [210, 339] width 109 height 30
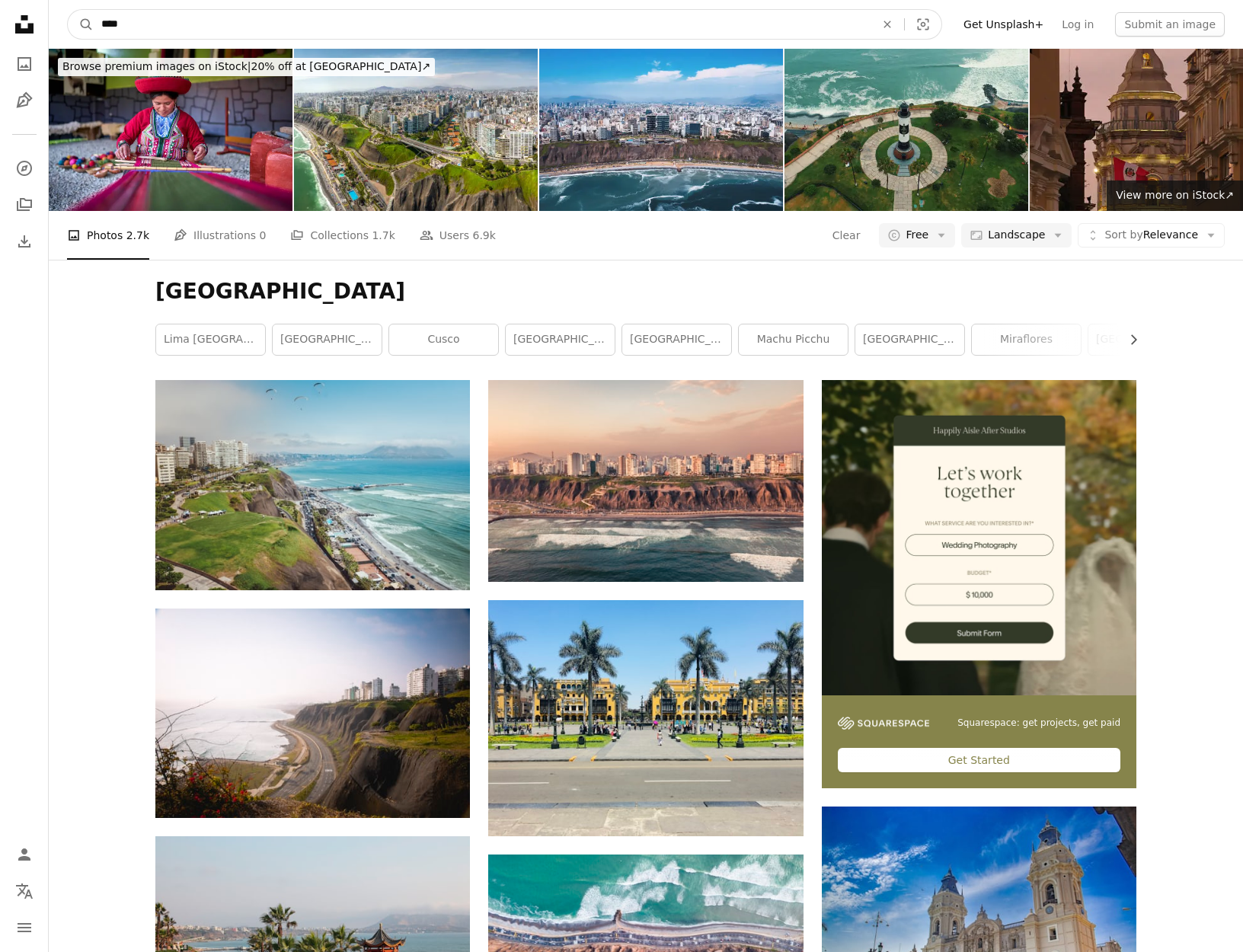
click at [134, 30] on input "****" at bounding box center [482, 25] width 777 height 29
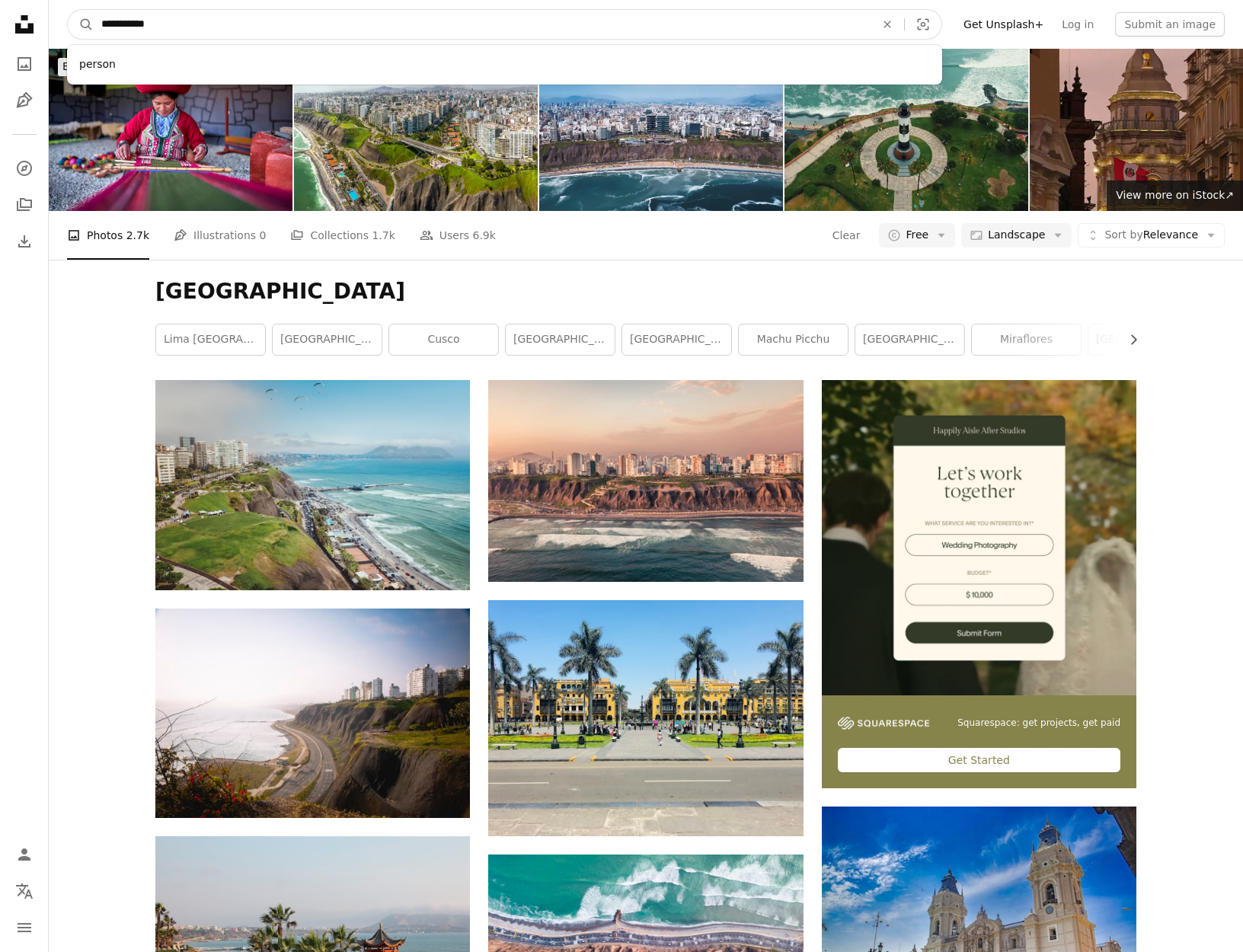
type input "**********"
click button "A magnifying glass" at bounding box center [80, 25] width 26 height 29
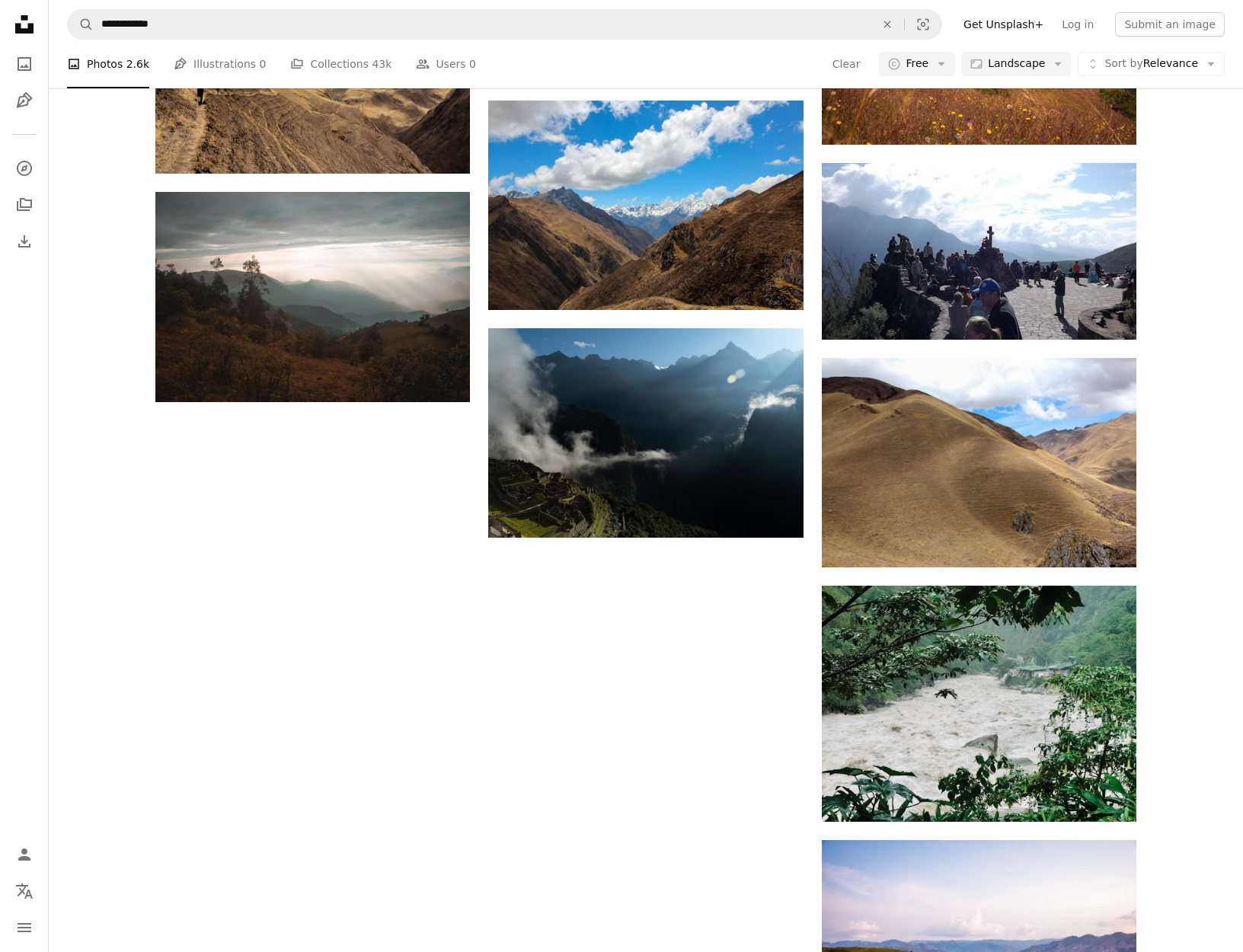
scroll to position [1359, 0]
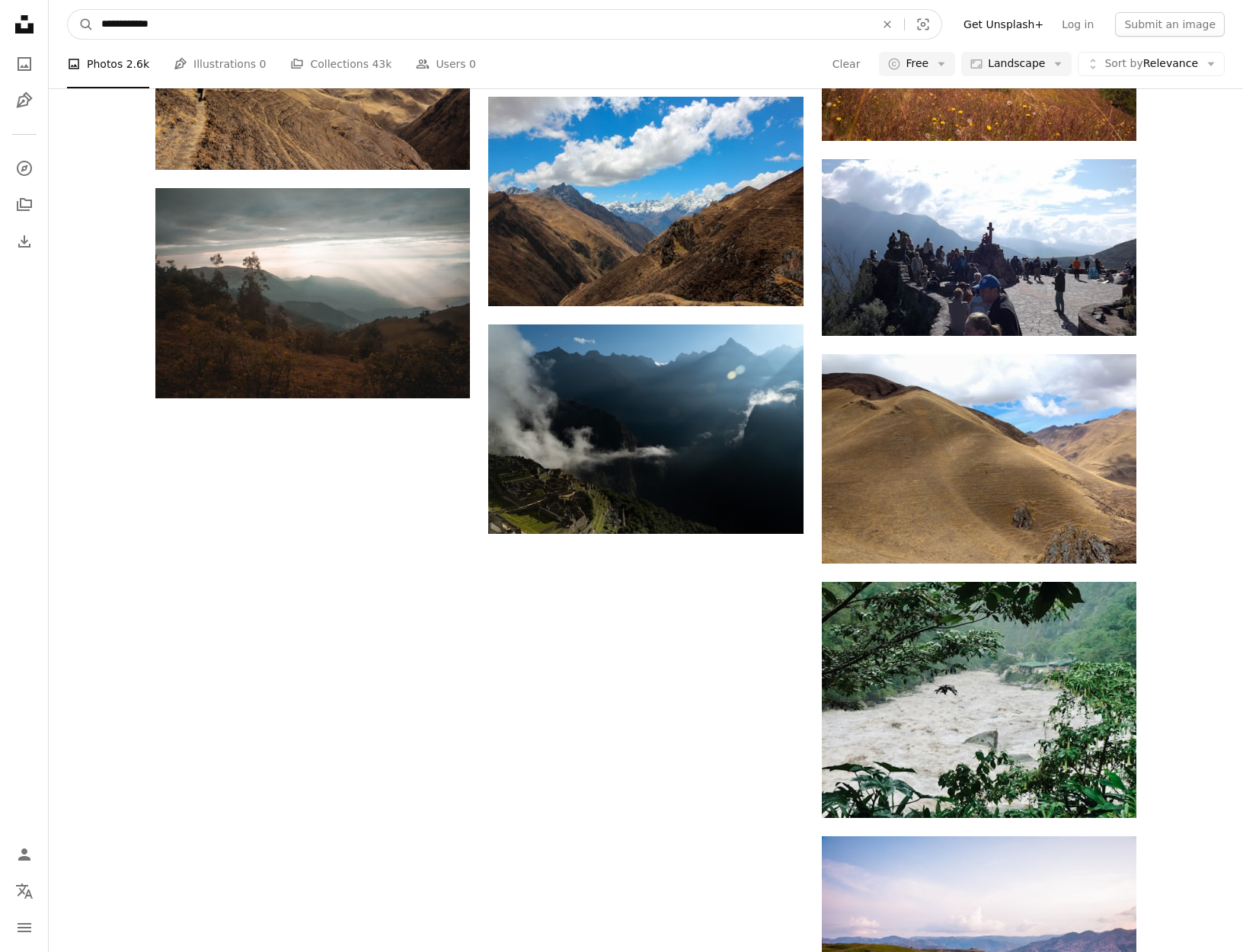
click at [147, 20] on input "**********" at bounding box center [482, 25] width 777 height 29
type input "**********"
click button "A magnifying glass" at bounding box center [80, 25] width 26 height 29
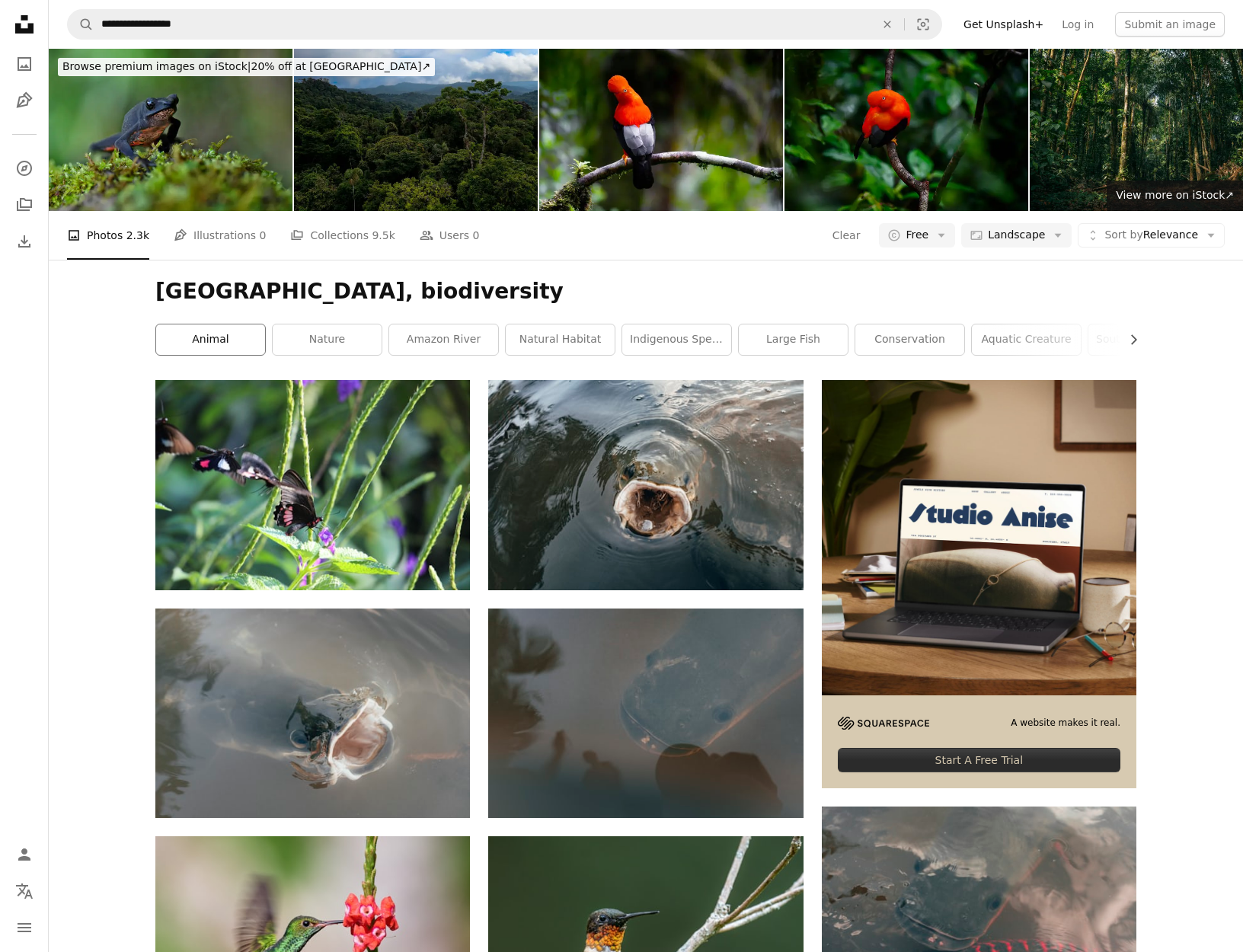
click at [204, 342] on link "animal" at bounding box center [210, 339] width 109 height 30
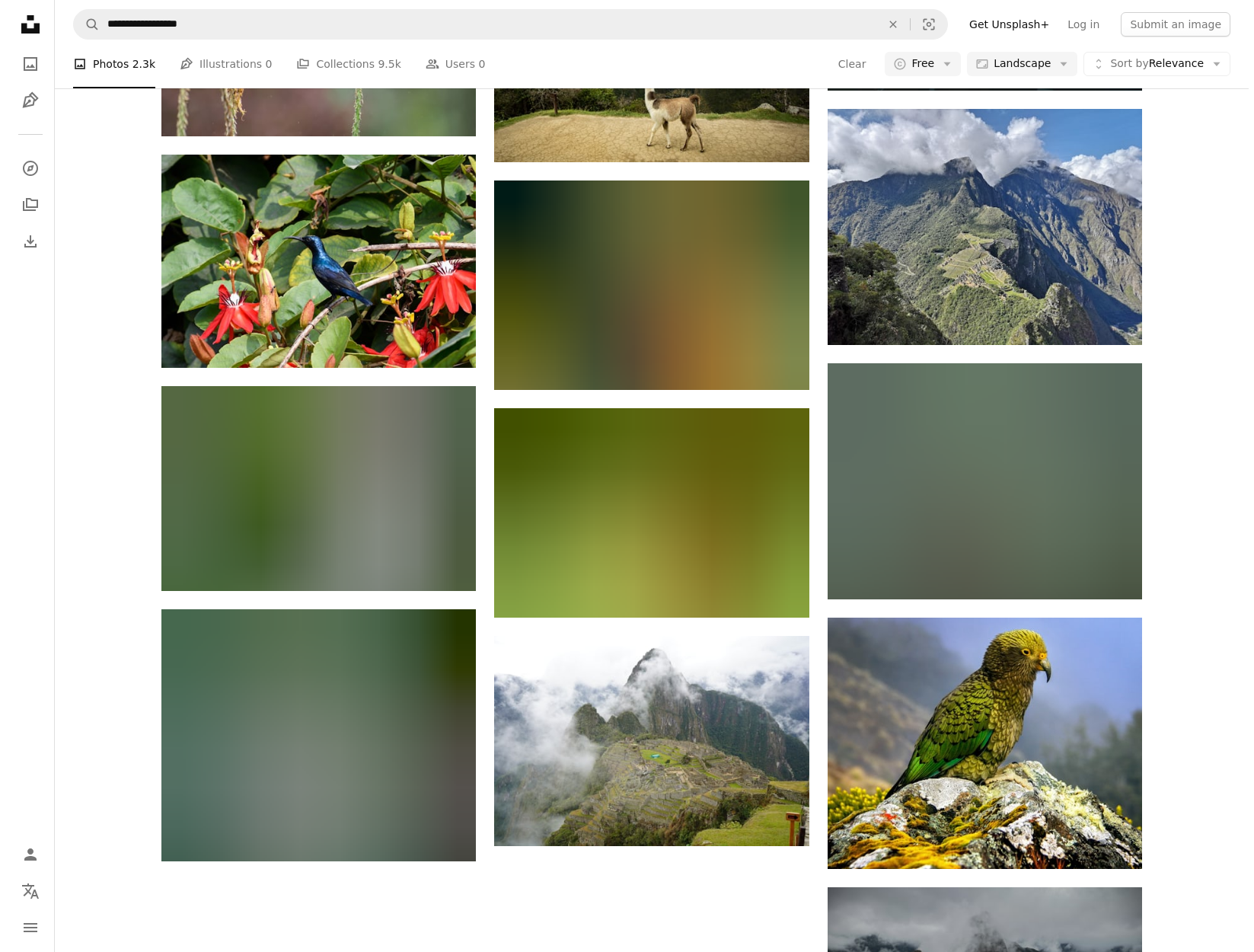
scroll to position [1157, 0]
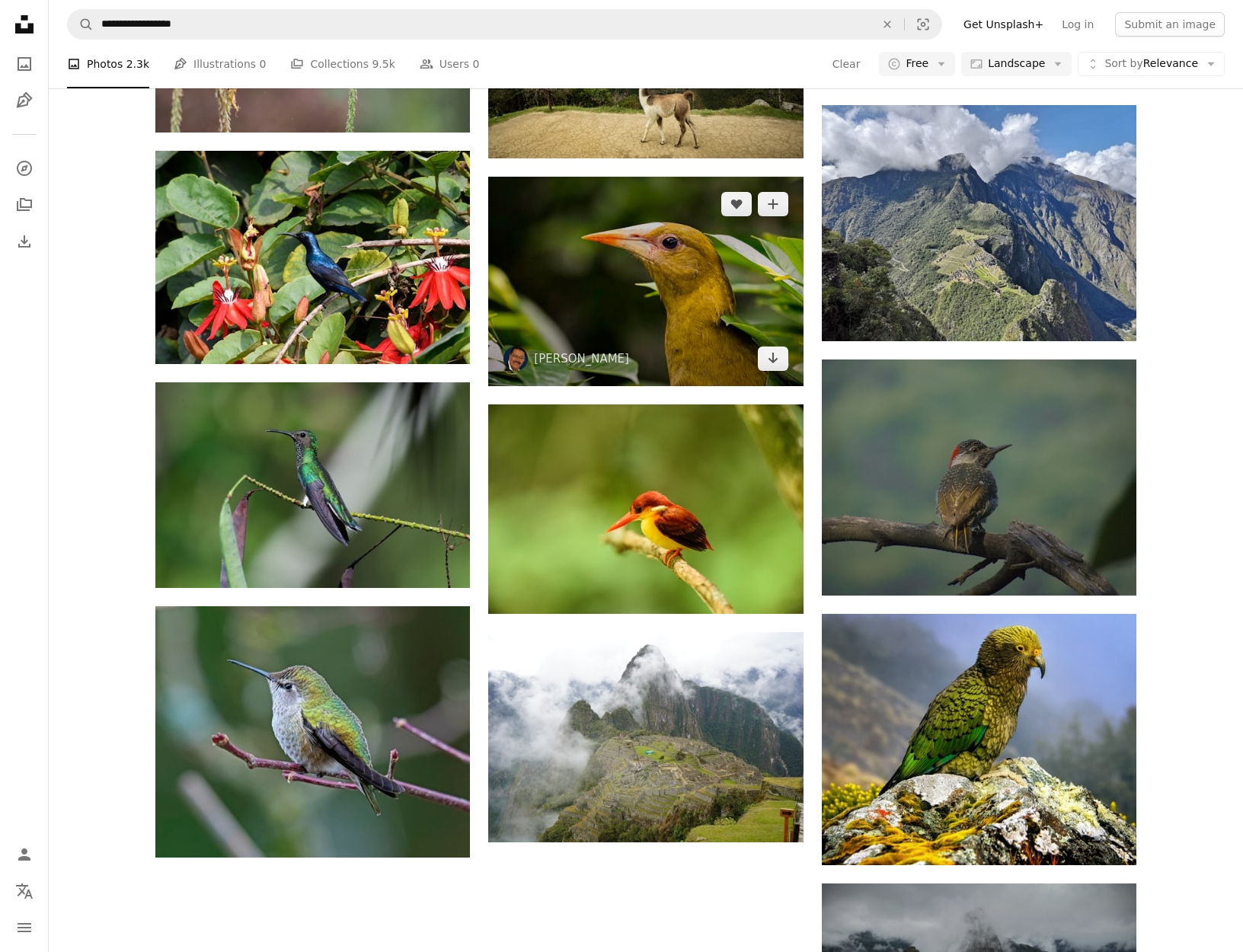
click at [647, 300] on img at bounding box center [645, 281] width 315 height 209
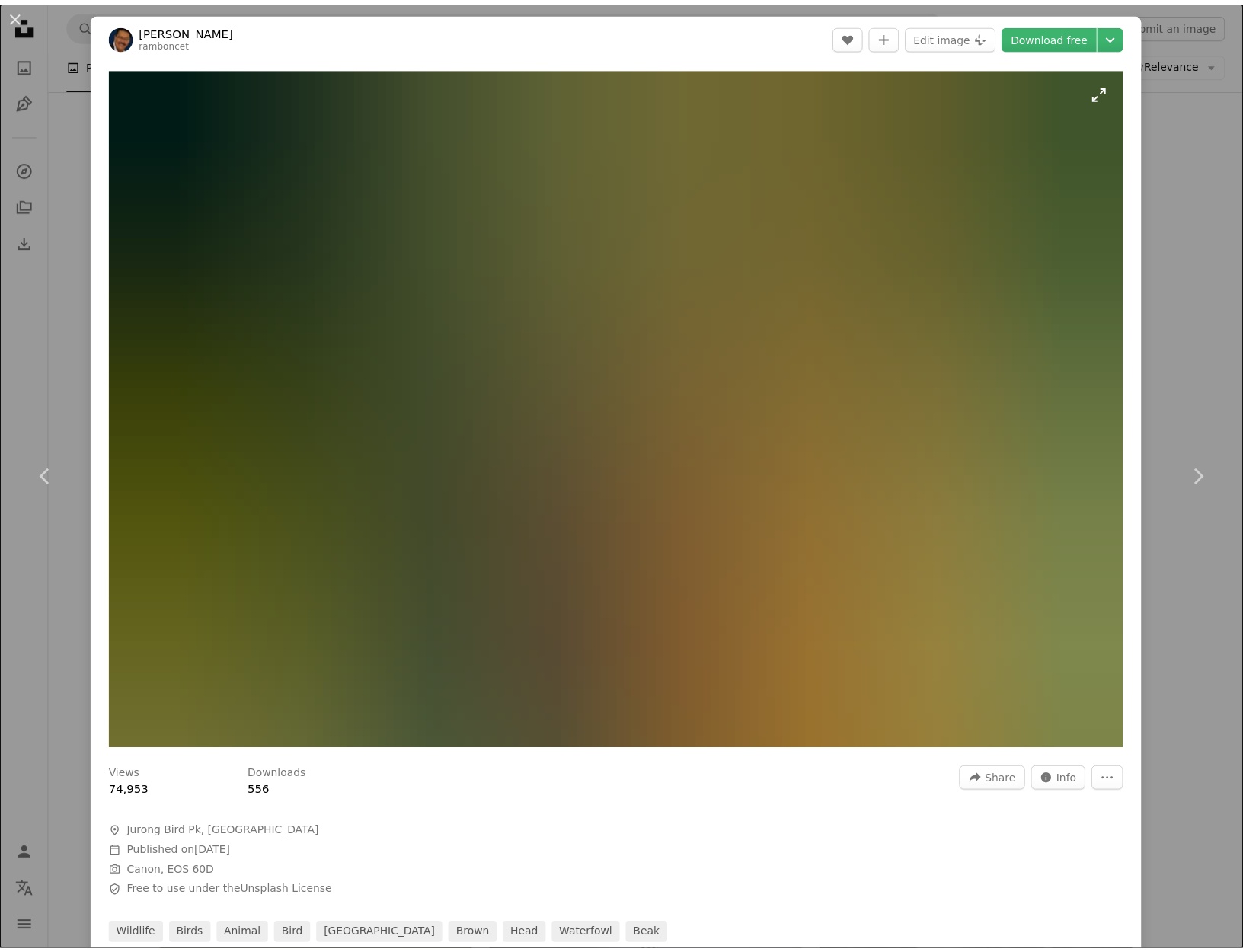
scroll to position [16, 0]
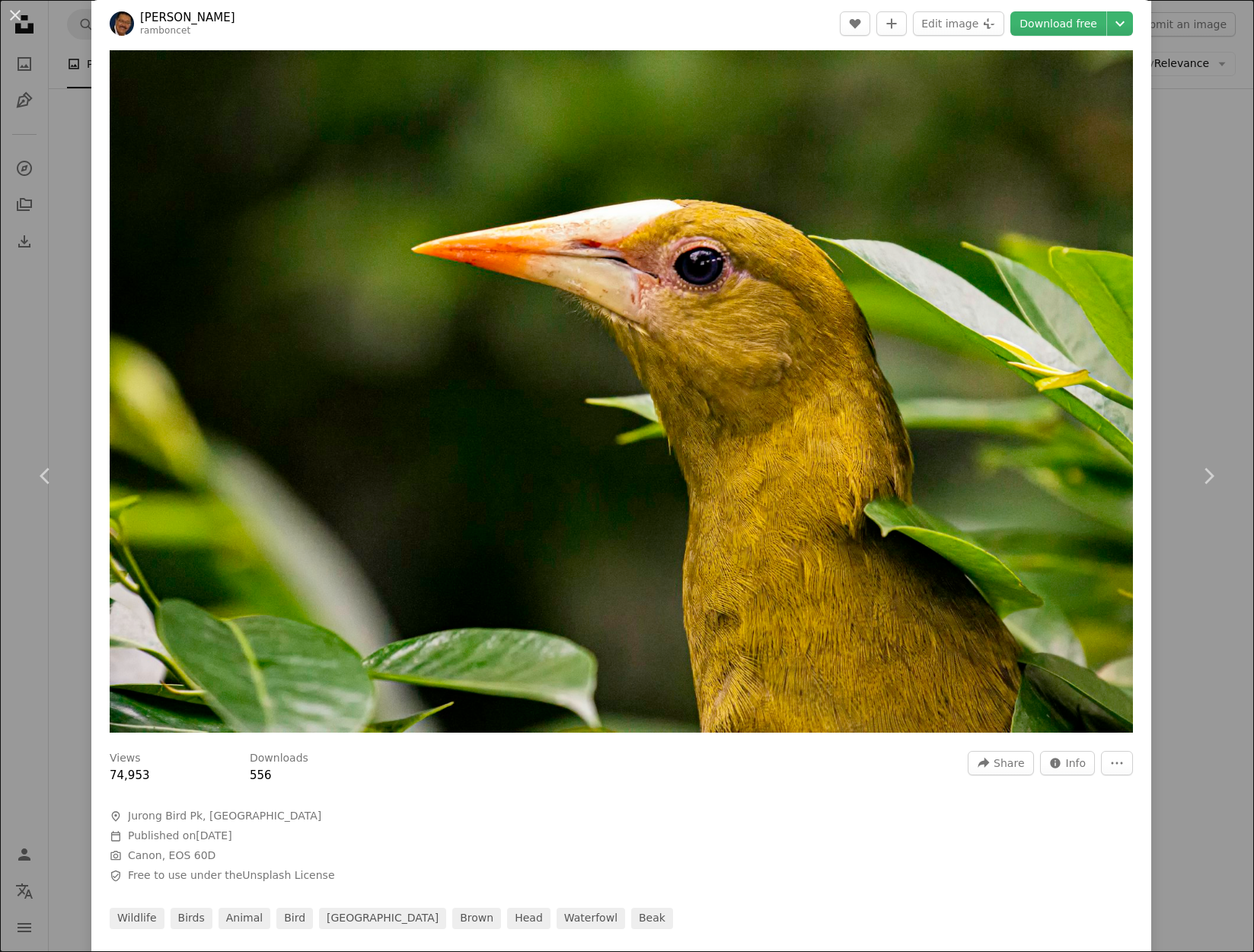
click at [4, 391] on div "An X shape Chevron left Chevron right [PERSON_NAME] A heart A plus sign Edit im…" at bounding box center [627, 476] width 1254 height 952
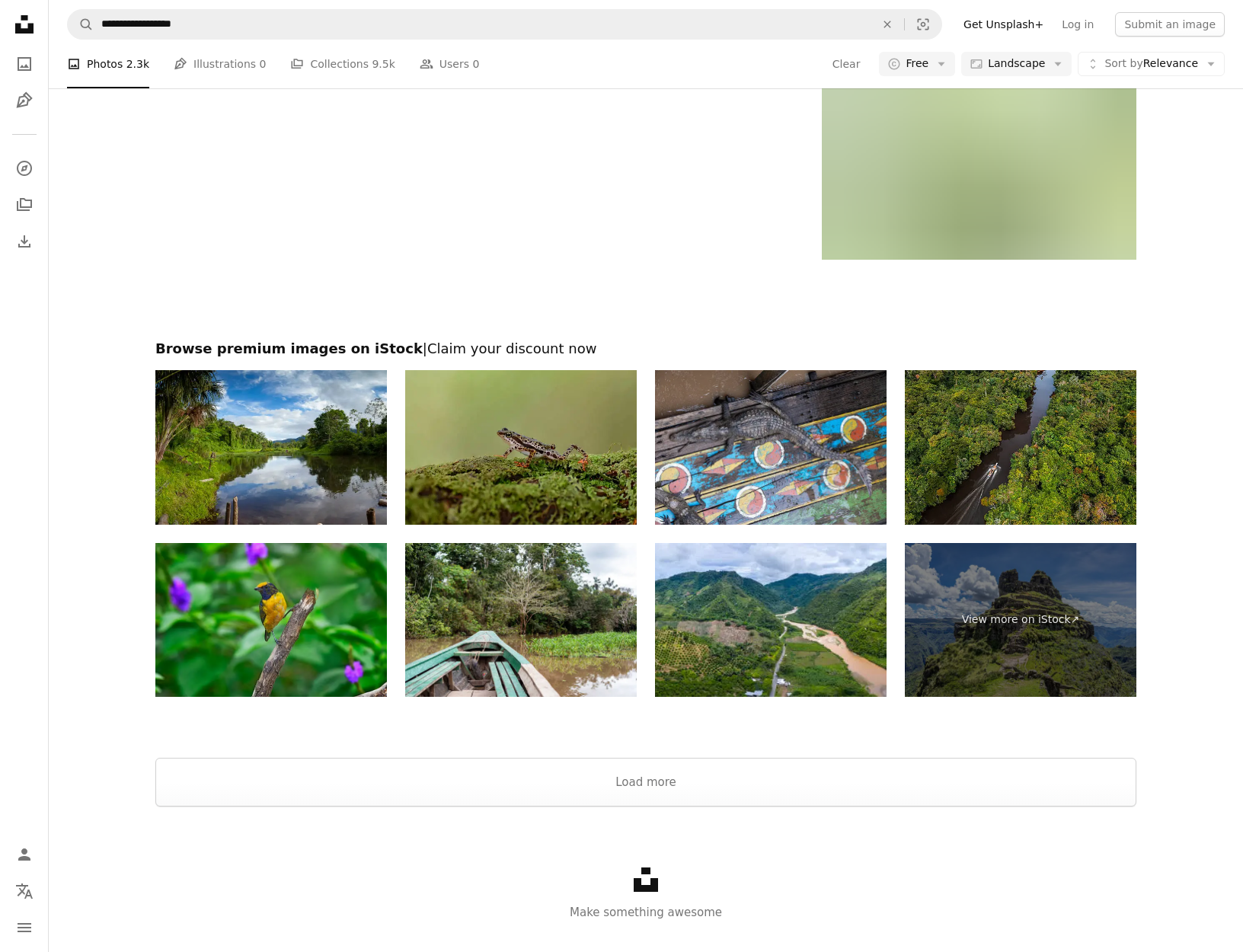
scroll to position [3781, 0]
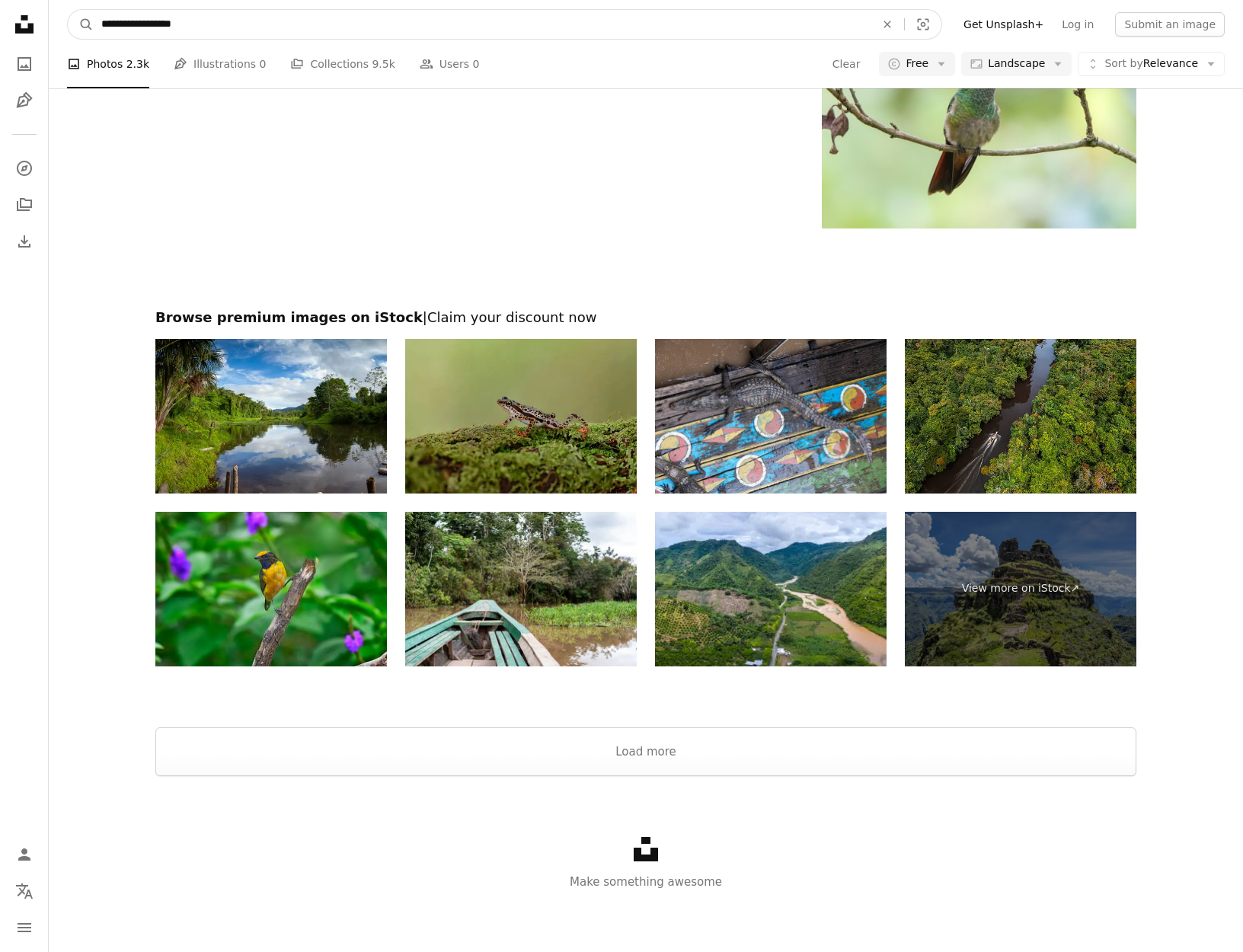
click at [168, 28] on input "**********" at bounding box center [482, 25] width 777 height 29
type input "****"
click at [68, 10] on button "A magnifying glass" at bounding box center [80, 25] width 26 height 29
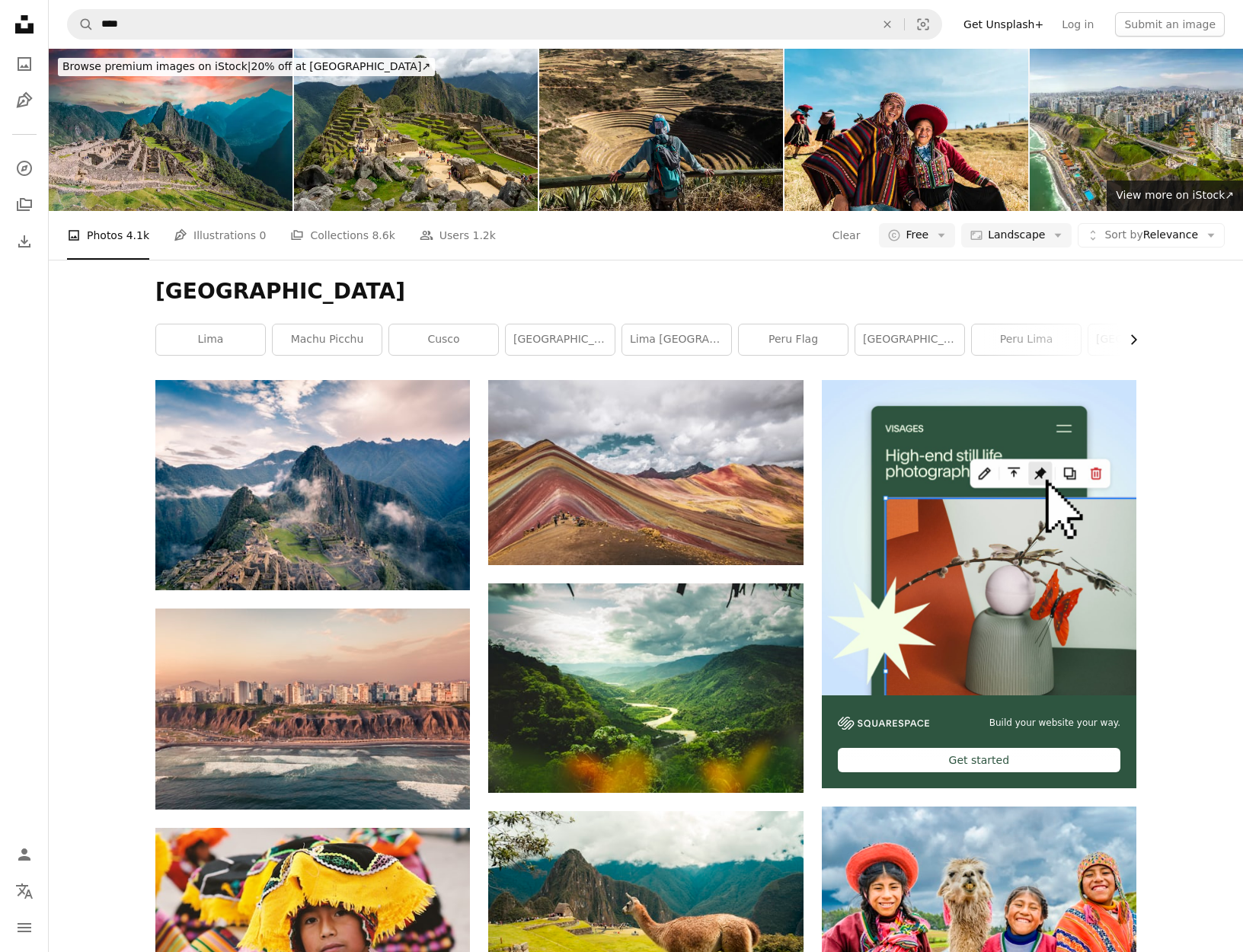
click at [1138, 340] on icon "Chevron right" at bounding box center [1133, 340] width 16 height 16
click at [1138, 340] on div "Peru Chevron left [GEOGRAPHIC_DATA] [GEOGRAPHIC_DATA] cusco [GEOGRAPHIC_DATA] […" at bounding box center [645, 320] width 1018 height 120
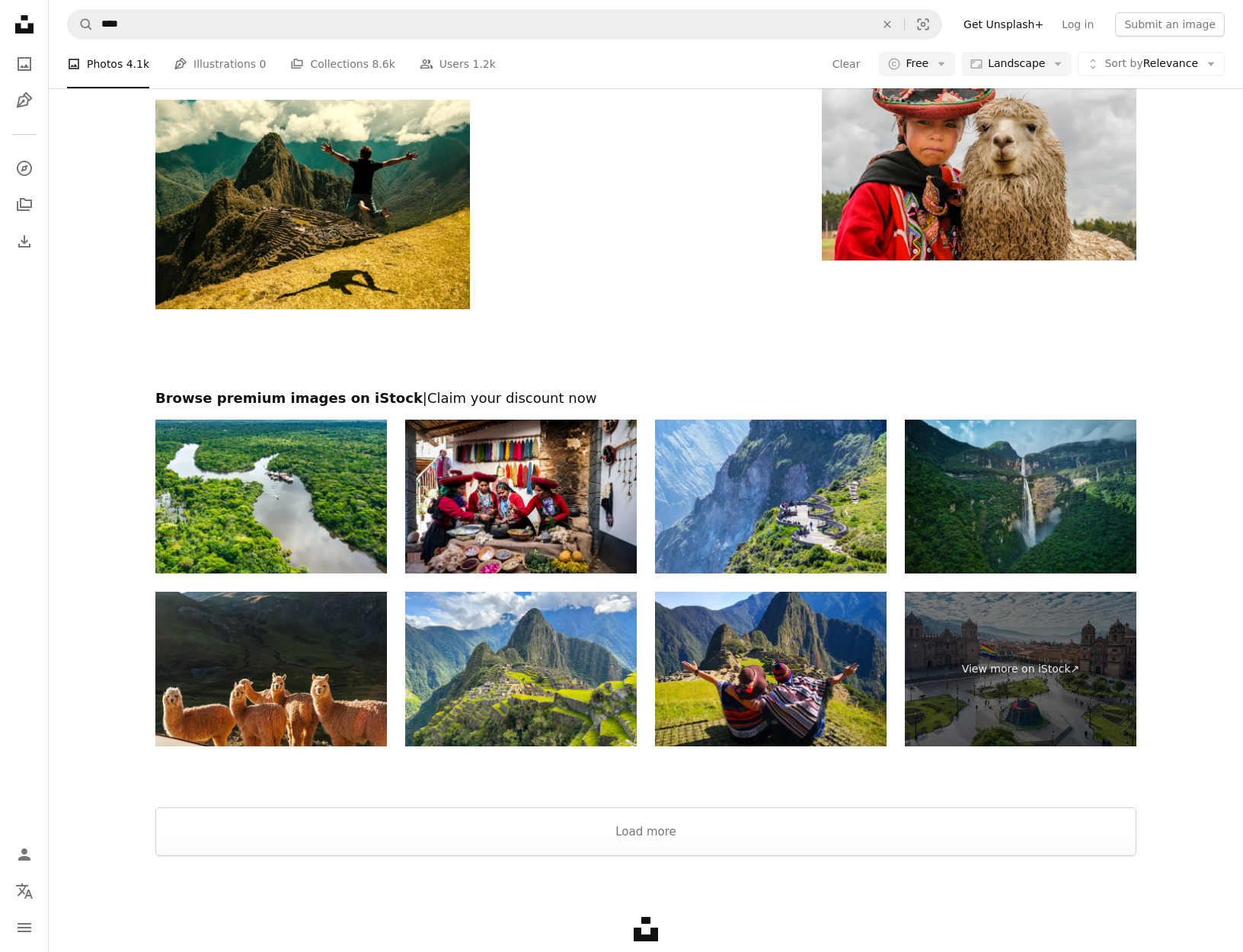
scroll to position [3541, 0]
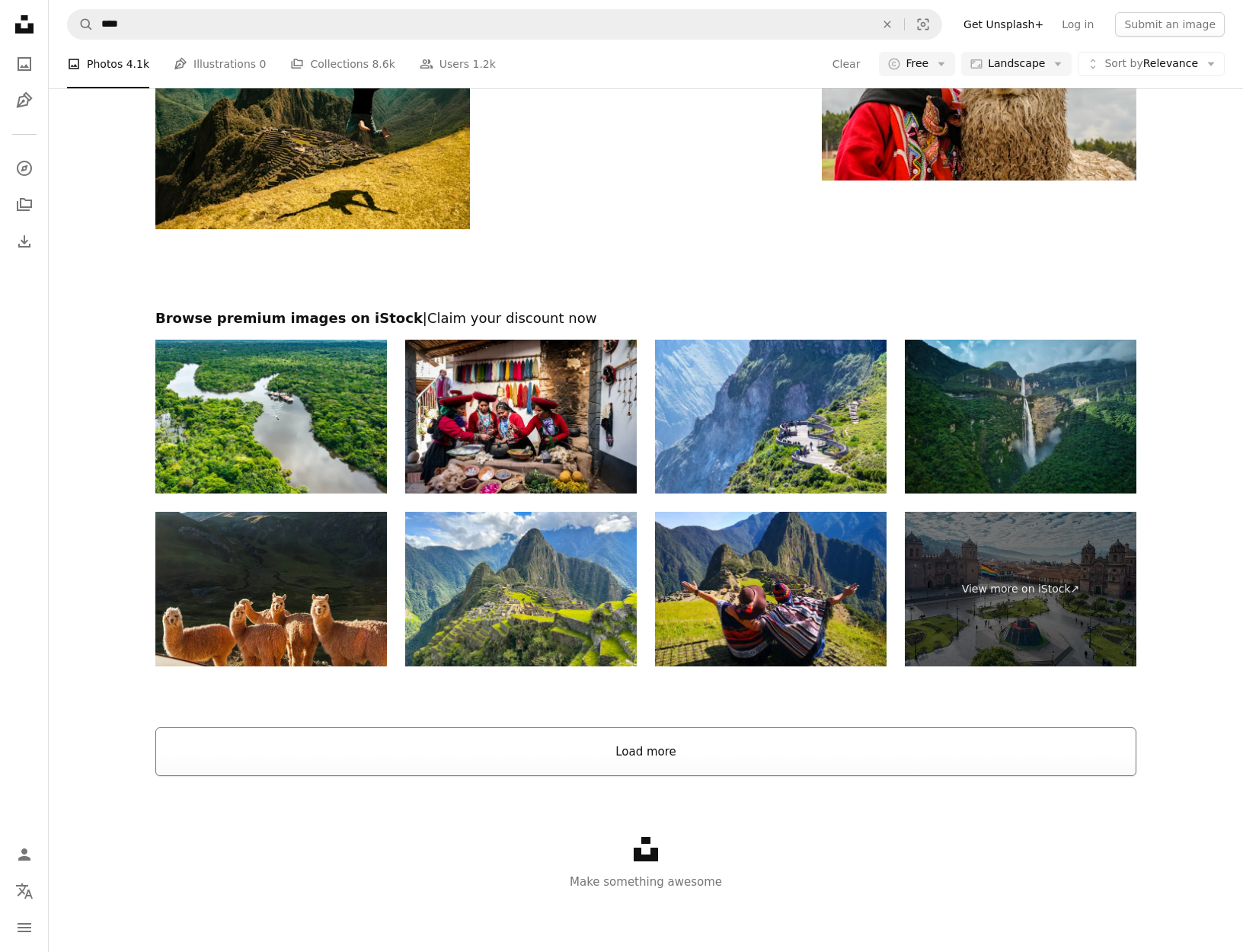
click at [626, 757] on button "Load more" at bounding box center [645, 751] width 981 height 48
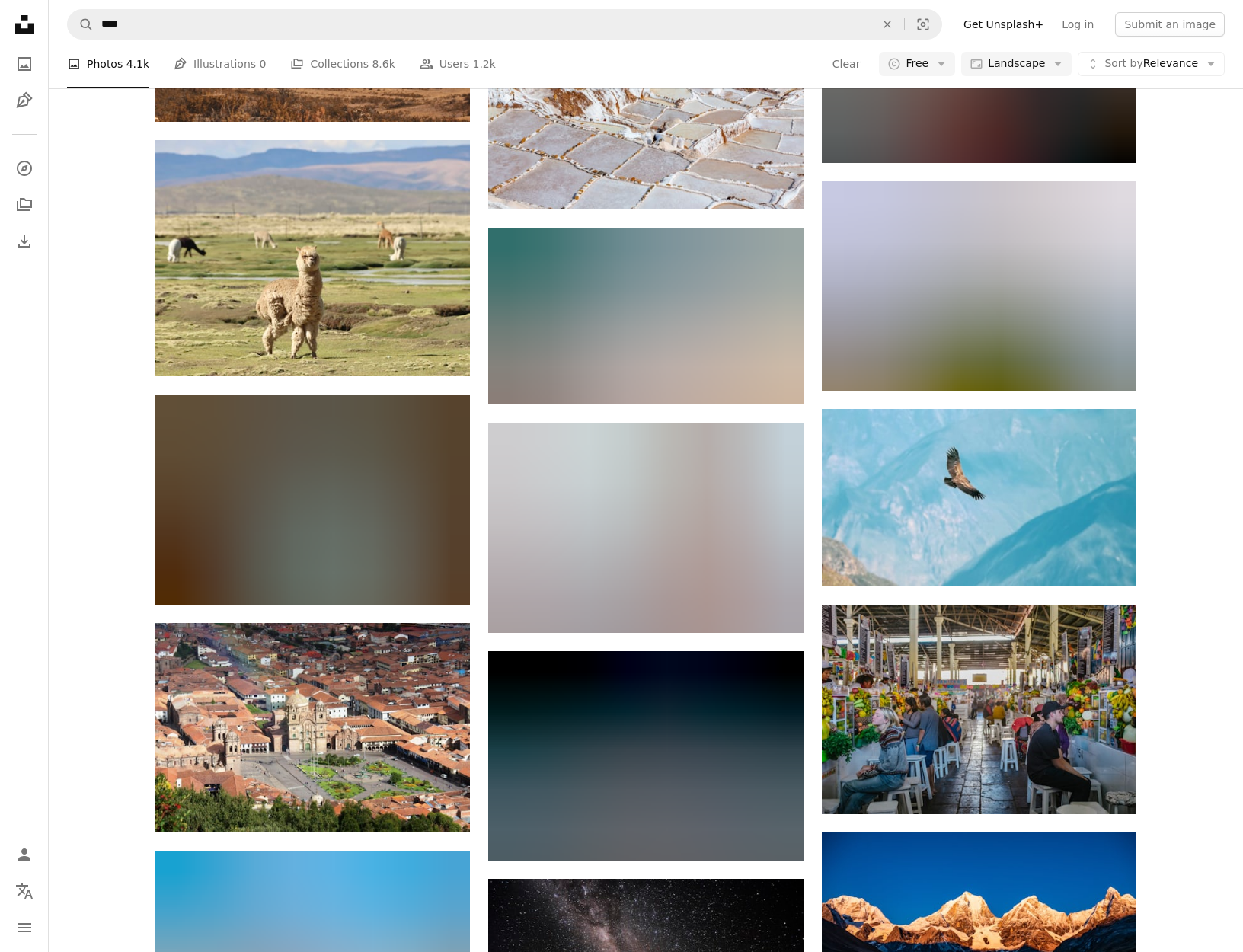
scroll to position [9385, 0]
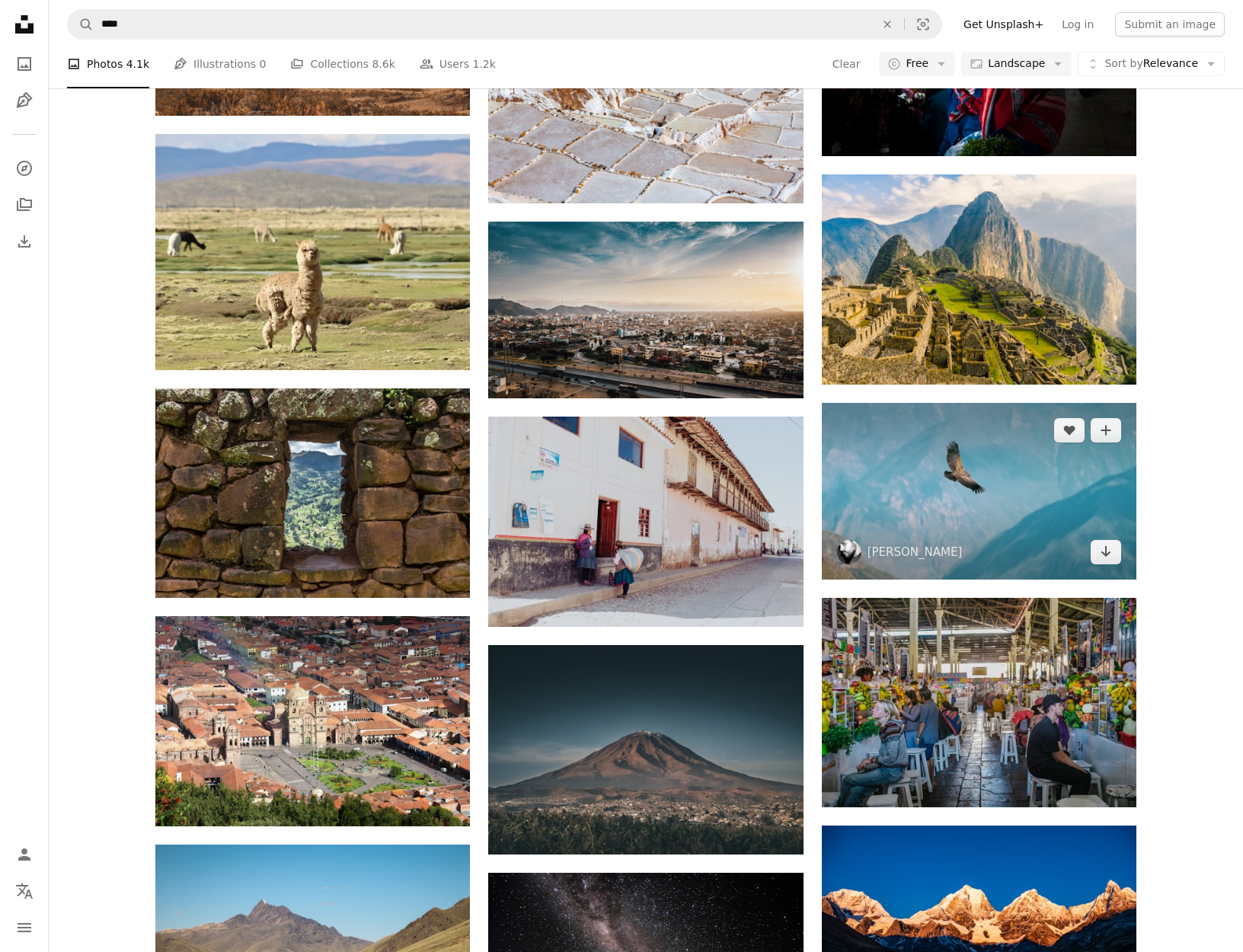
click at [1018, 468] on img at bounding box center [978, 491] width 315 height 177
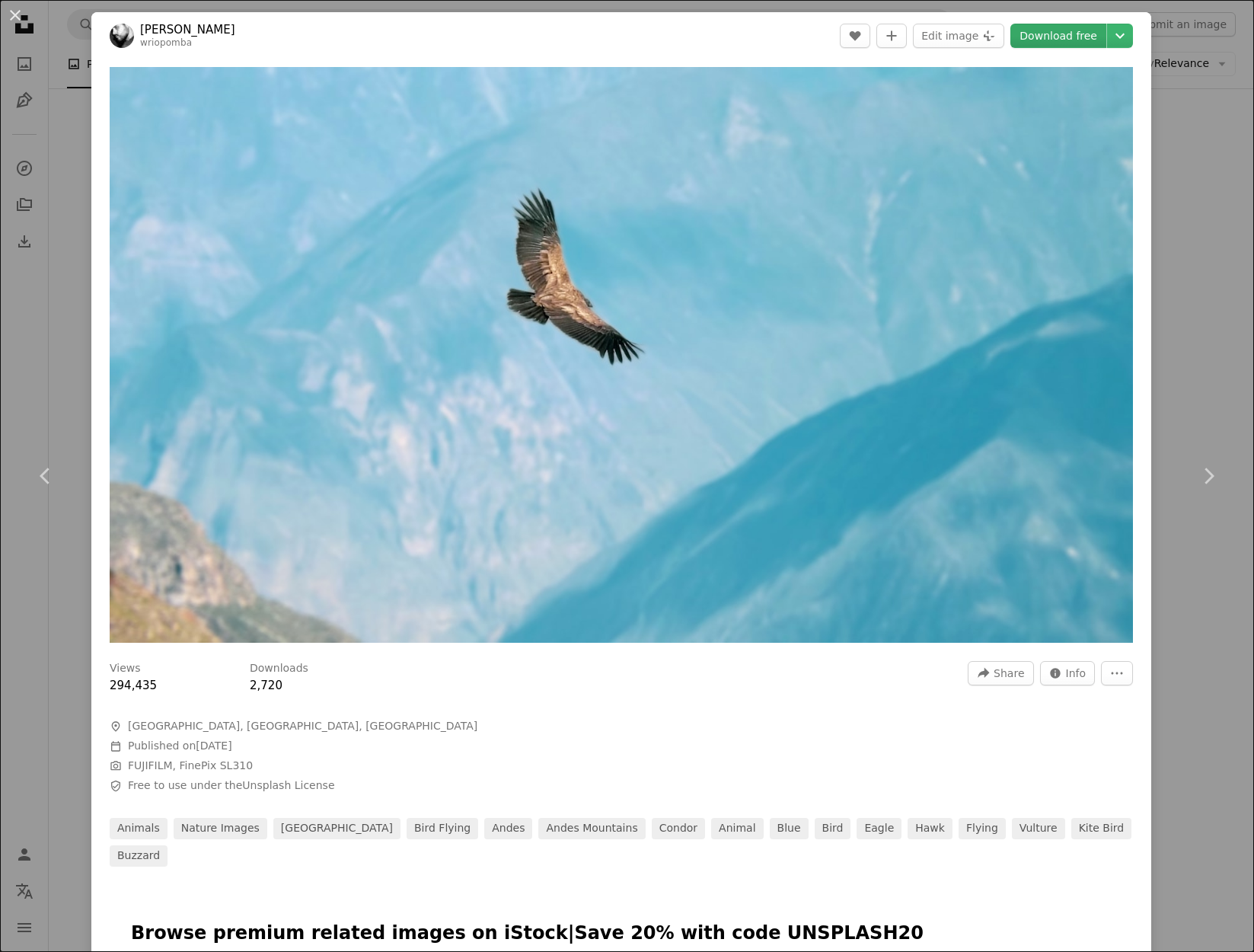
click at [1042, 37] on link "Download free" at bounding box center [1058, 36] width 96 height 25
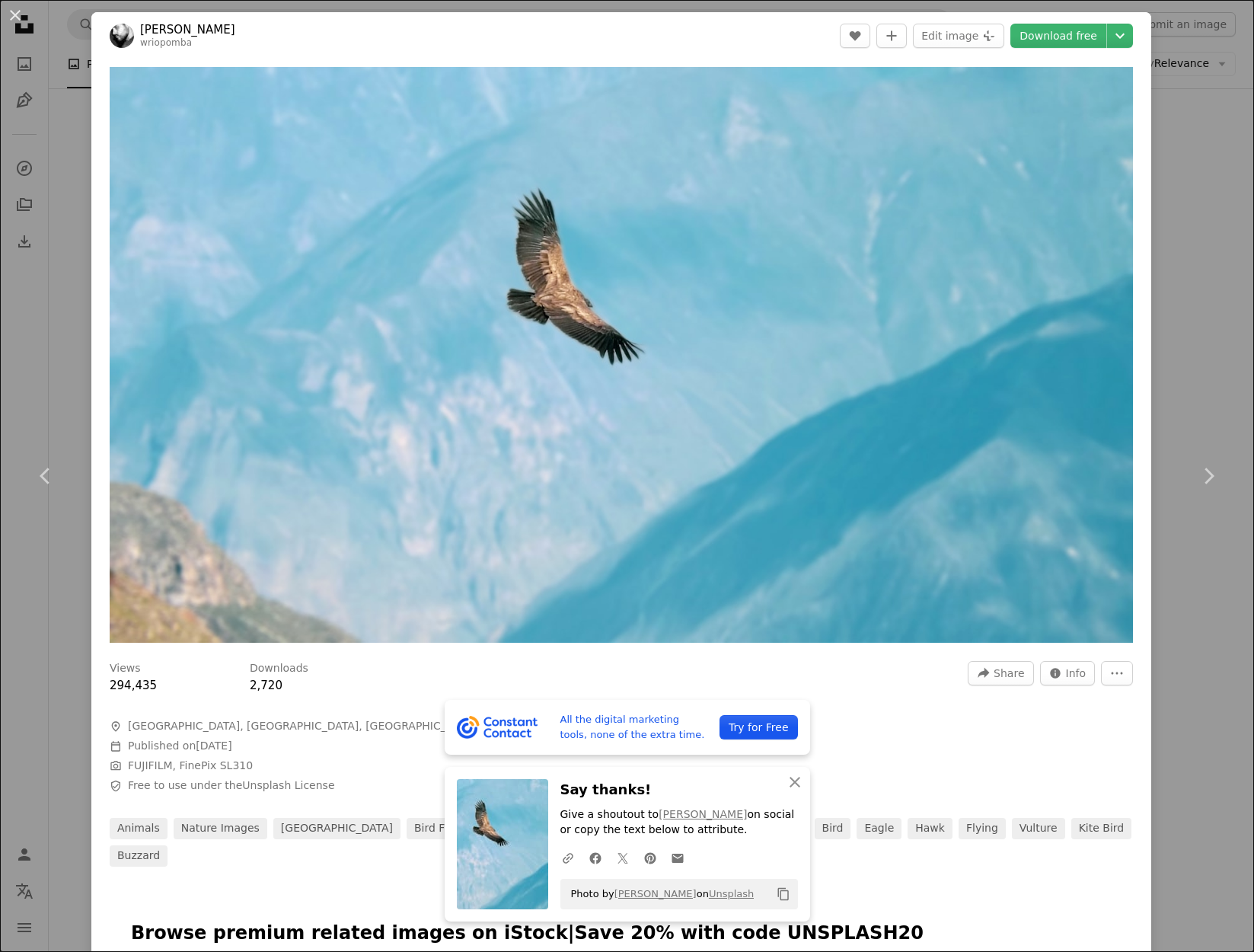
click at [1173, 298] on div "An X shape Chevron left Chevron right All the digital marketing tools, none of …" at bounding box center [627, 476] width 1254 height 952
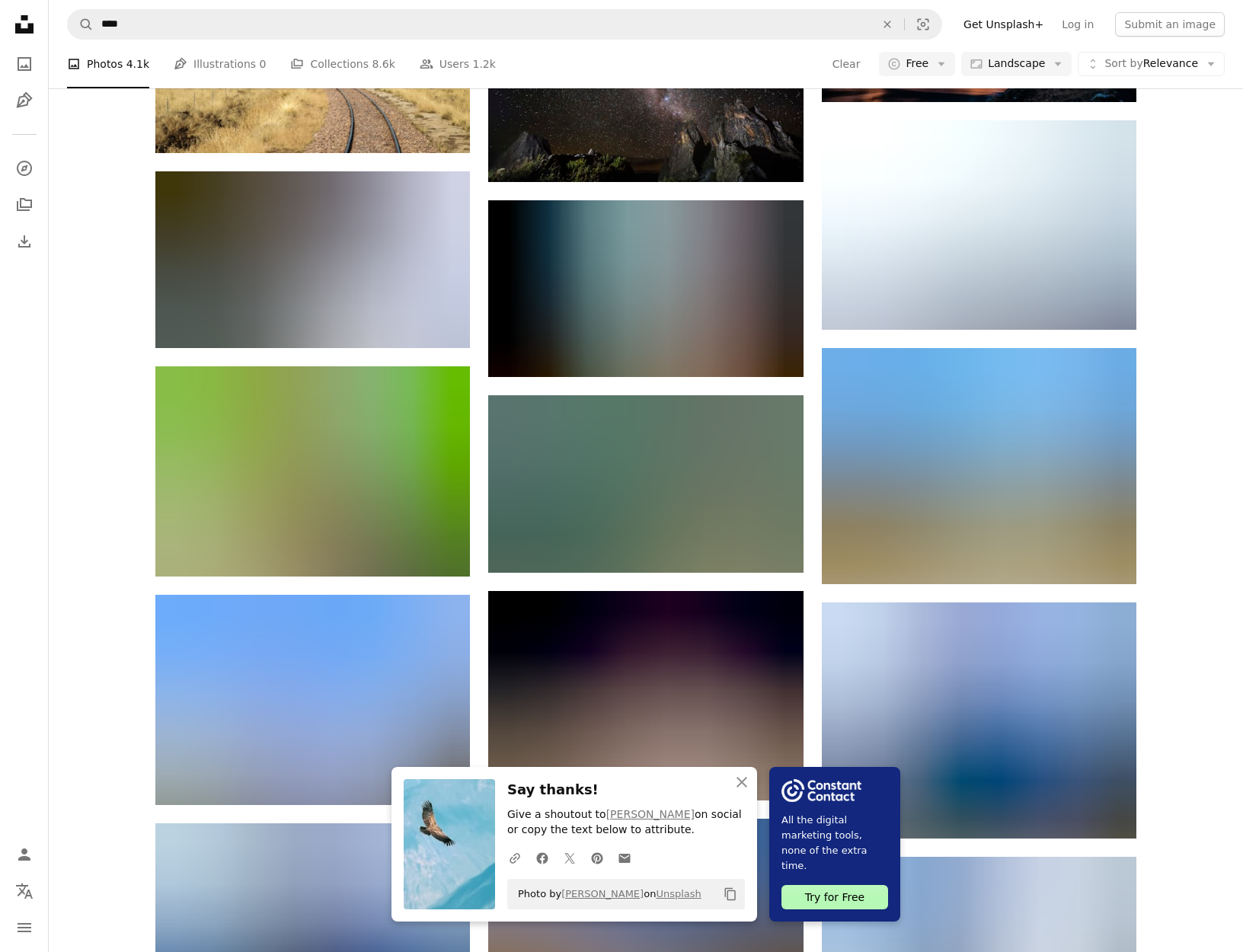
scroll to position [10310, 0]
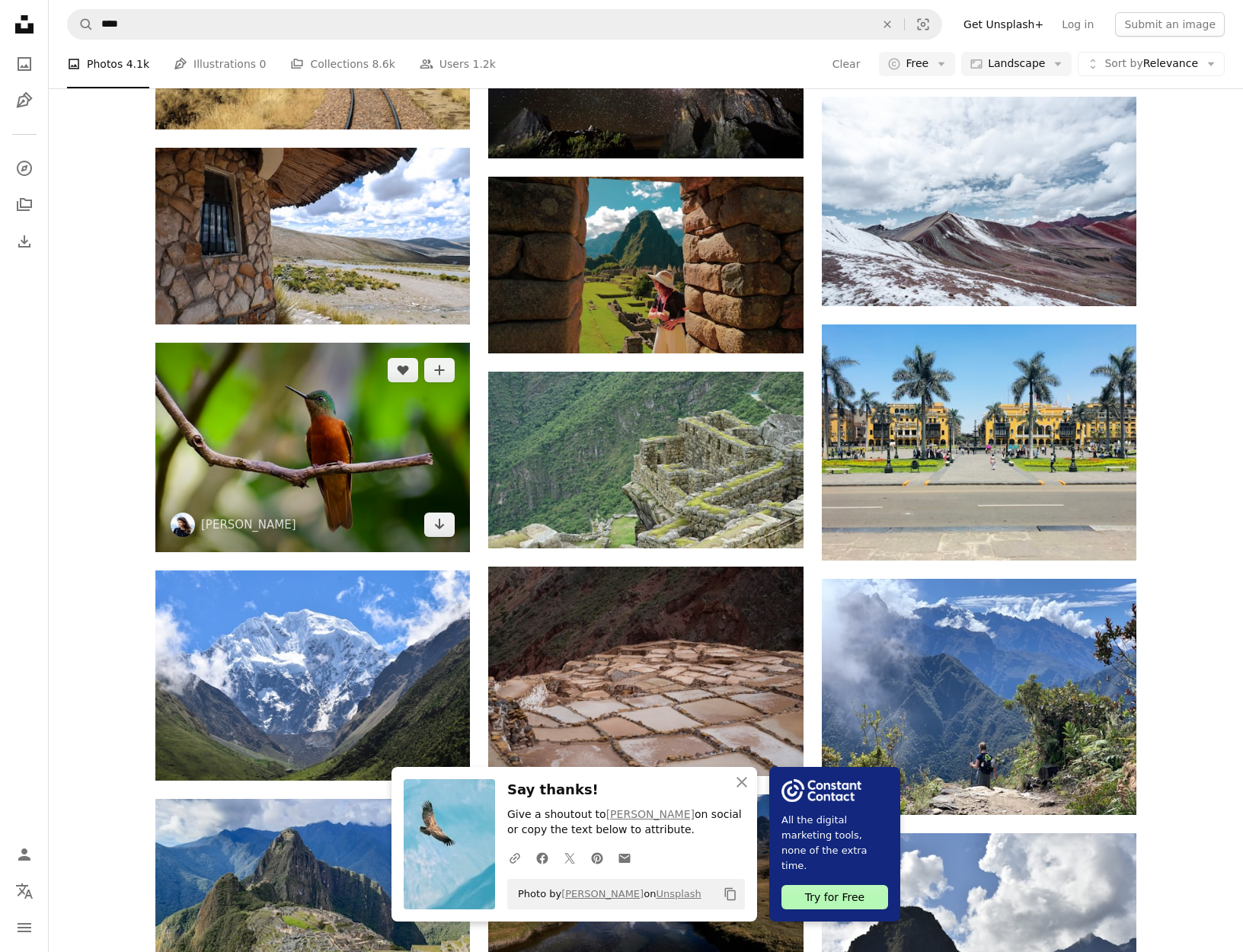
click at [258, 460] on img at bounding box center [312, 447] width 315 height 209
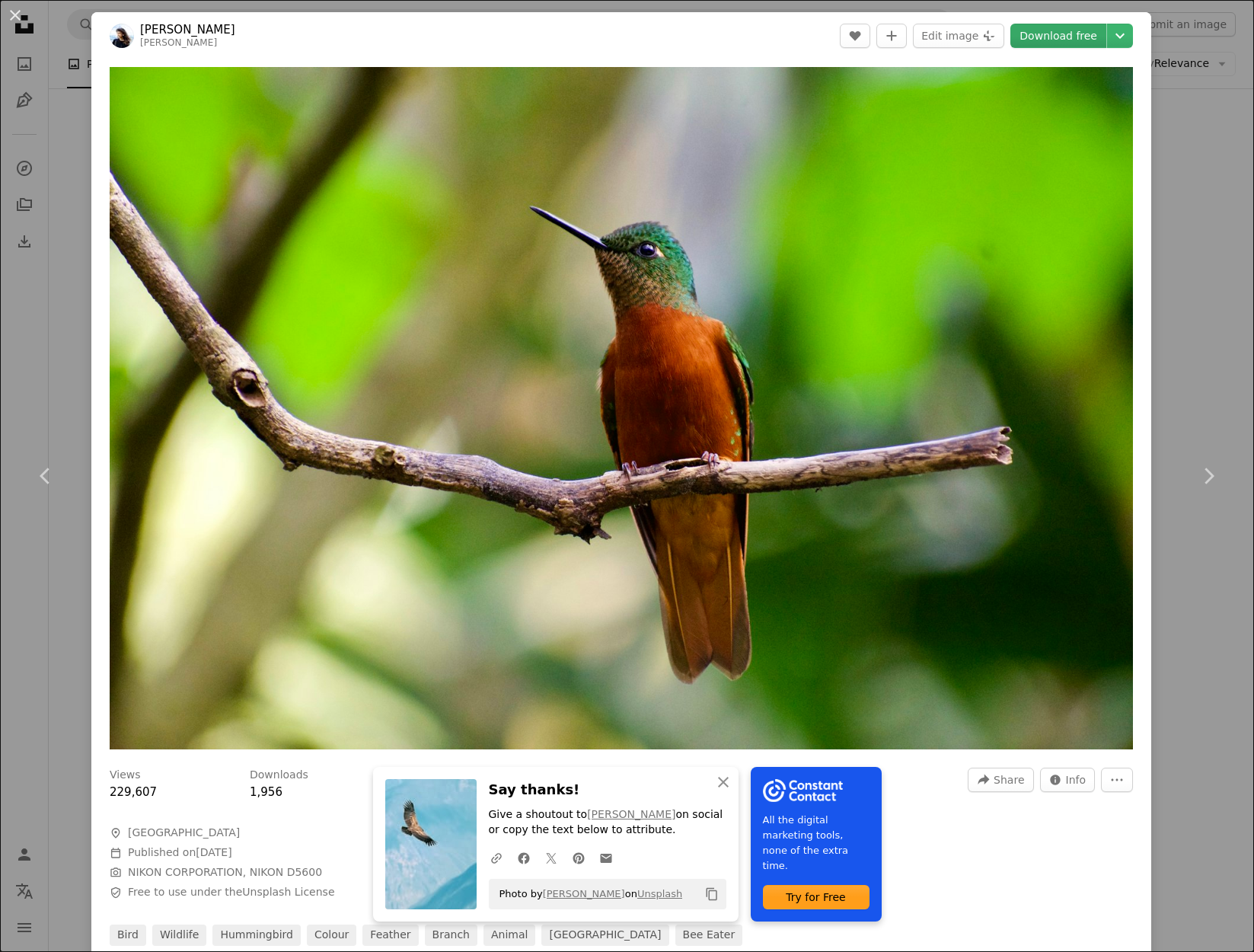
click at [1050, 39] on link "Download free" at bounding box center [1058, 36] width 96 height 25
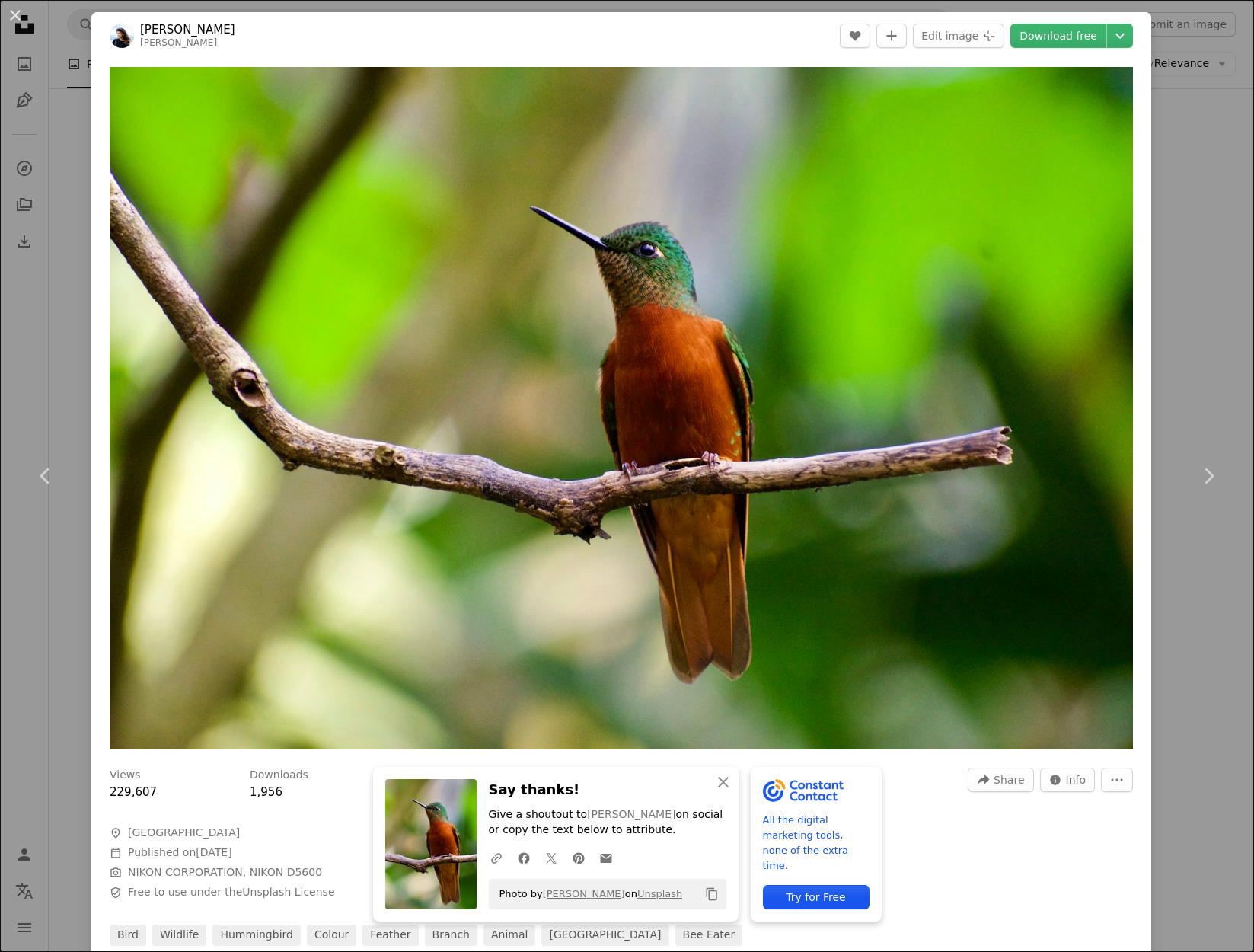
click at [1185, 289] on div "An X shape Chevron left Chevron right An X shape Close Say thanks! Give a shout…" at bounding box center [627, 476] width 1254 height 952
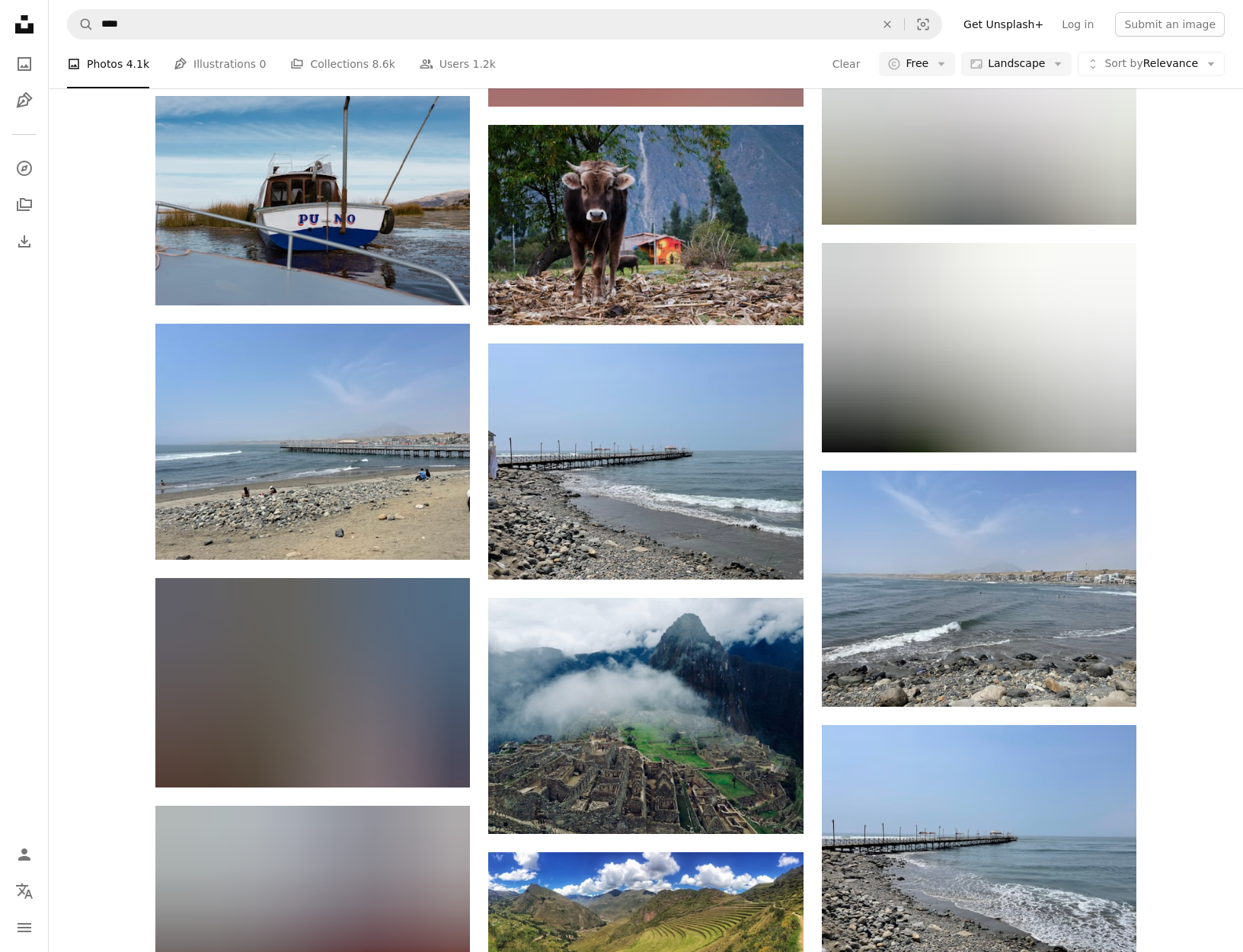
scroll to position [12632, 0]
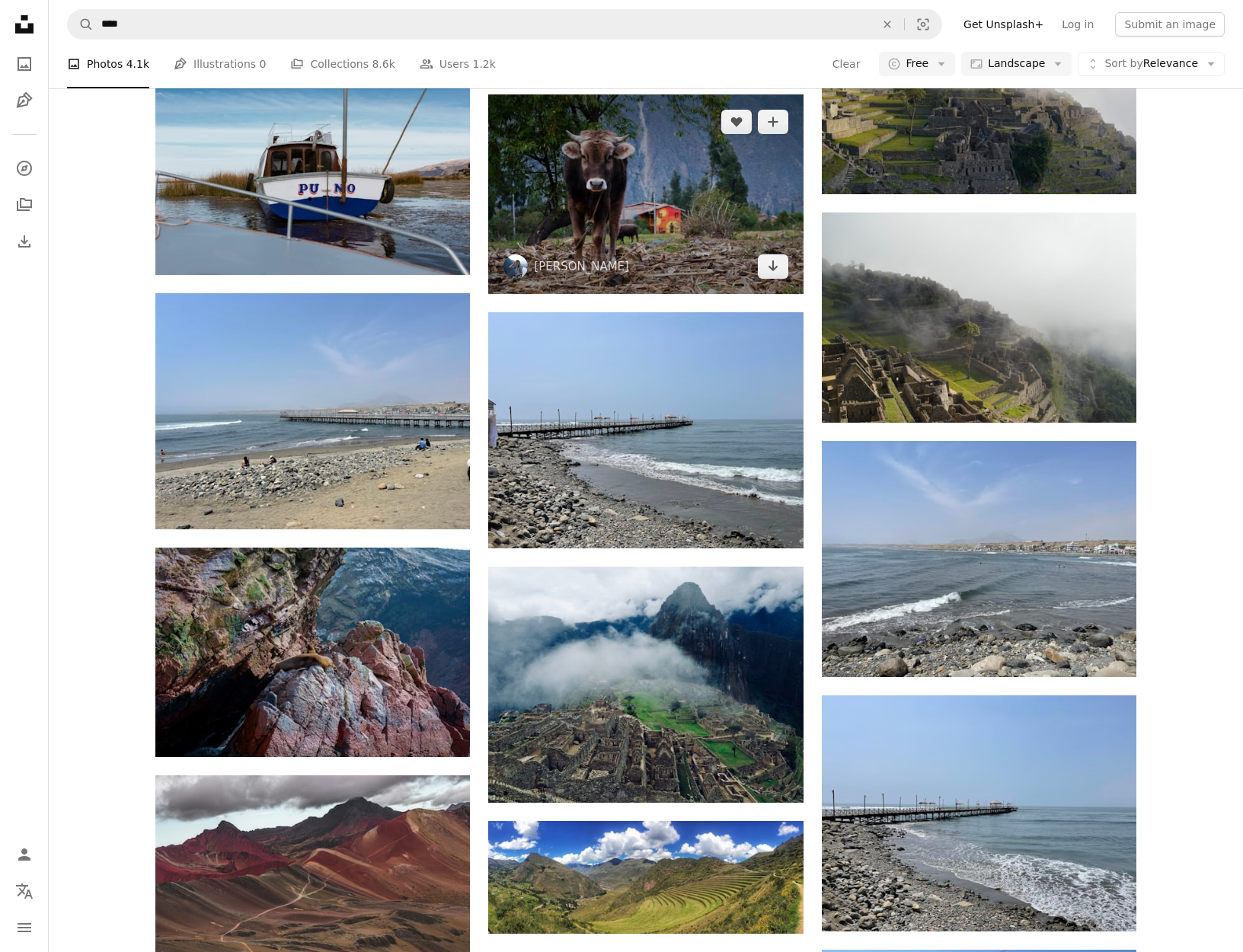
click at [555, 158] on img at bounding box center [645, 194] width 315 height 200
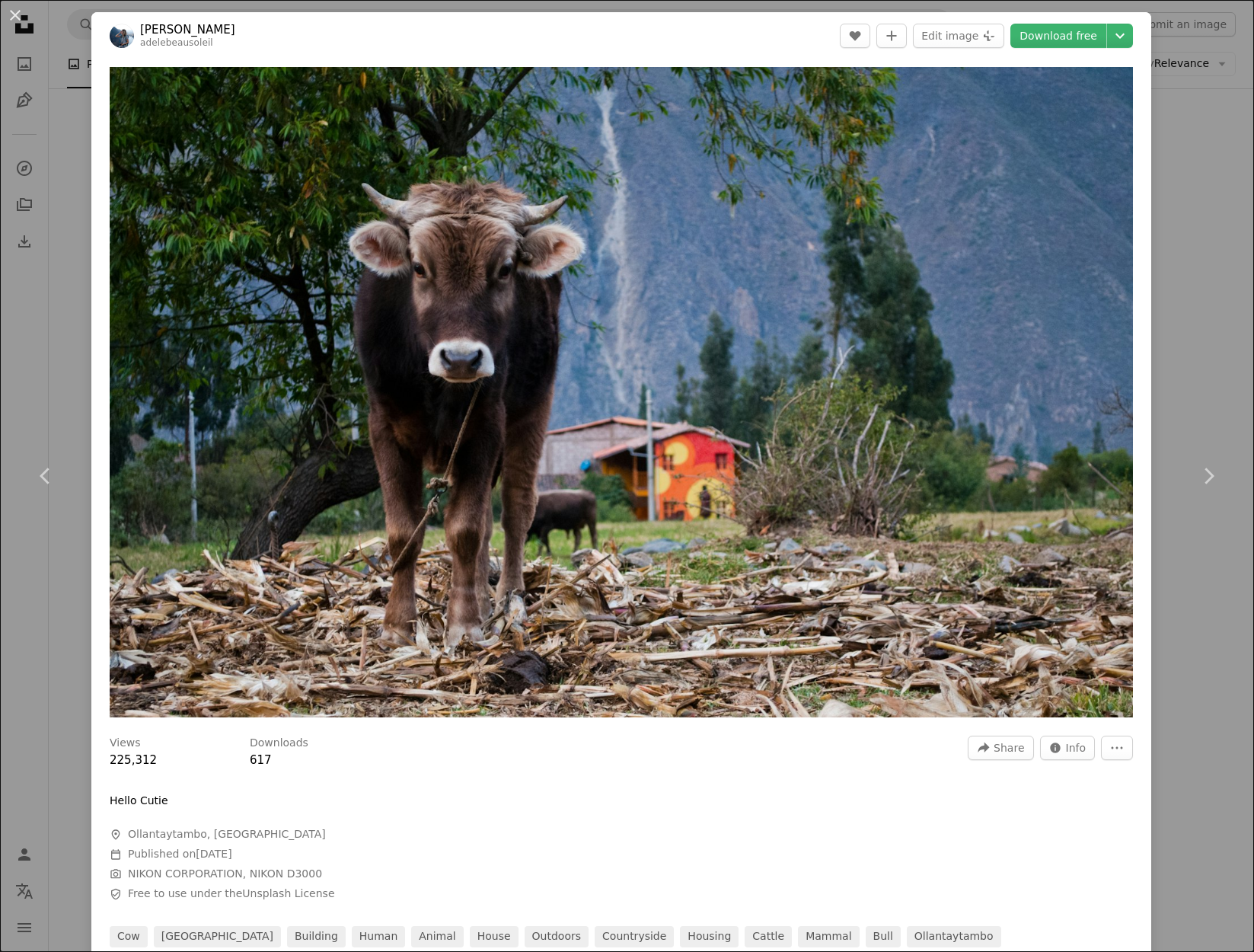
click at [47, 350] on div "An X shape Chevron left Chevron right [PERSON_NAME] adelebeausoleil A heart A p…" at bounding box center [627, 476] width 1254 height 952
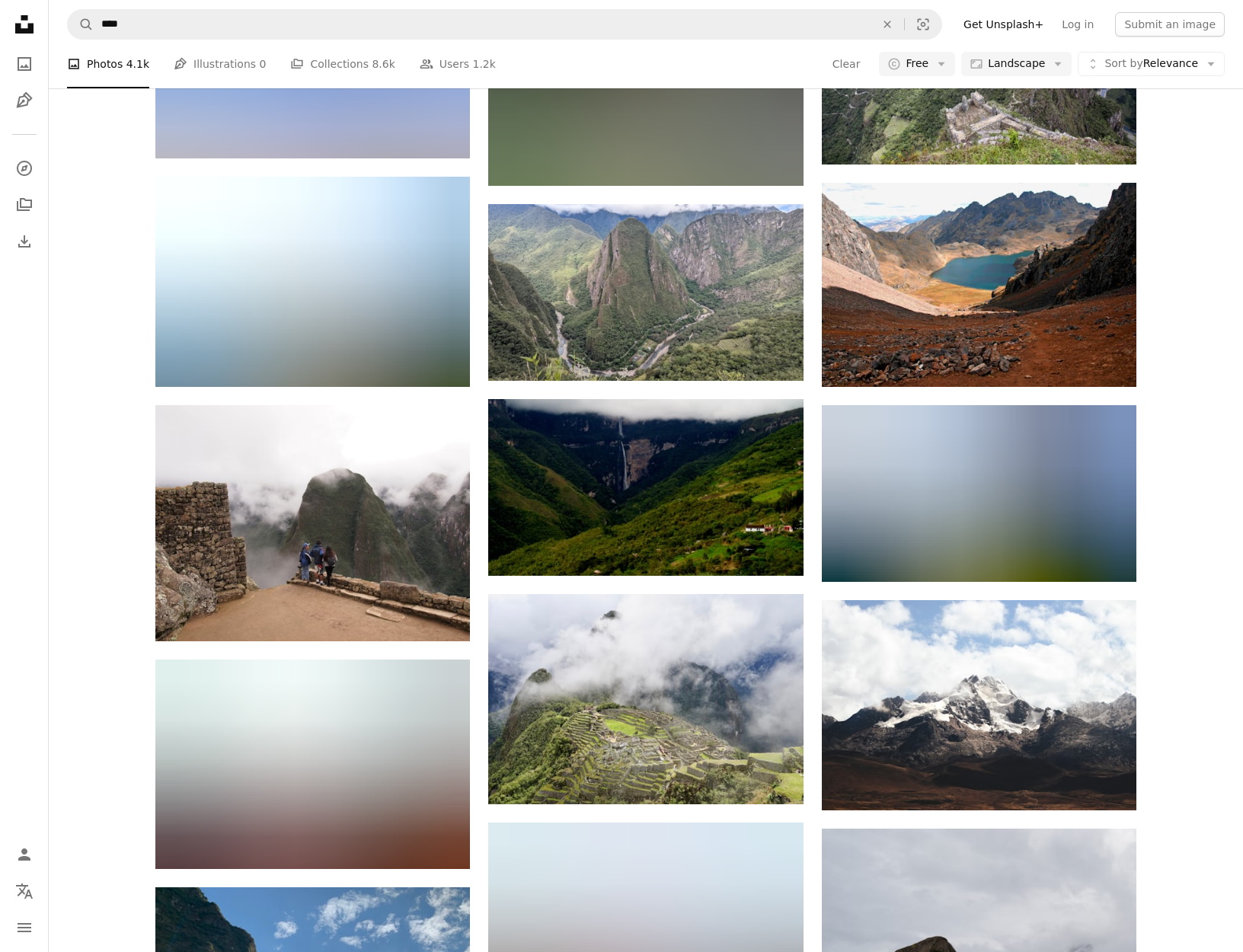
scroll to position [15764, 0]
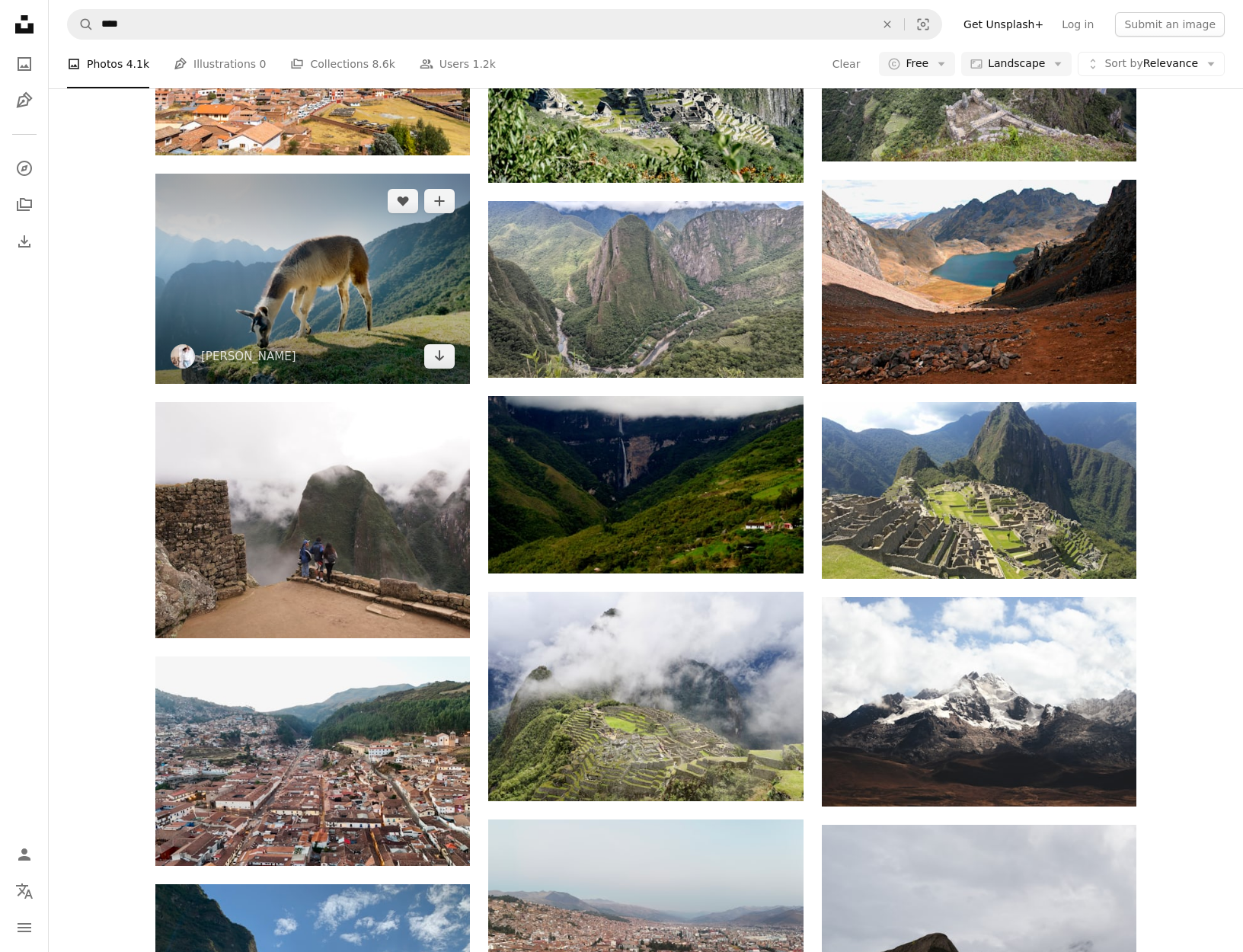
click at [366, 314] on img at bounding box center [312, 278] width 315 height 210
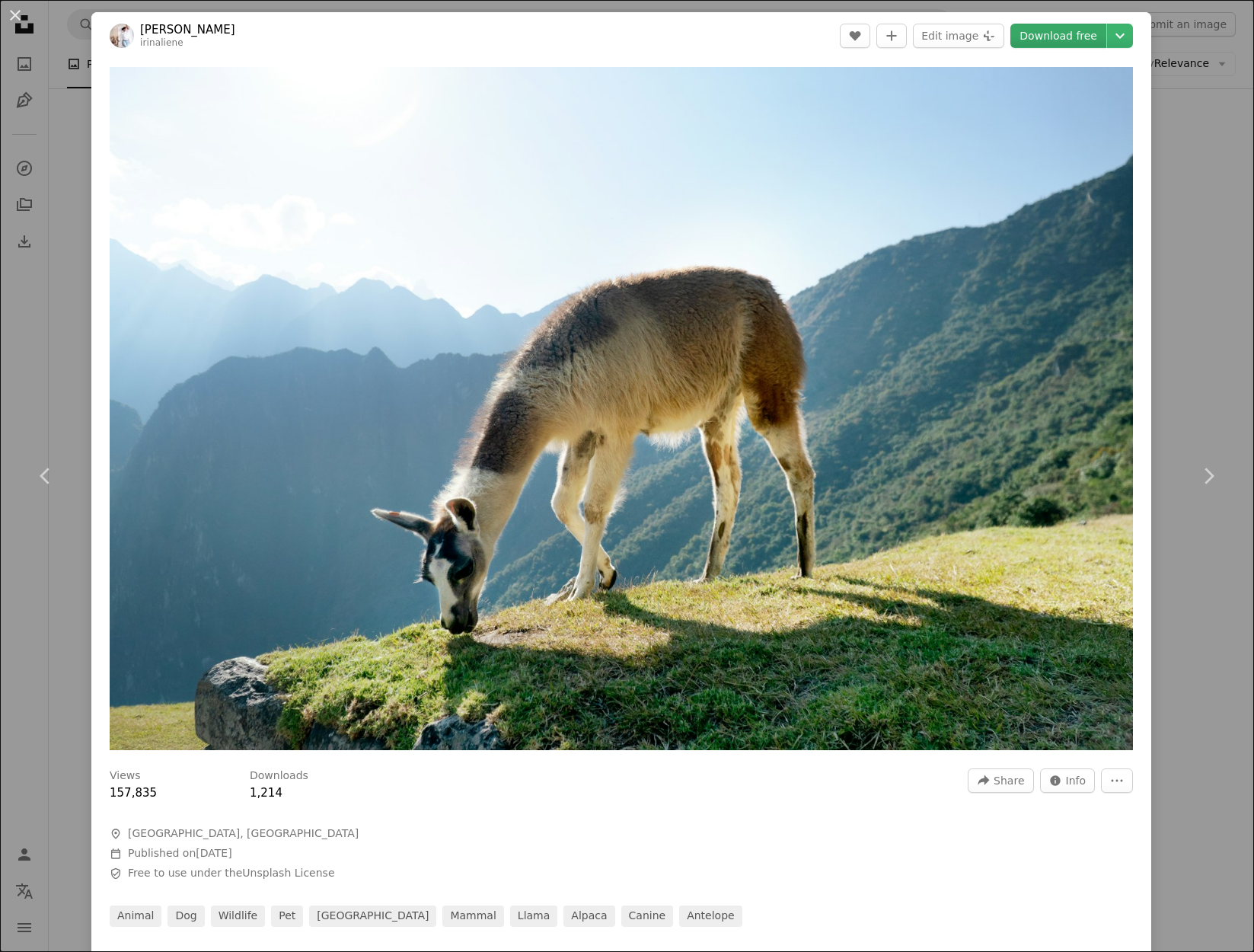
click at [1064, 37] on link "Download free" at bounding box center [1058, 36] width 96 height 25
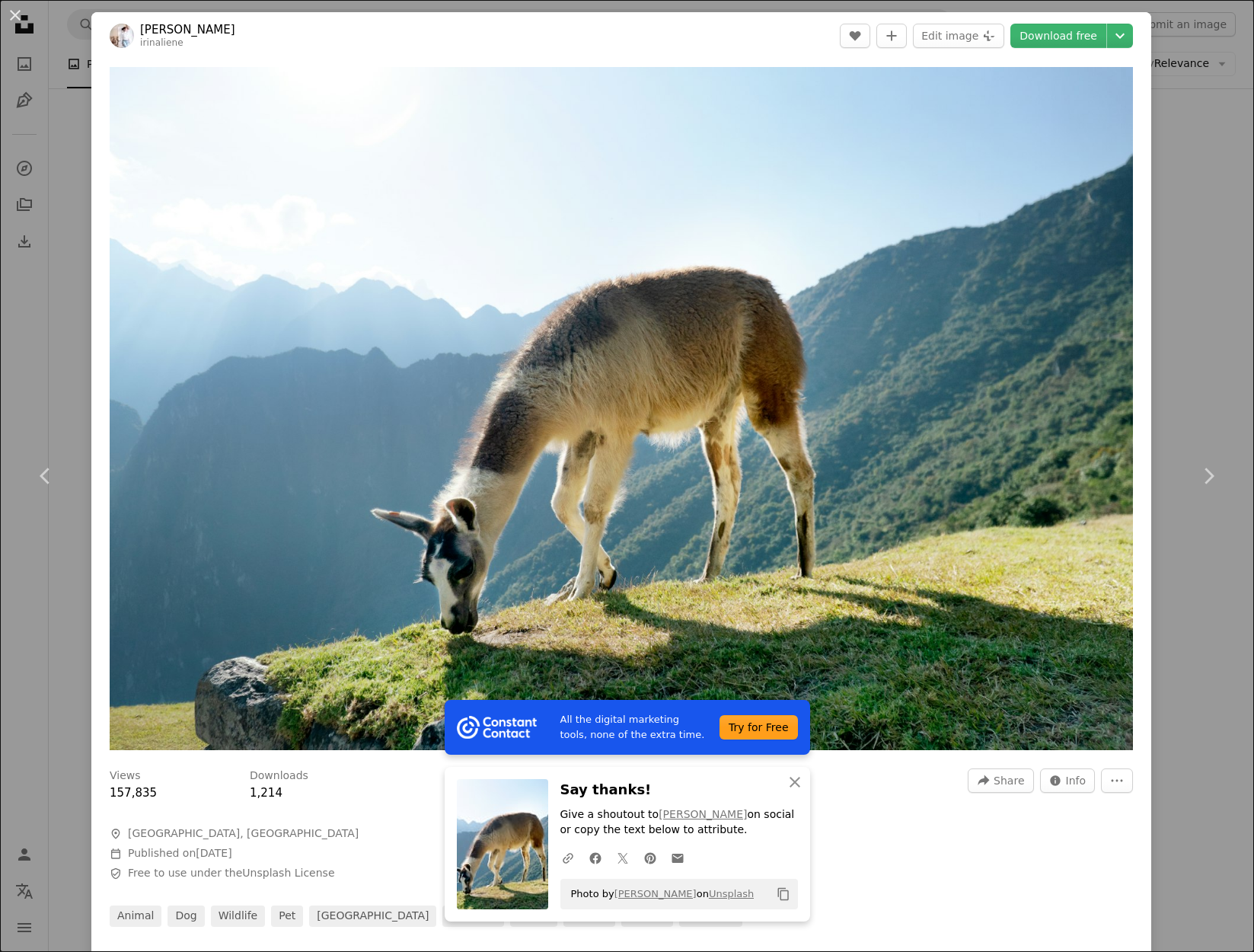
click at [1201, 288] on div "An X shape Chevron left Chevron right All the digital marketing tools, none of …" at bounding box center [627, 476] width 1254 height 952
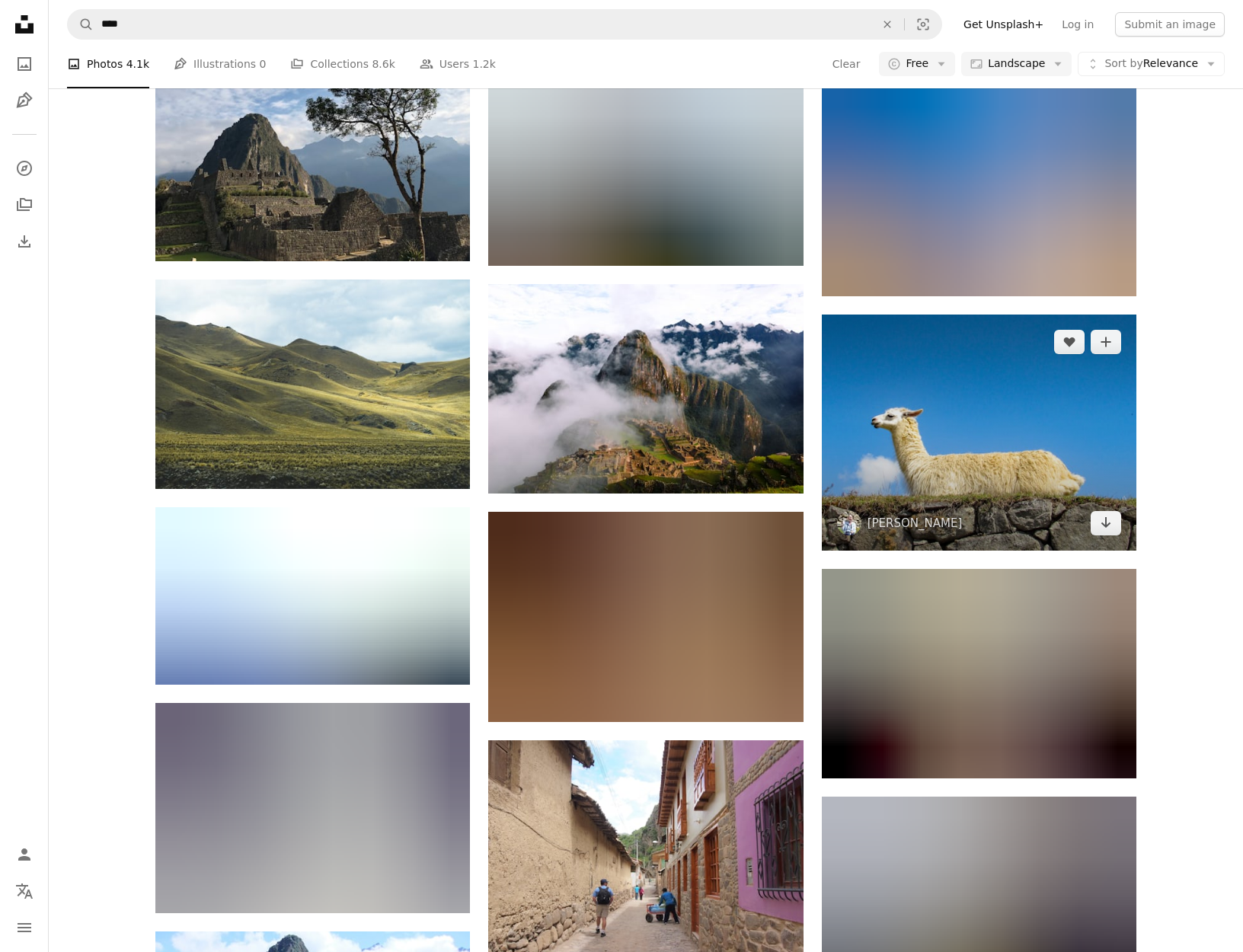
scroll to position [18100, 0]
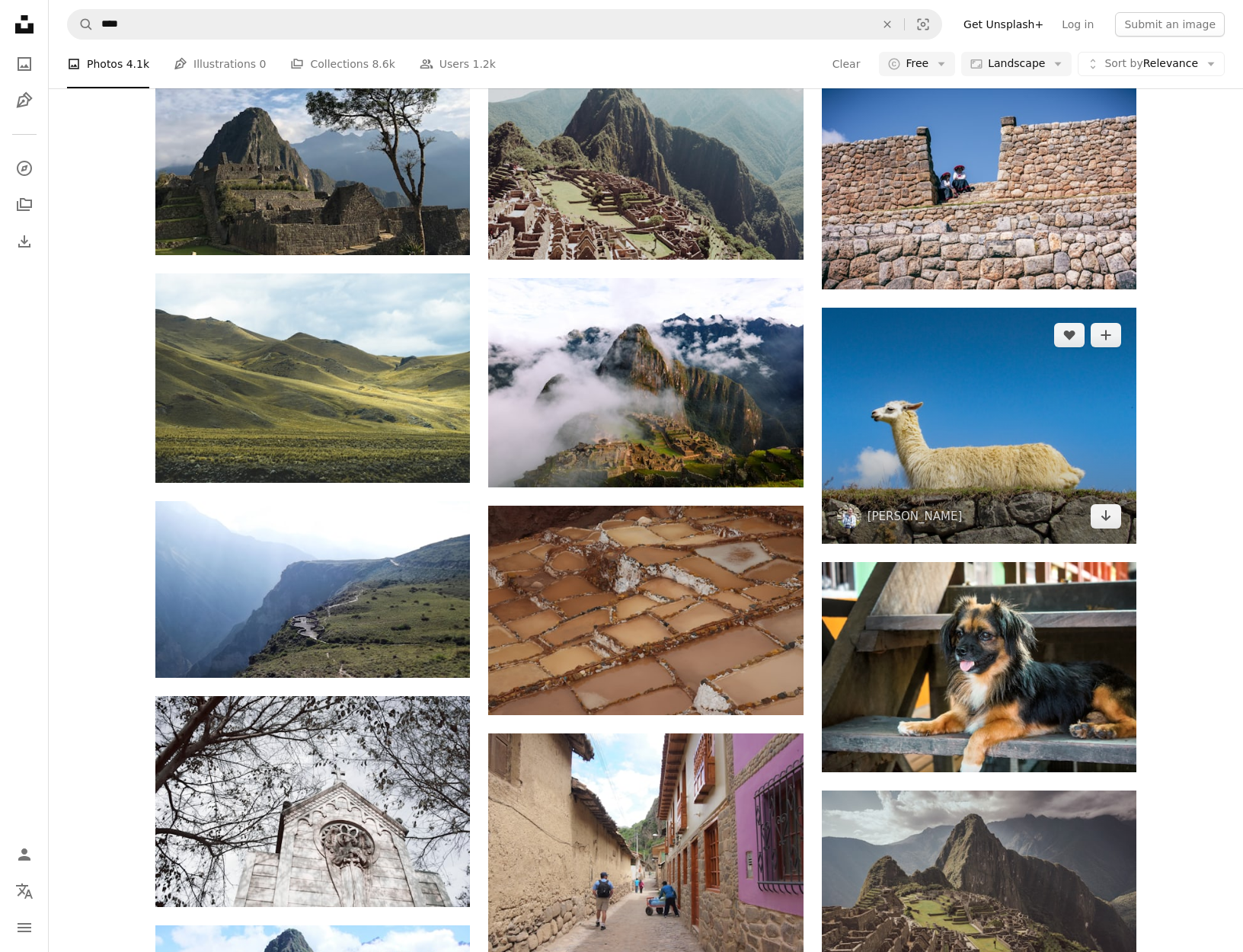
click at [1020, 446] on img at bounding box center [978, 425] width 315 height 236
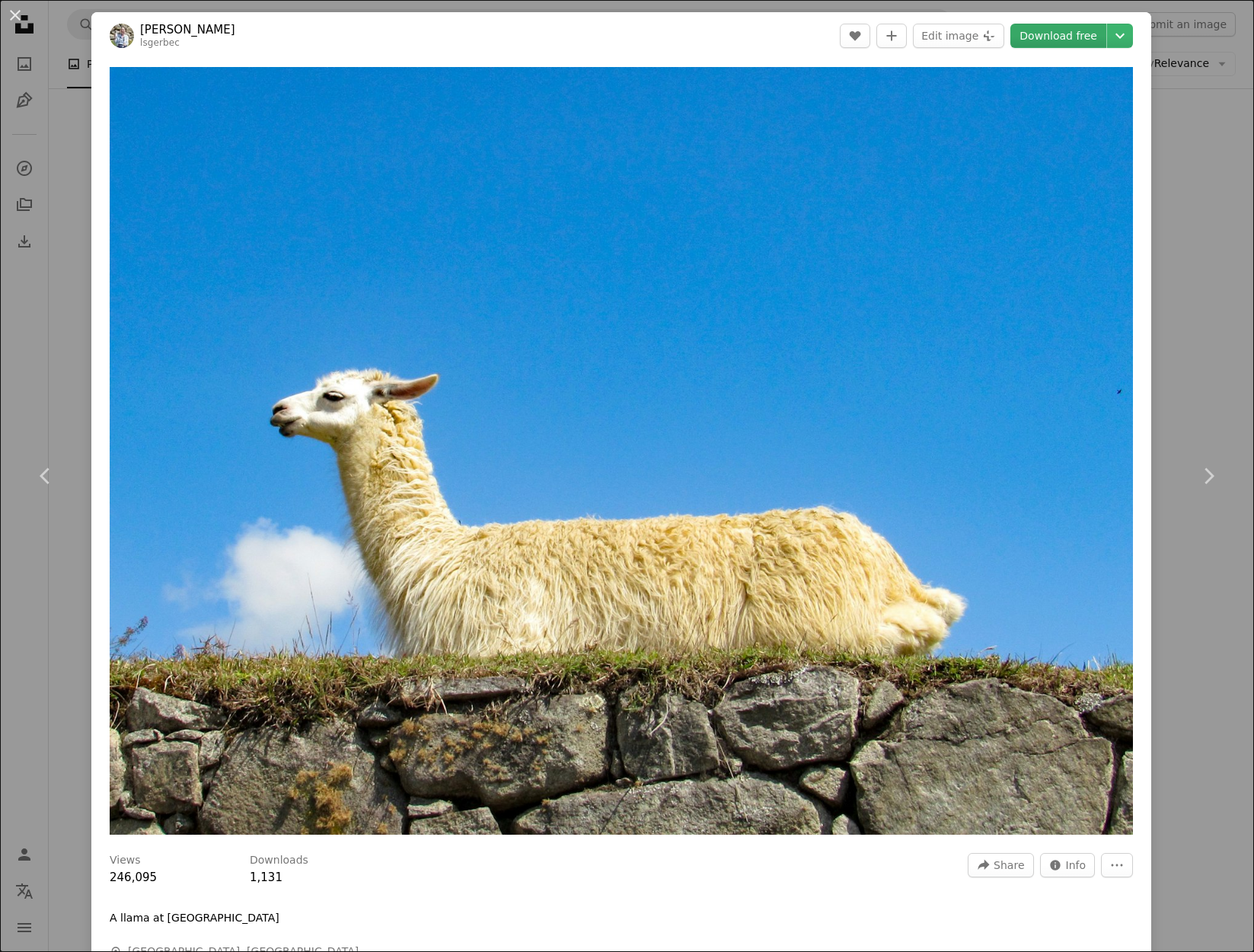
click at [1048, 44] on link "Download free" at bounding box center [1058, 36] width 96 height 25
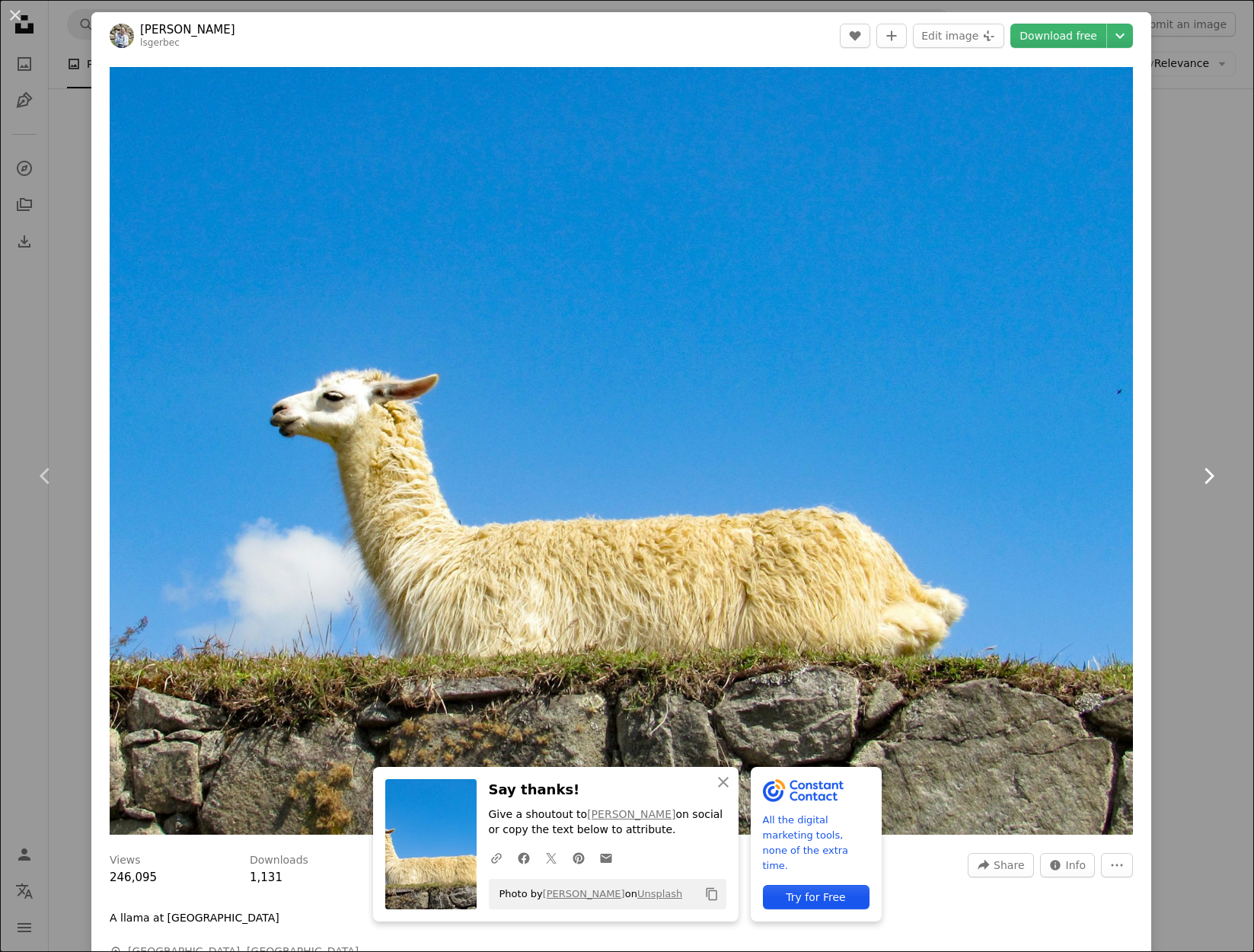
click at [1207, 407] on link "Chevron right" at bounding box center [1208, 476] width 91 height 146
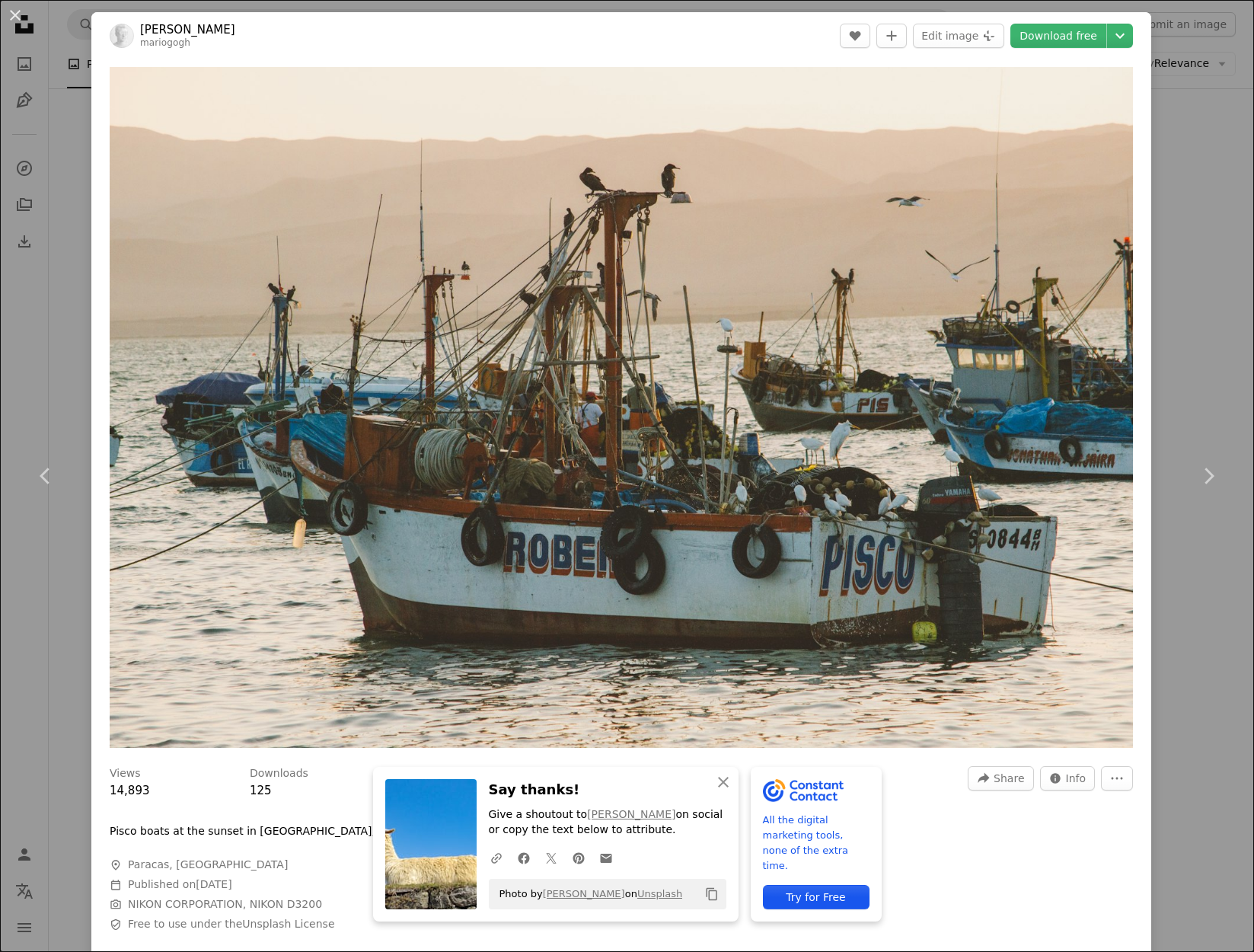
click at [1202, 378] on div "An X shape Chevron left Chevron right An X shape Close Say thanks! Give a shout…" at bounding box center [627, 476] width 1254 height 952
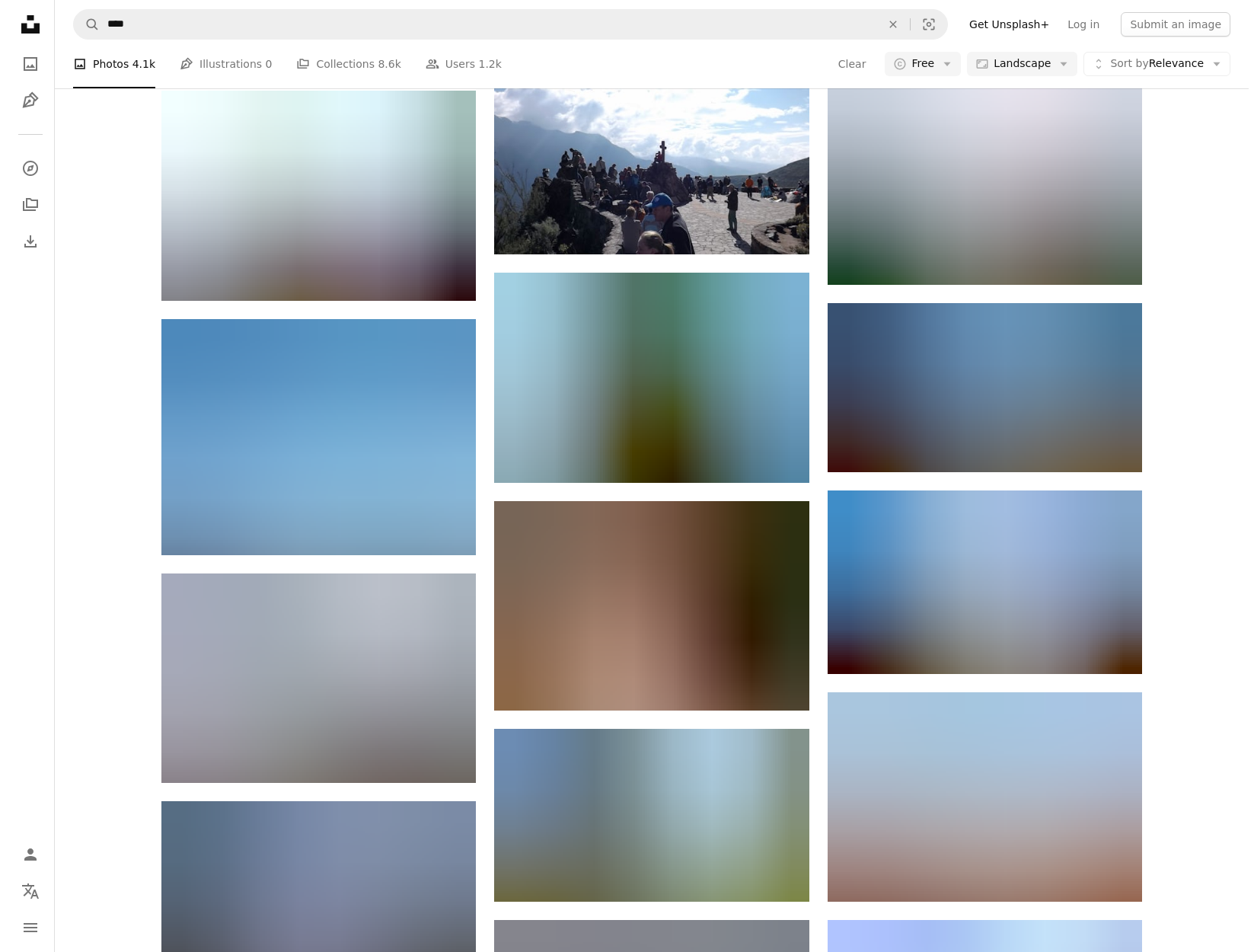
scroll to position [21456, 0]
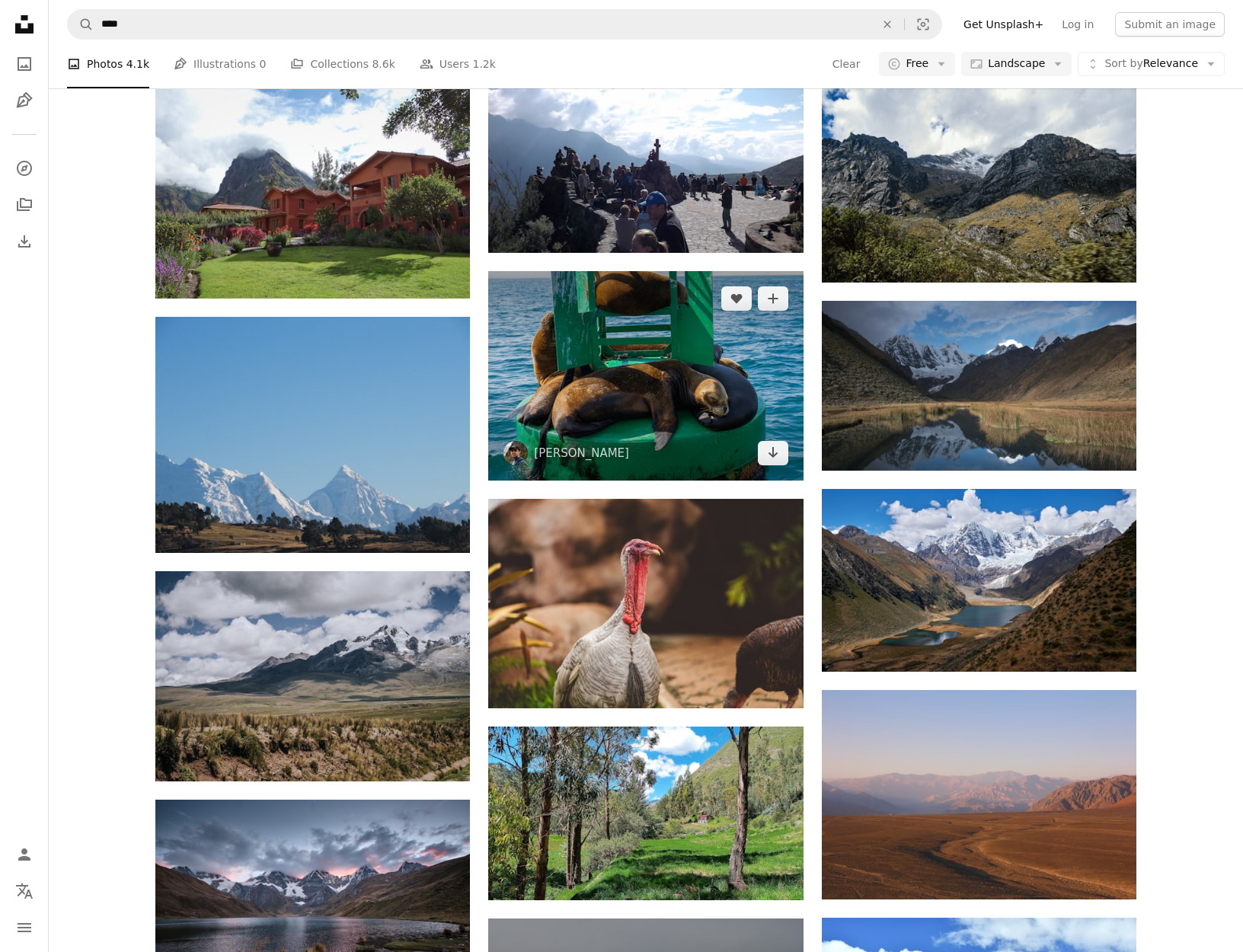
click at [667, 384] on img at bounding box center [645, 375] width 315 height 209
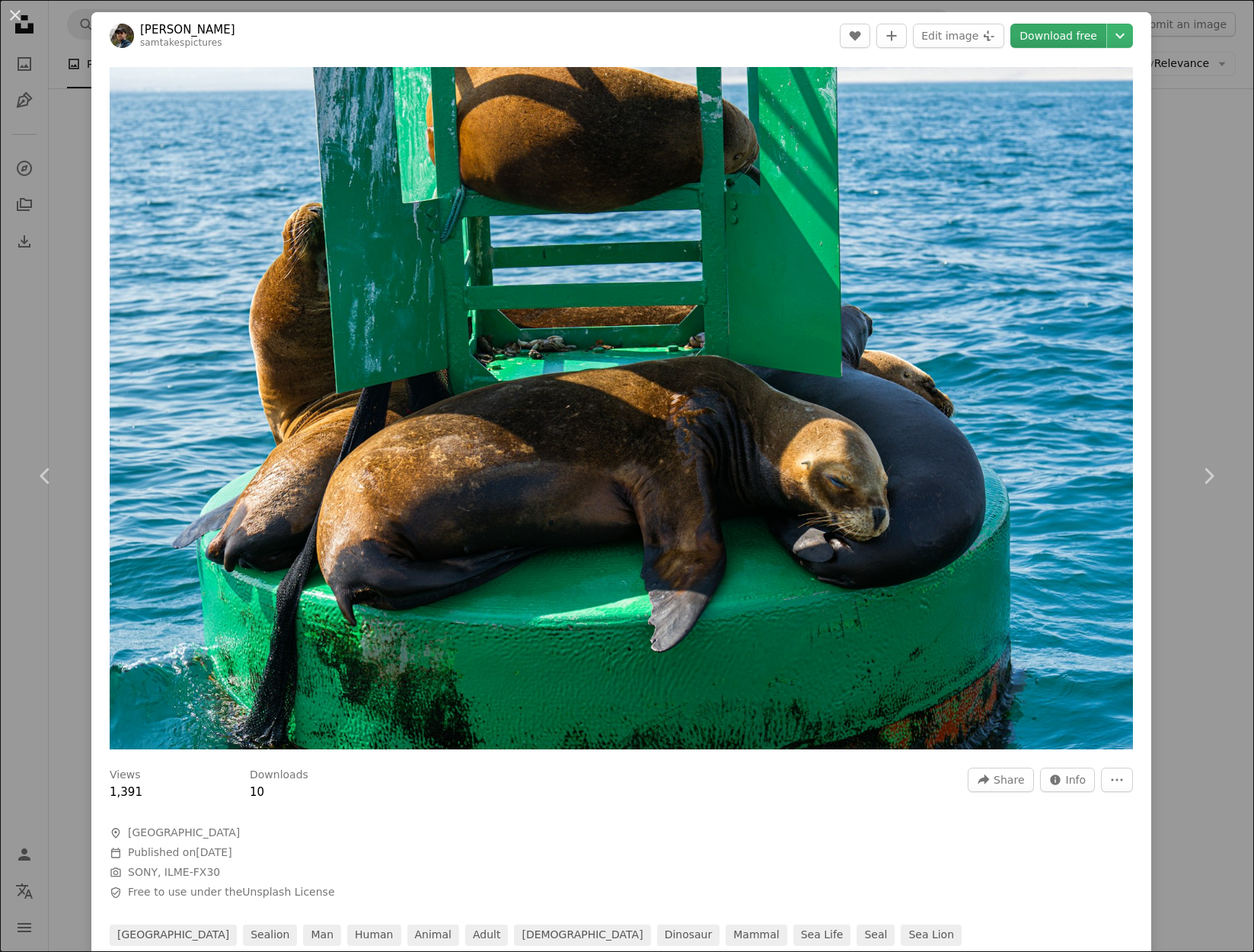
click at [1062, 37] on link "Download free" at bounding box center [1058, 36] width 96 height 25
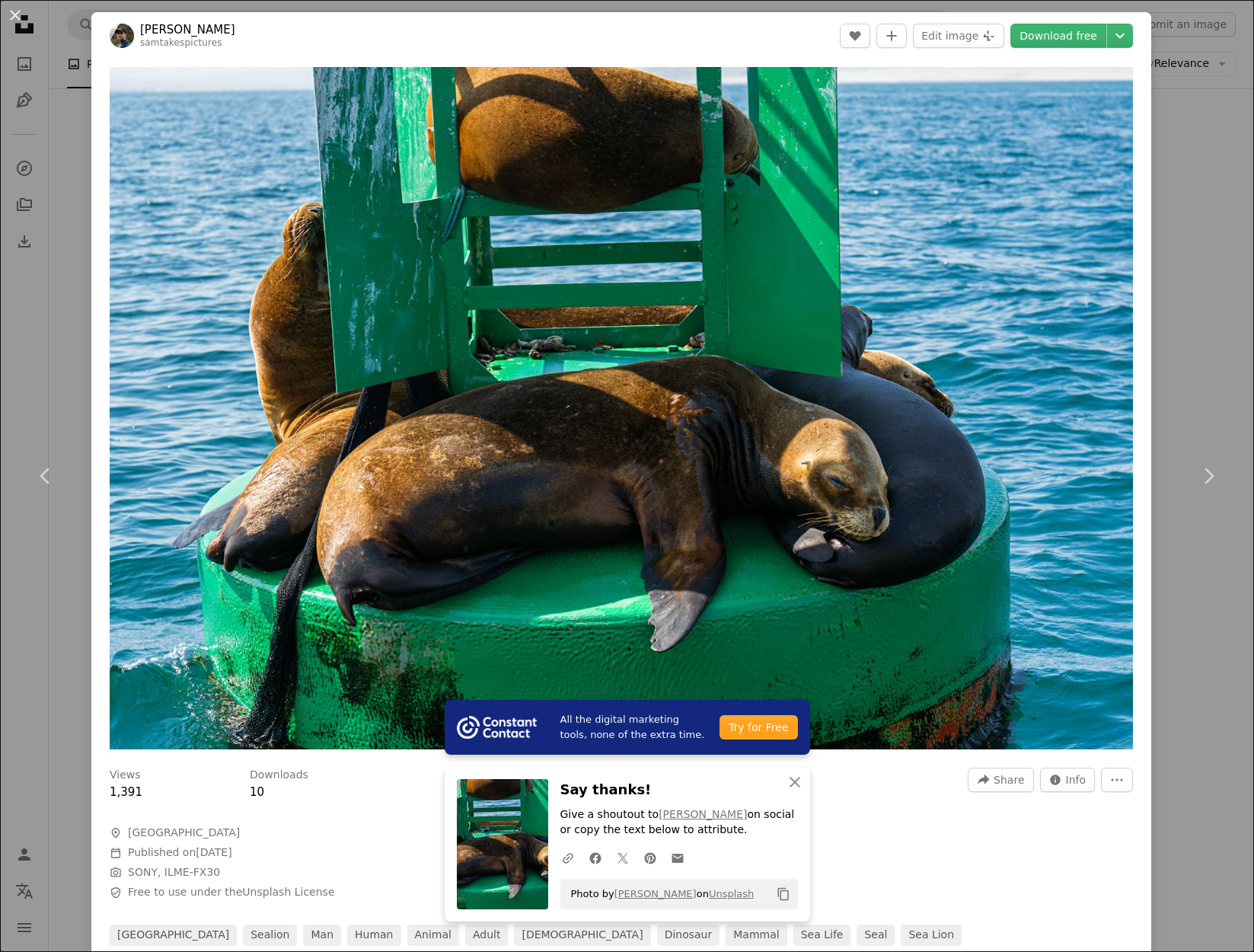
click at [1195, 212] on div "An X shape Chevron left Chevron right All the digital marketing tools, none of …" at bounding box center [627, 476] width 1254 height 952
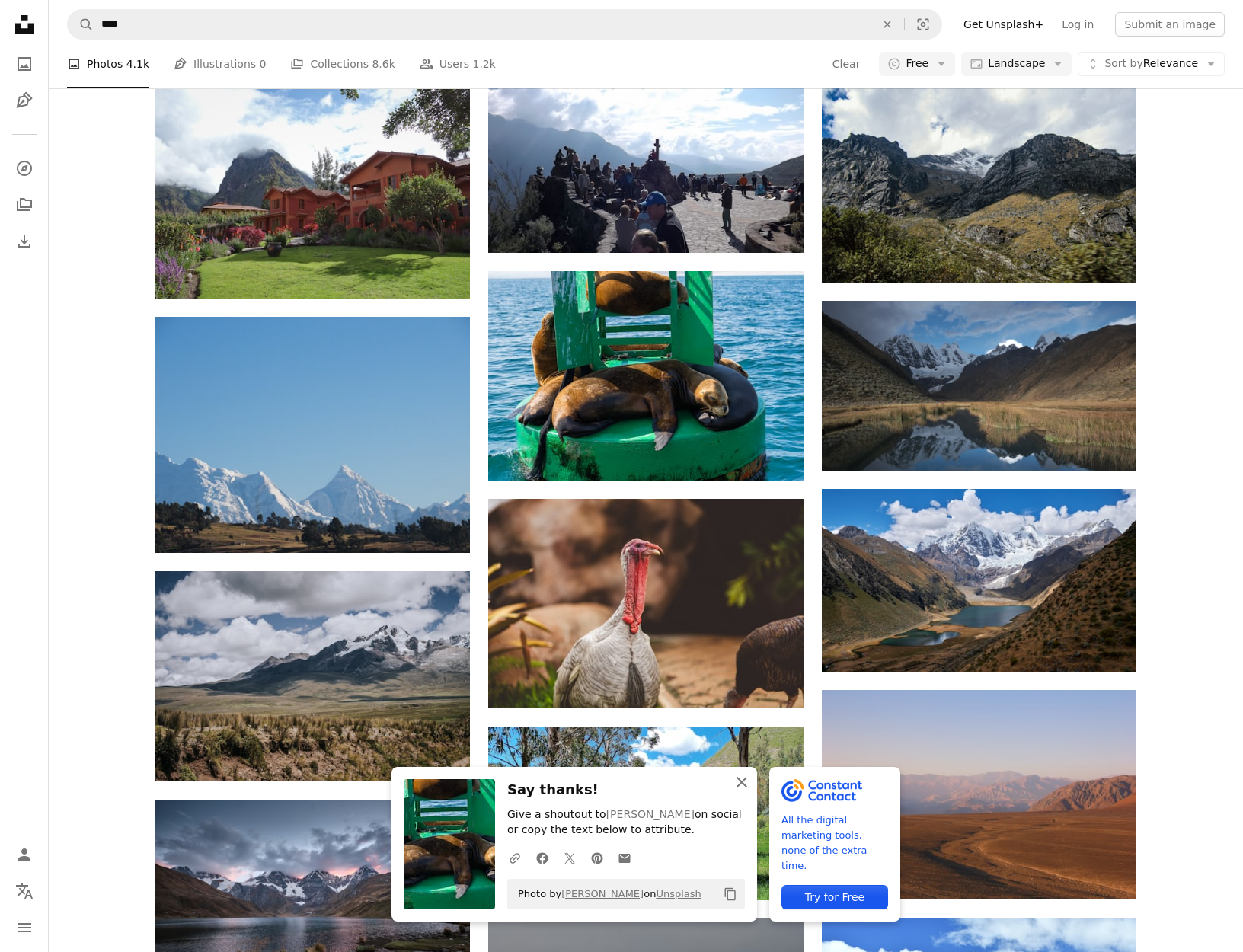
click at [745, 777] on icon "An X shape" at bounding box center [742, 782] width 18 height 18
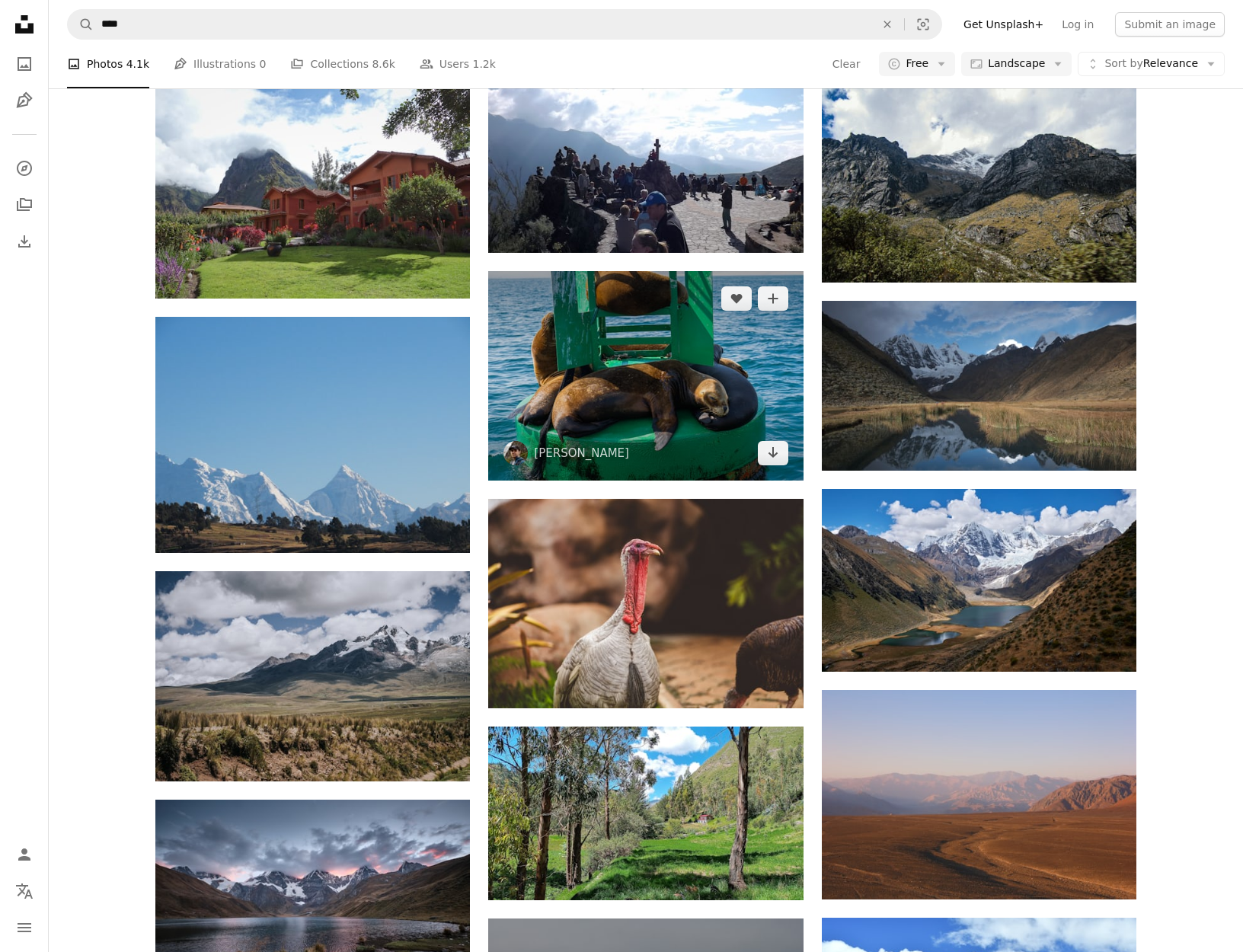
click at [655, 380] on img at bounding box center [645, 375] width 315 height 209
